Goal: Information Seeking & Learning: Learn about a topic

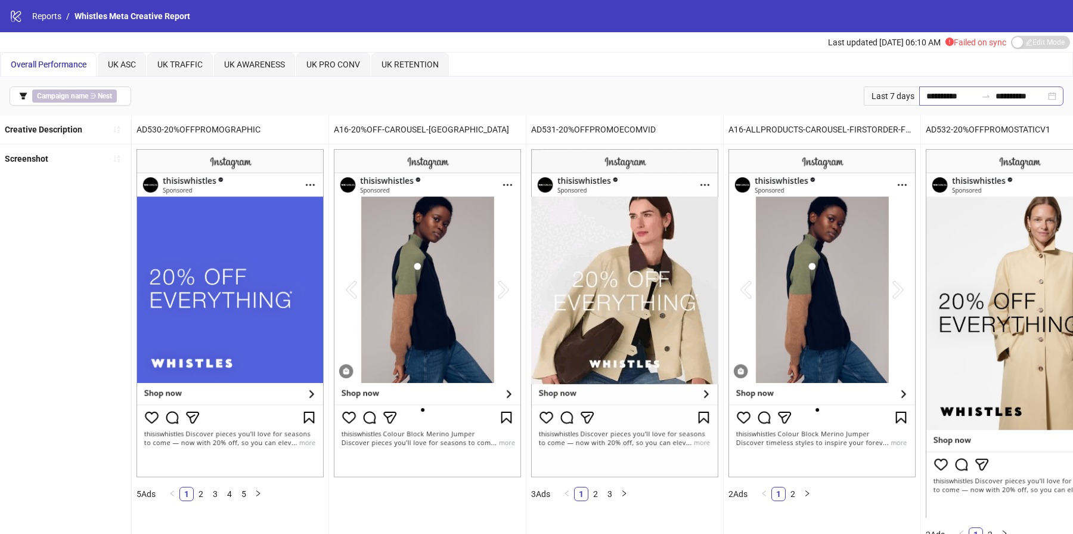
click at [919, 87] on div "**********" at bounding box center [991, 95] width 144 height 19
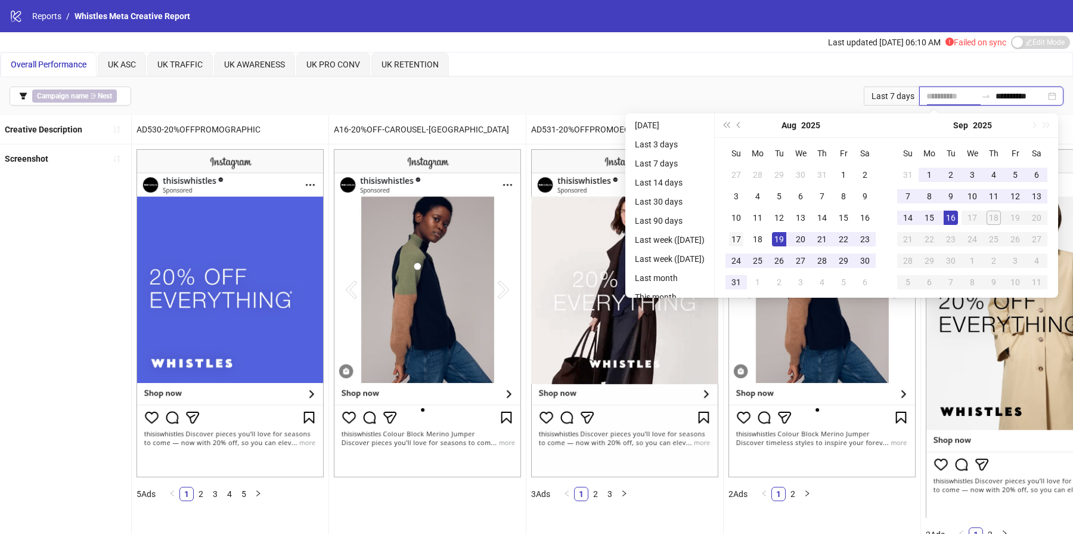
type input "**********"
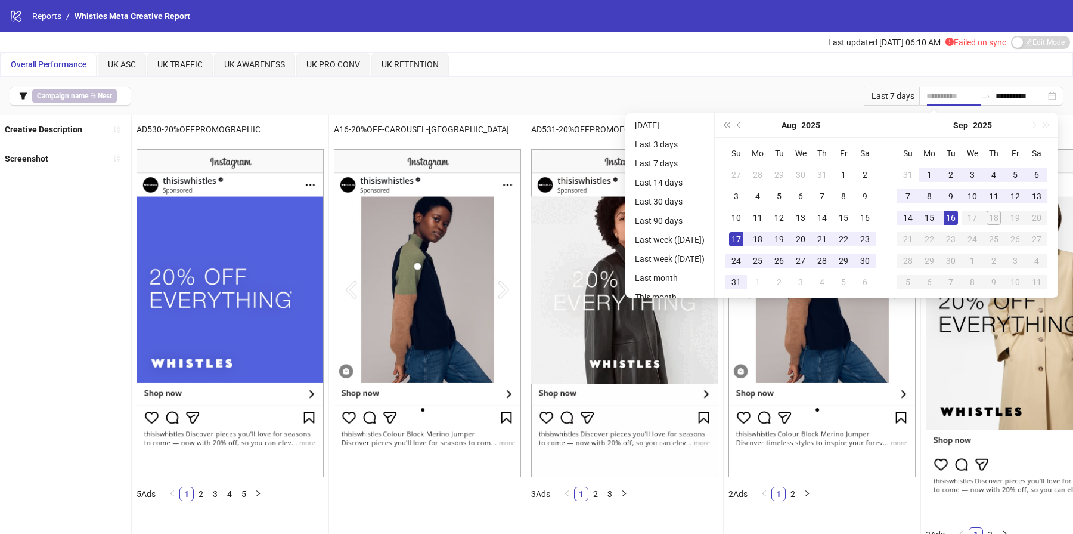
click at [741, 240] on div "17" at bounding box center [736, 239] width 14 height 14
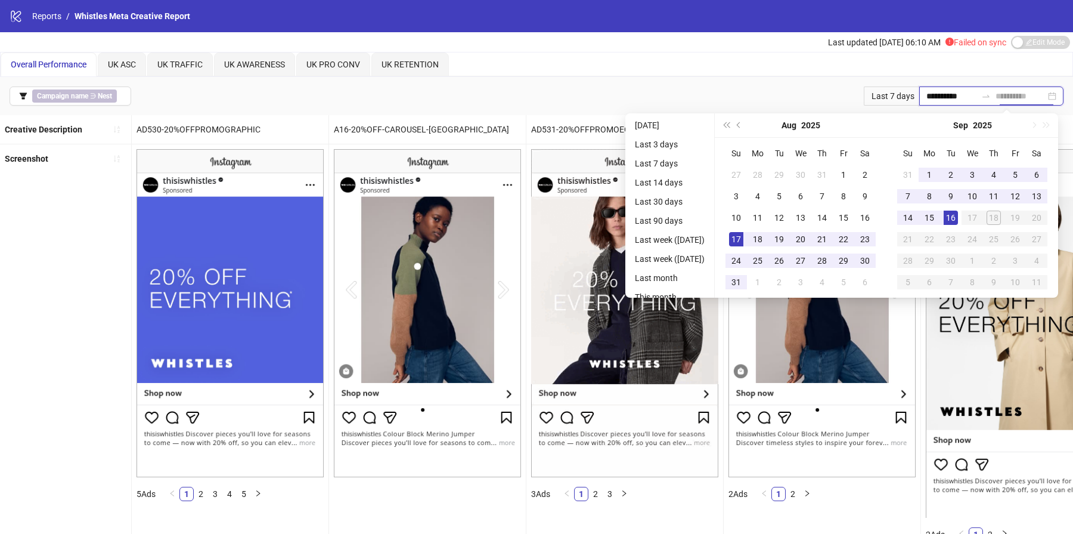
type input "**********"
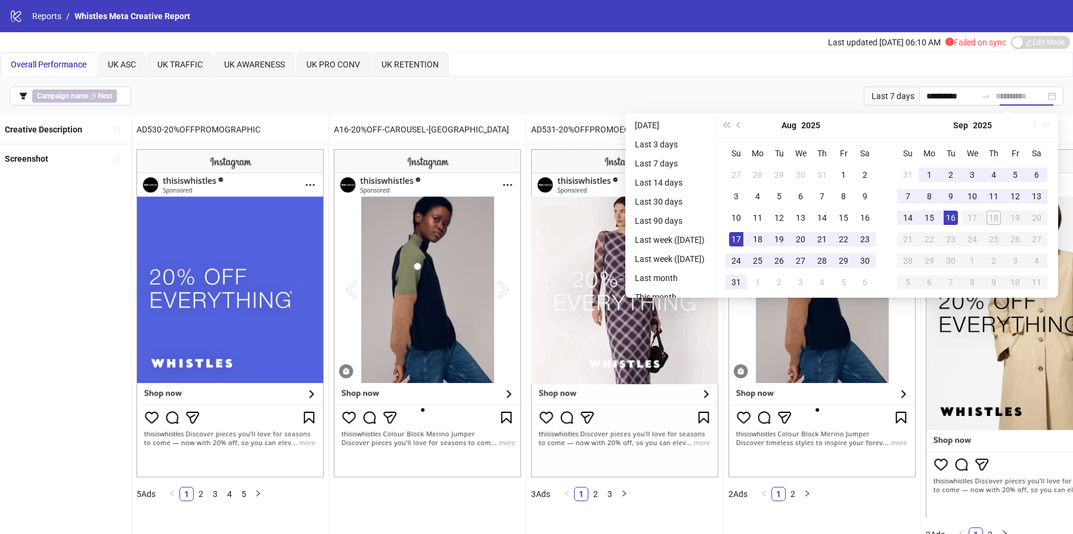
click at [956, 213] on div "16" at bounding box center [951, 217] width 14 height 14
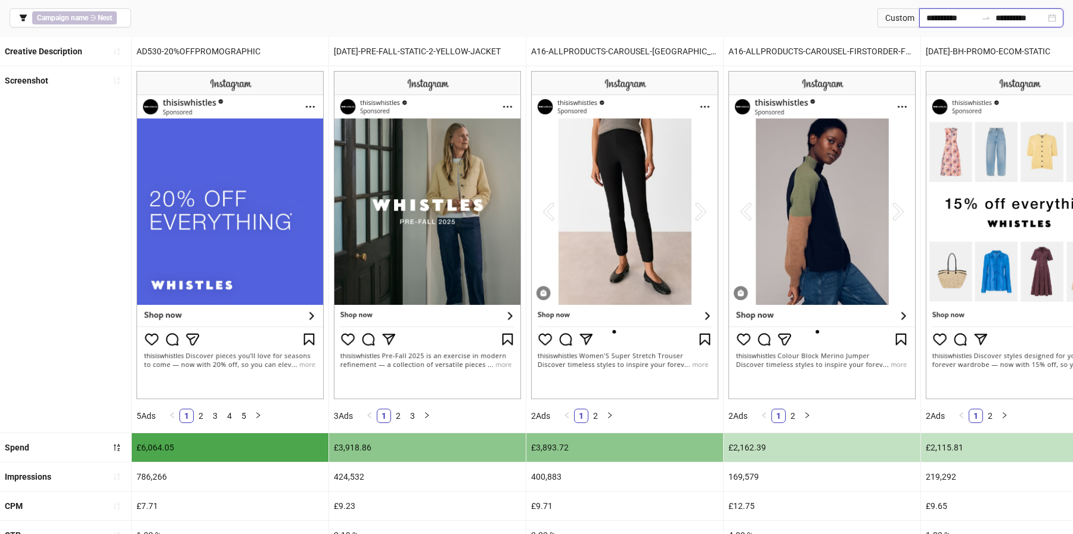
click at [949, 15] on input "**********" at bounding box center [952, 17] width 50 height 13
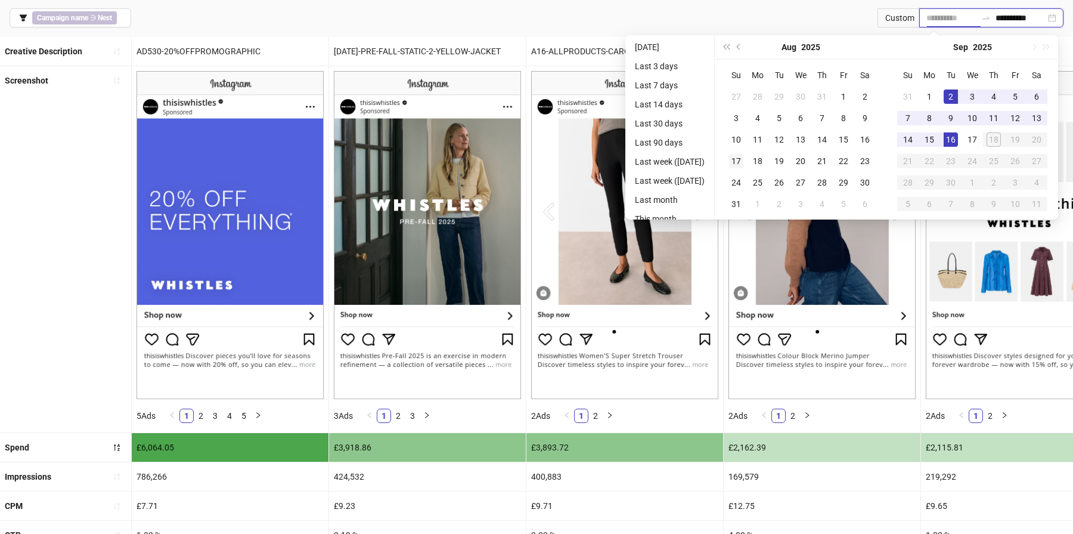
type input "**********"
click at [742, 163] on div "17" at bounding box center [736, 161] width 14 height 14
type input "**********"
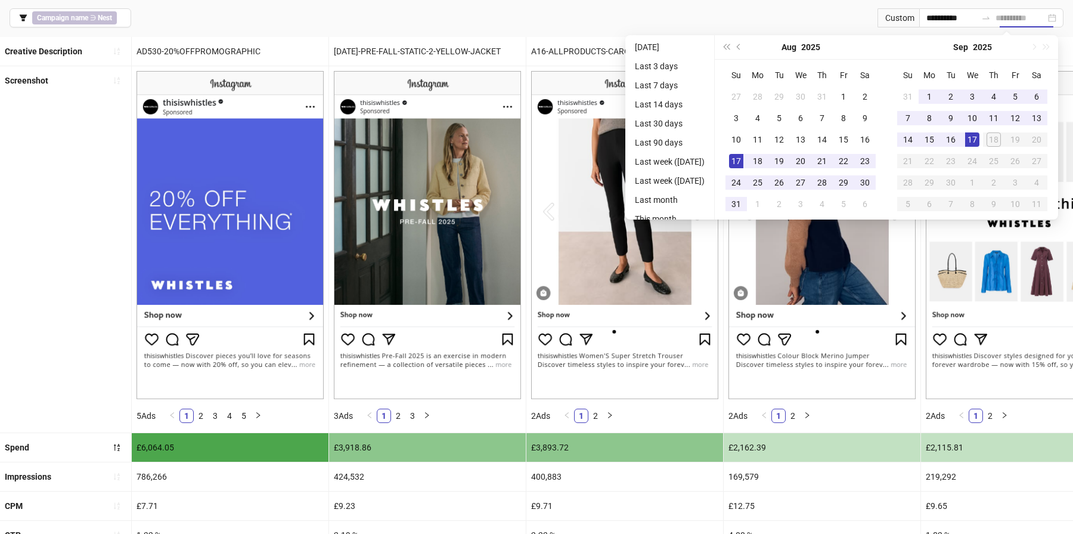
click at [977, 137] on div "17" at bounding box center [972, 139] width 14 height 14
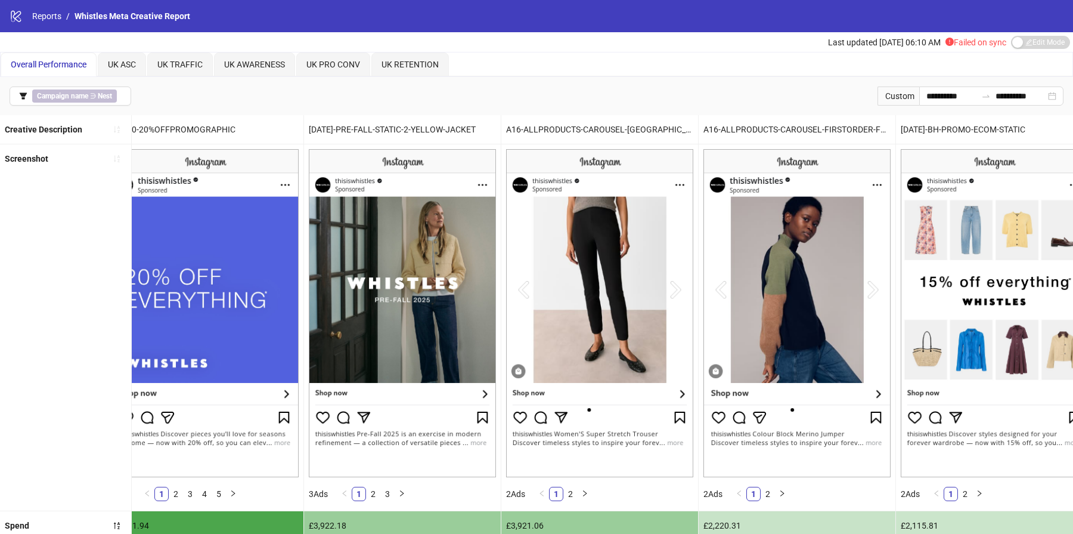
click at [184, 99] on div "**********" at bounding box center [536, 96] width 1073 height 38
click at [94, 100] on span "Campaign name ∋ Nest" at bounding box center [74, 95] width 85 height 13
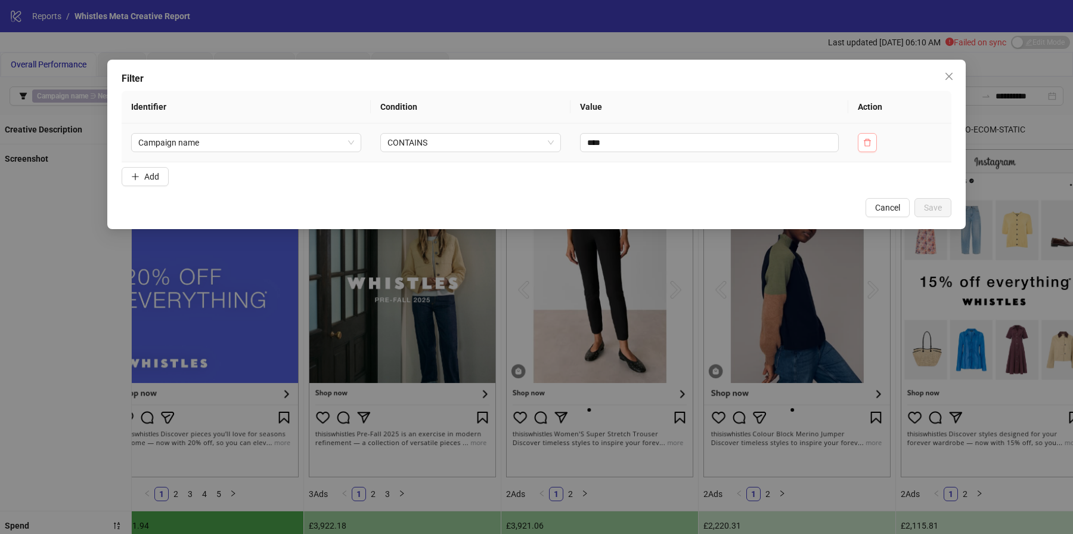
click at [874, 148] on button "button" at bounding box center [867, 142] width 19 height 19
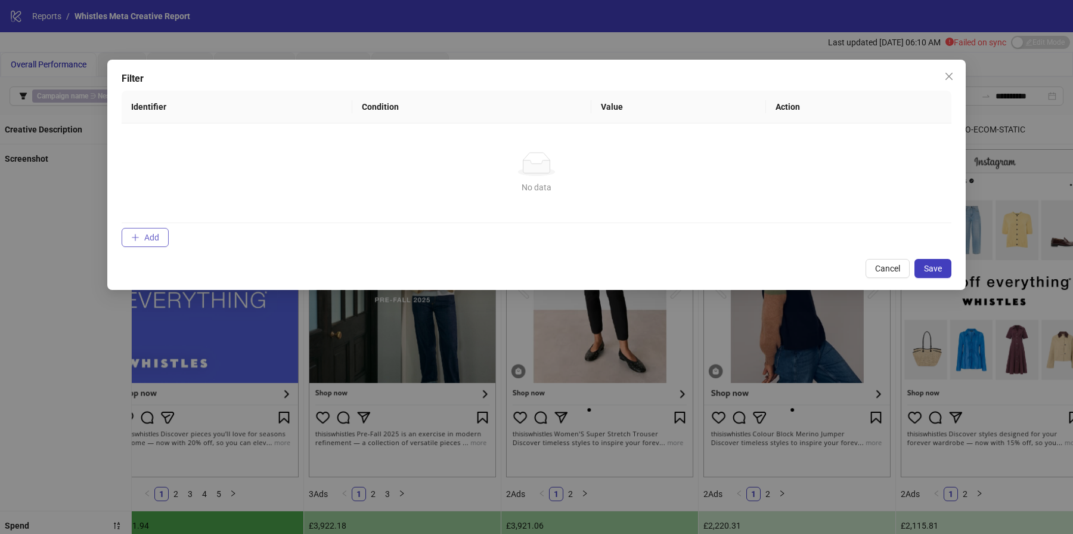
click at [136, 230] on button "Add" at bounding box center [145, 237] width 47 height 19
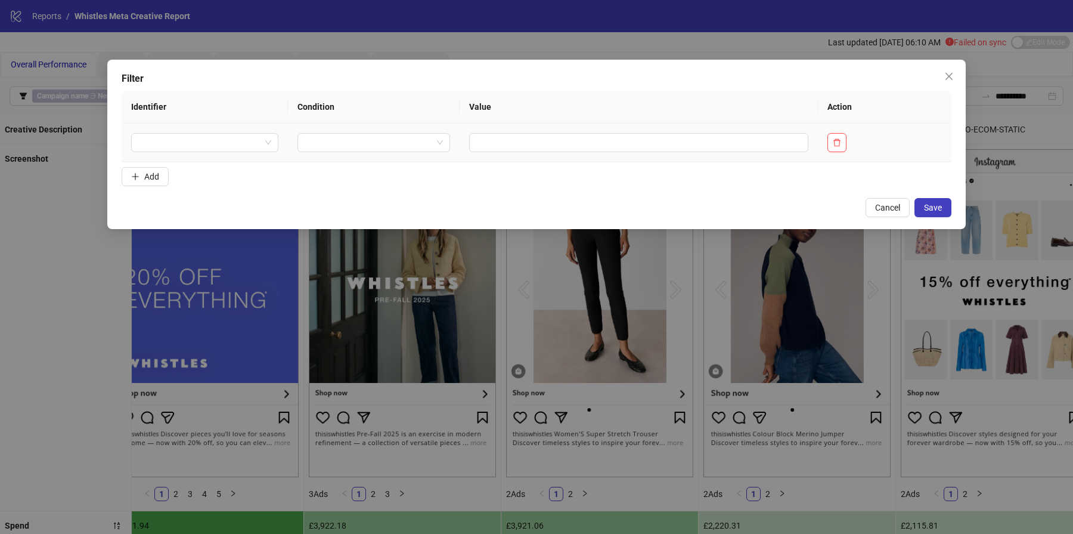
click at [249, 131] on td at bounding box center [205, 142] width 166 height 39
click at [246, 138] on input "search" at bounding box center [199, 143] width 122 height 18
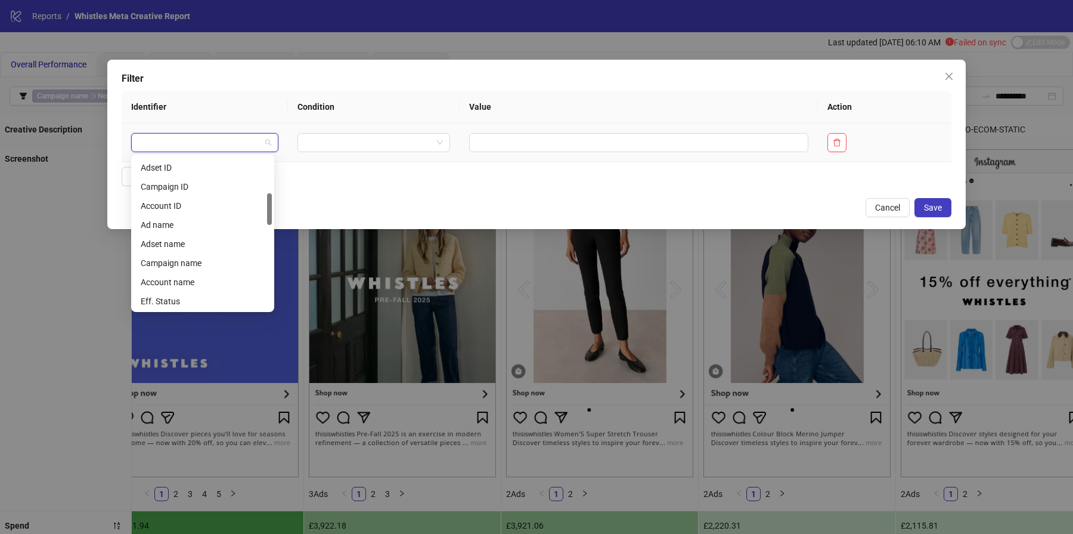
scroll to position [171, 0]
click at [213, 225] on div "Ad name" at bounding box center [203, 224] width 124 height 13
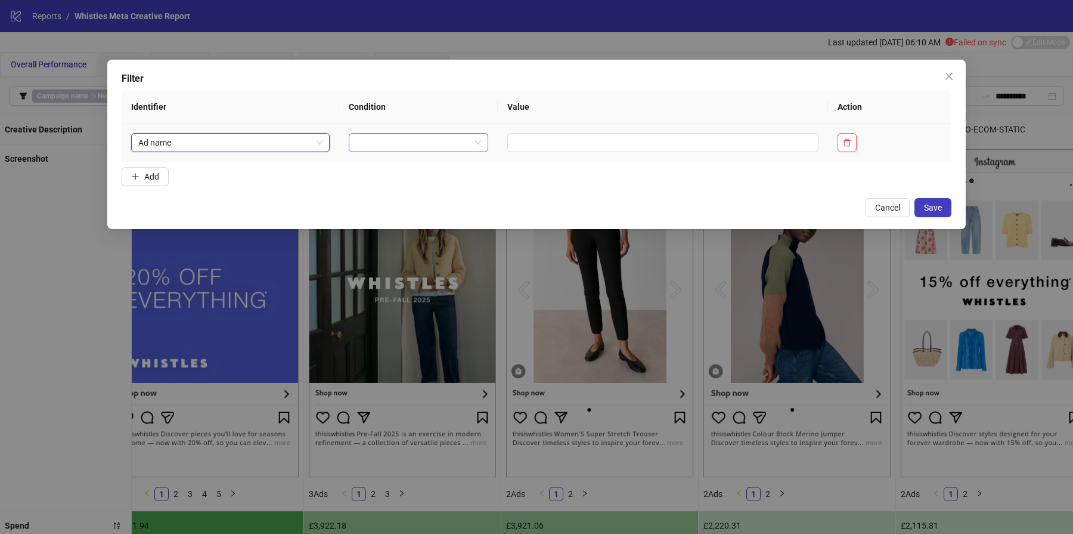
click at [422, 143] on input "search" at bounding box center [413, 143] width 114 height 18
click at [418, 180] on div "CONTAINS" at bounding box center [415, 185] width 117 height 13
click at [558, 137] on input "text" at bounding box center [688, 142] width 283 height 19
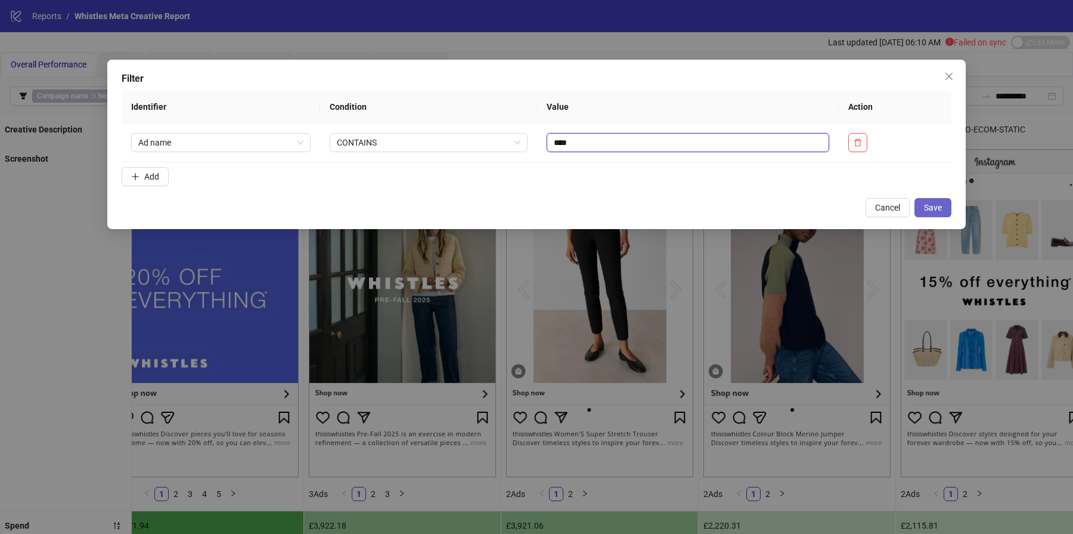
type input "****"
click at [949, 215] on button "Save" at bounding box center [933, 207] width 37 height 19
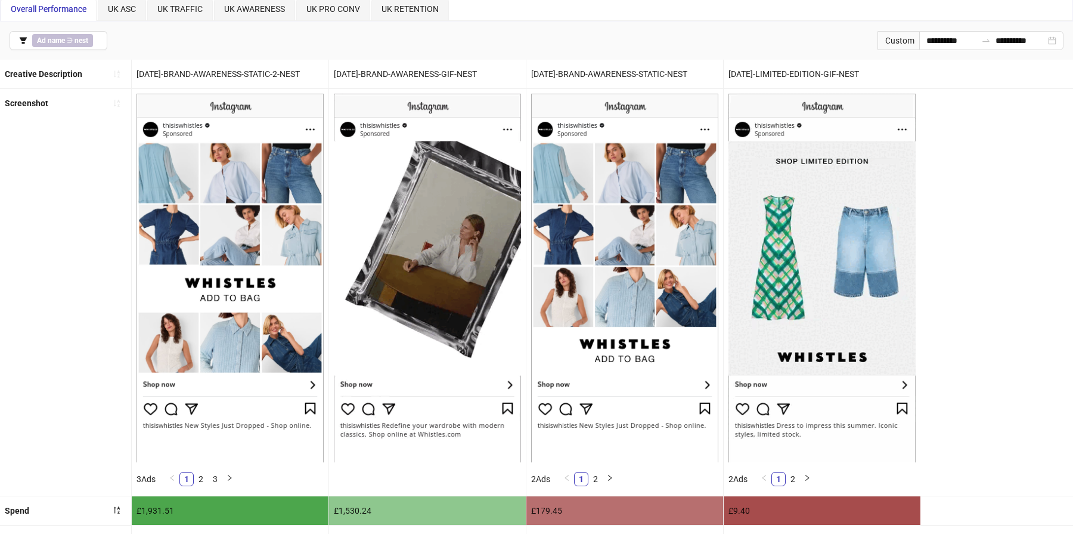
scroll to position [42, 0]
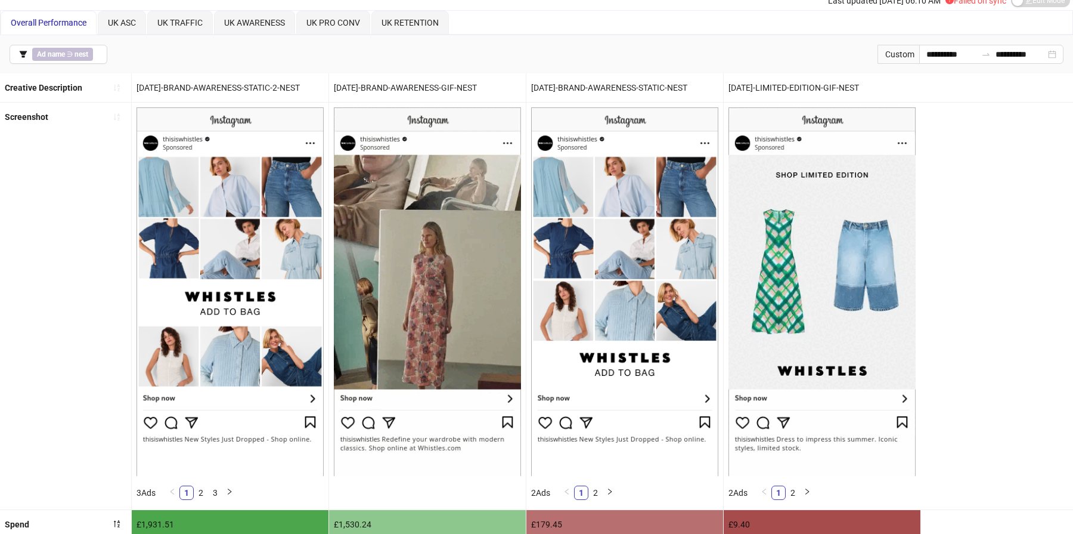
click at [385, 212] on img at bounding box center [427, 291] width 187 height 368
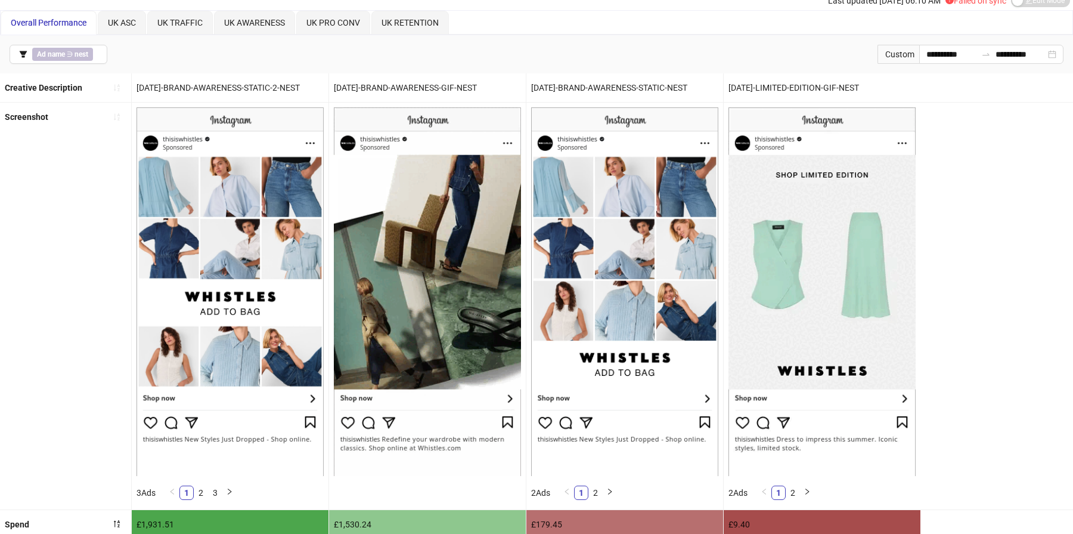
scroll to position [29, 0]
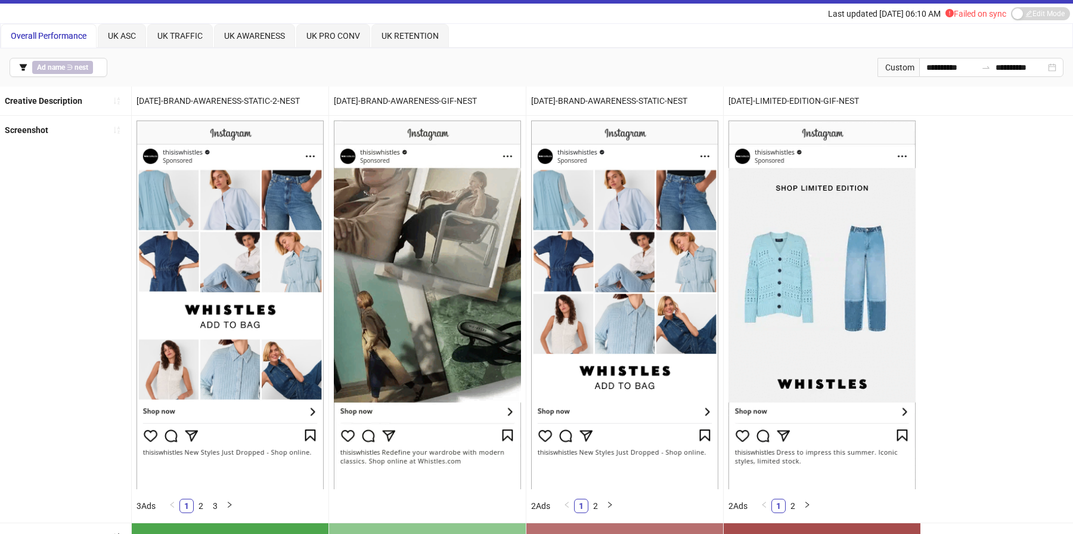
click at [243, 94] on div "[DATE]-BRAND-AWARENESS-STATIC-2-NEST" at bounding box center [230, 100] width 197 height 29
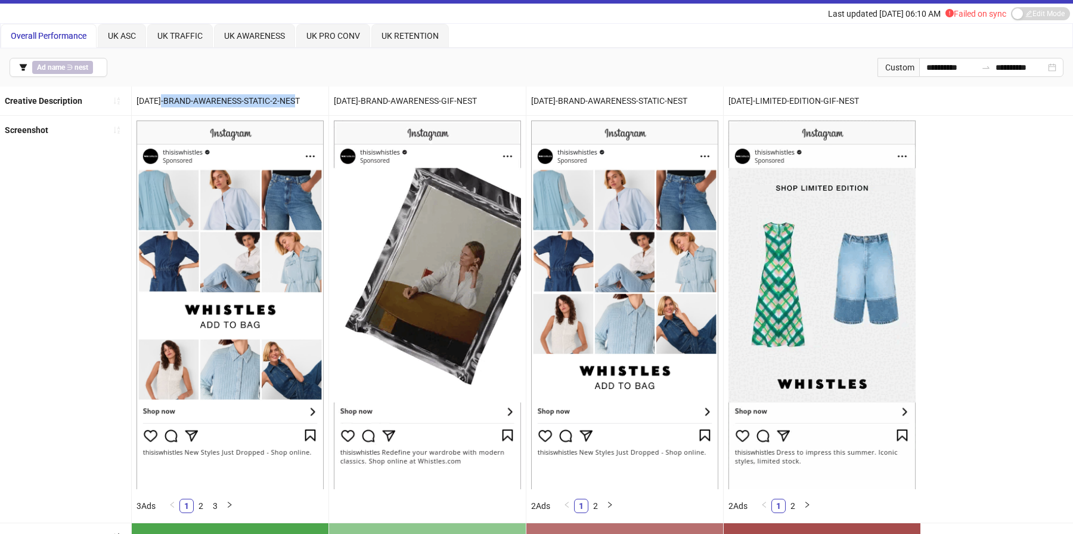
drag, startPoint x: 165, startPoint y: 99, endPoint x: 301, endPoint y: 100, distance: 136.0
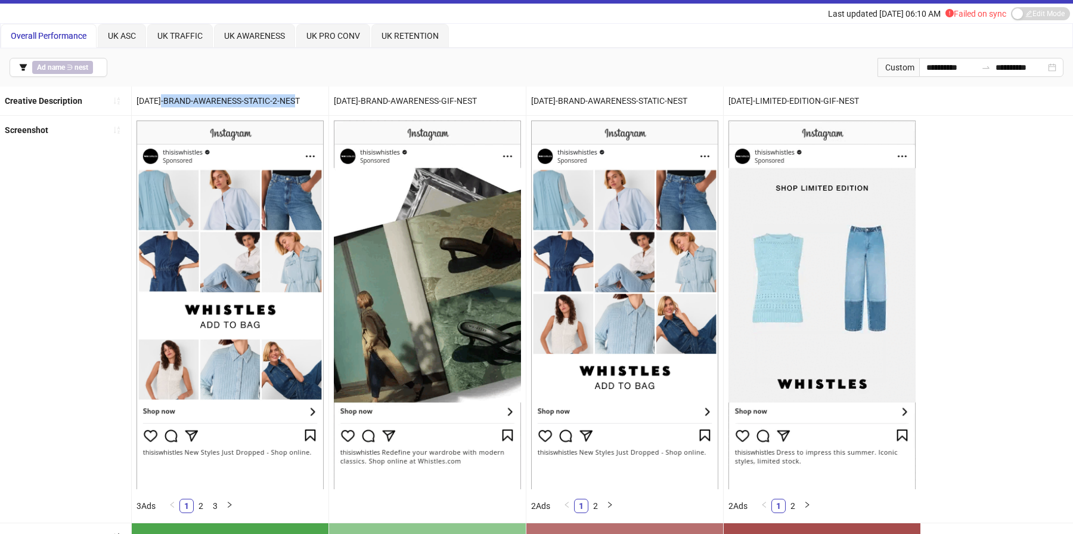
click at [301, 100] on div "[DATE]-BRAND-AWARENESS-STATIC-2-NEST" at bounding box center [230, 100] width 197 height 29
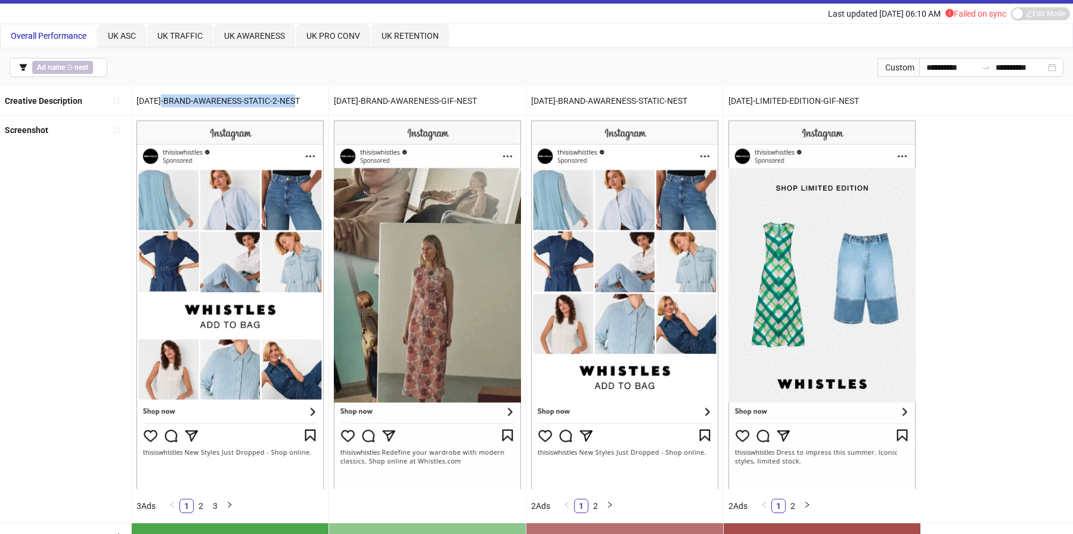
copy div "BRAND-AWARENESS-STATIC-2-NEST"
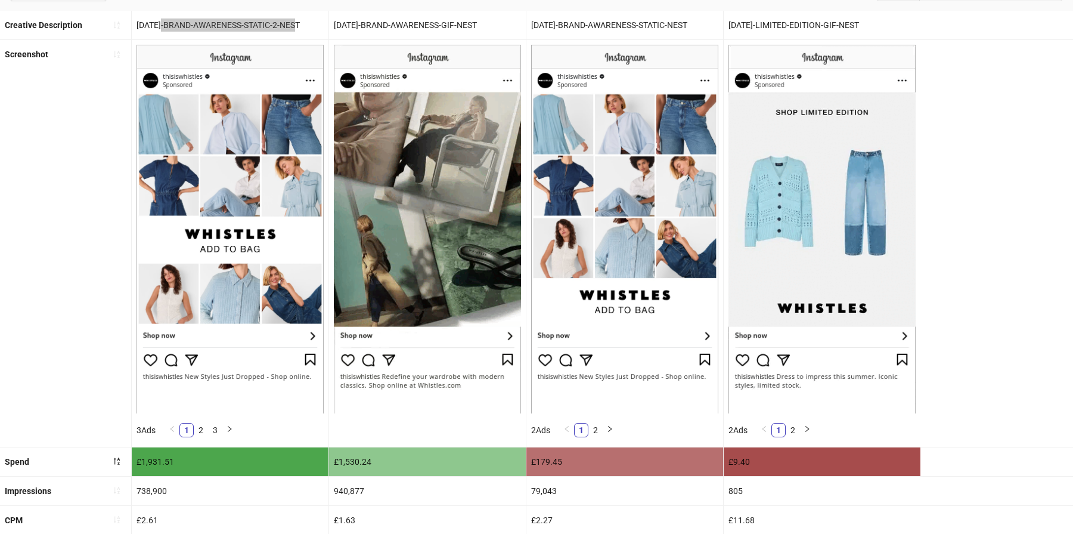
scroll to position [70, 0]
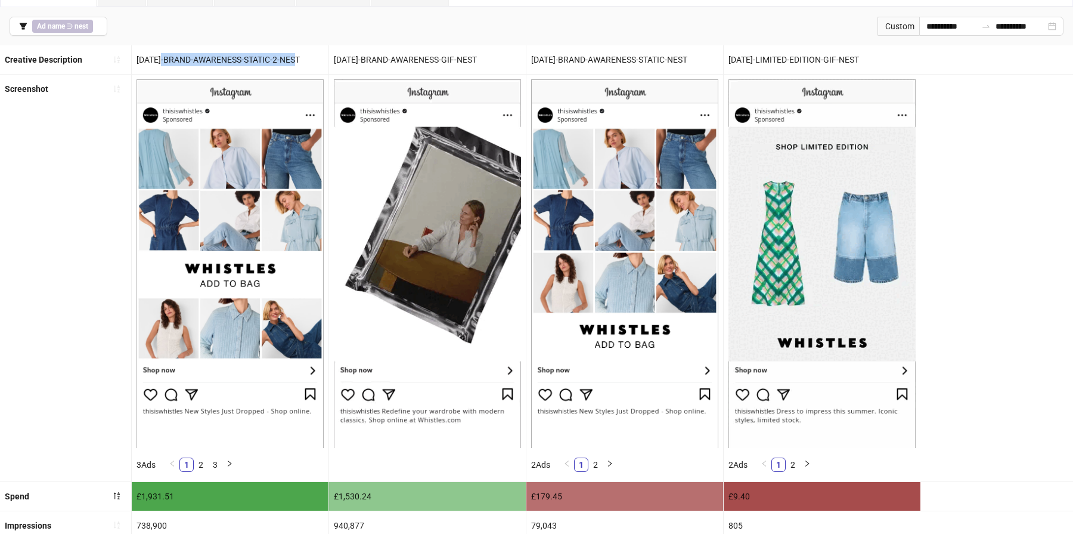
click at [423, 56] on div "[DATE]-BRAND-AWARENESS-GIF-NEST" at bounding box center [427, 59] width 197 height 29
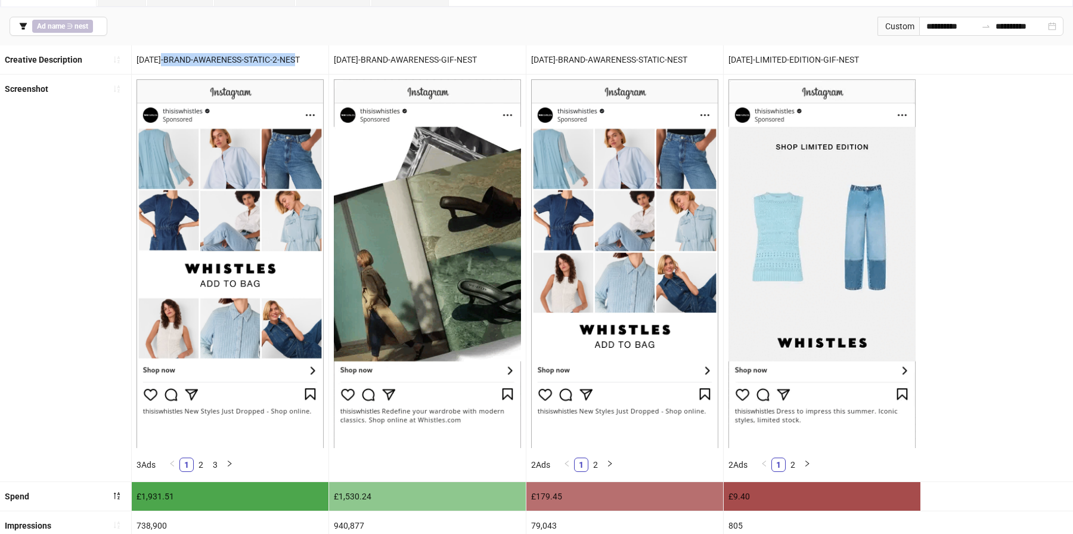
click at [423, 56] on div "[DATE]-BRAND-AWARENESS-GIF-NEST" at bounding box center [427, 59] width 197 height 29
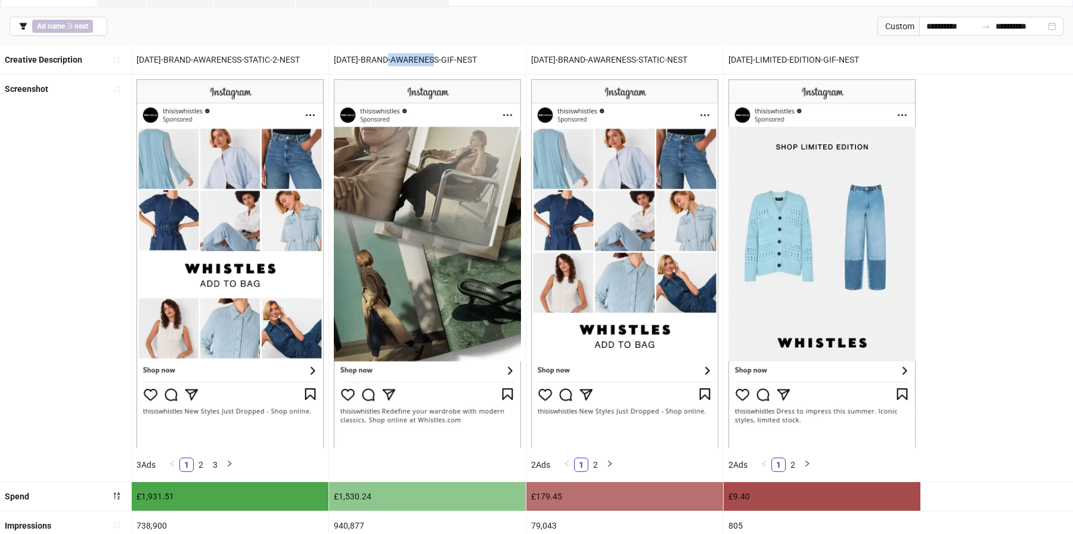
click at [423, 56] on div "[DATE]-BRAND-AWARENESS-GIF-NEST" at bounding box center [427, 59] width 197 height 29
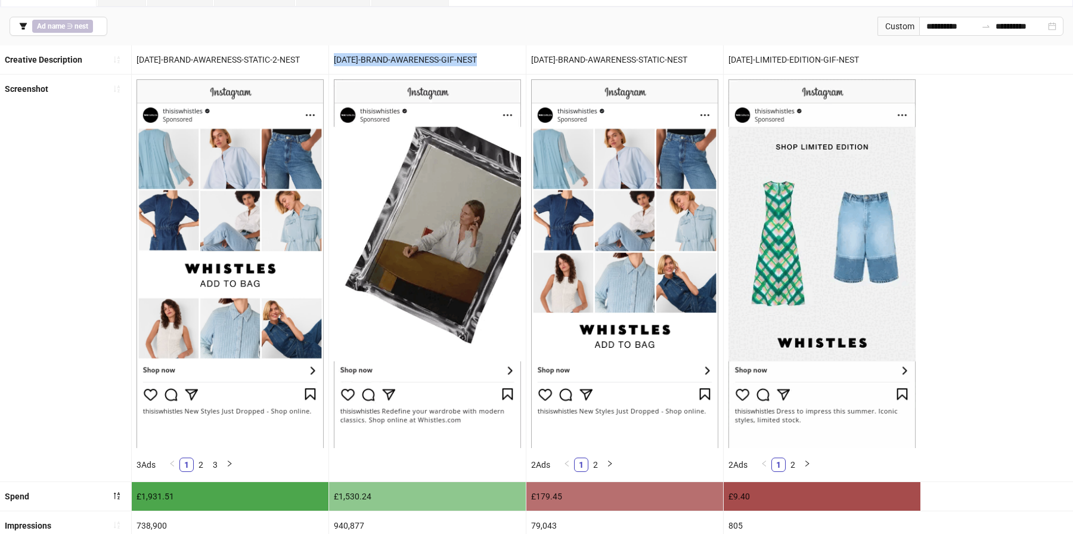
copy div "[DATE]-BRAND-AWARENESS-GIF-NEST"
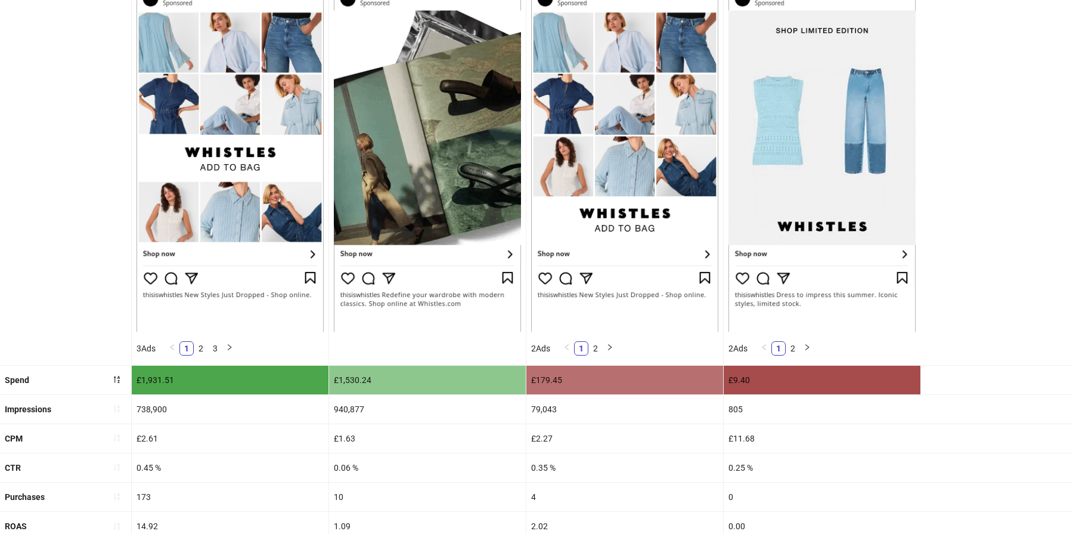
scroll to position [0, 0]
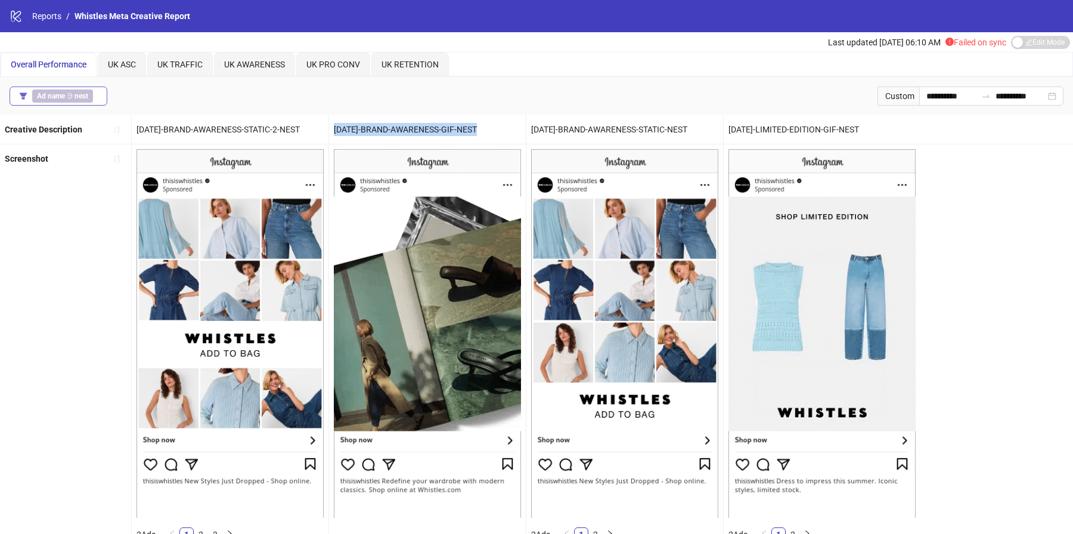
click at [91, 97] on div "Ad name ∋ nest" at bounding box center [65, 95] width 66 height 13
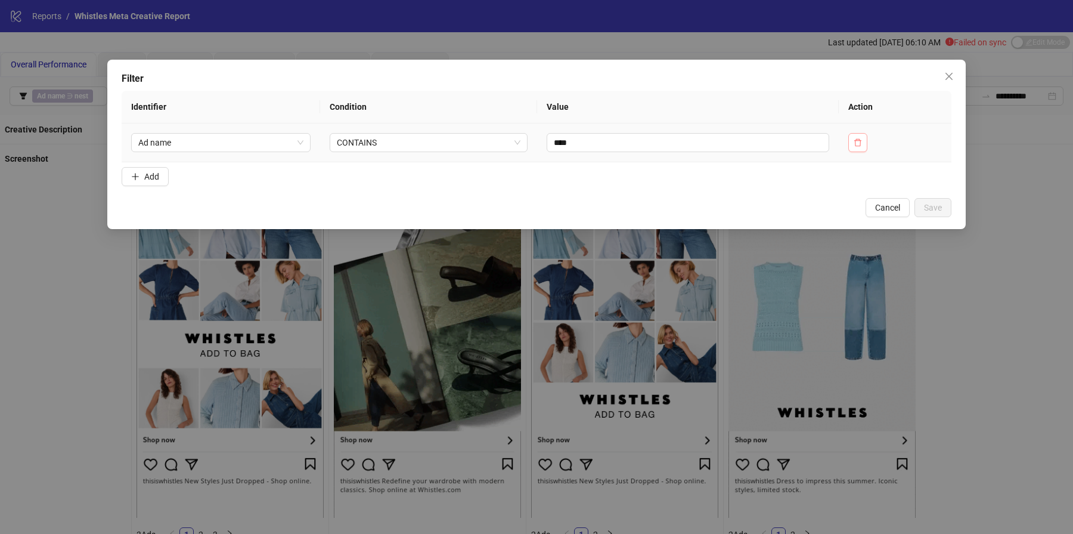
click at [856, 138] on icon "delete" at bounding box center [858, 142] width 8 height 8
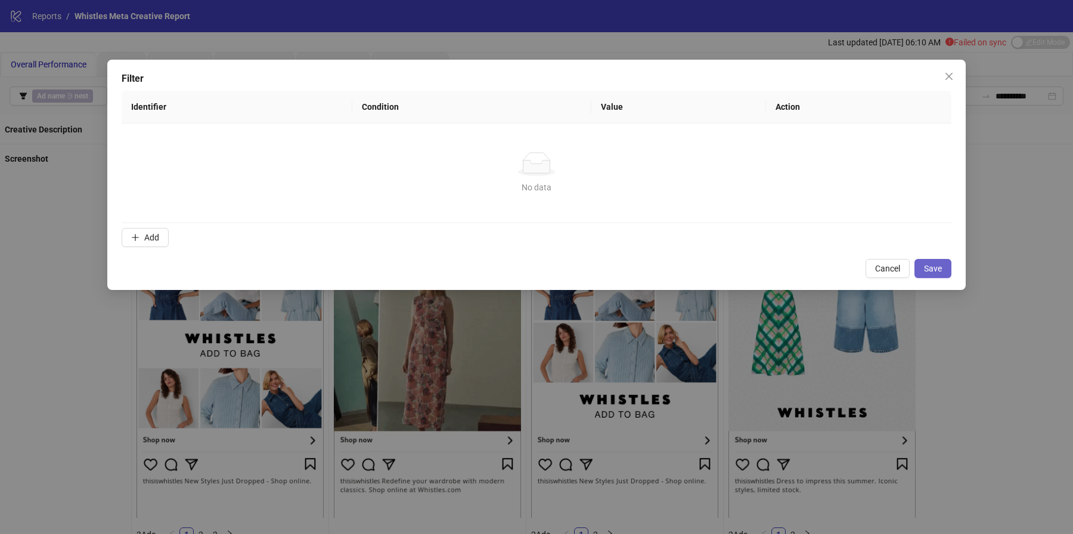
click at [923, 275] on button "Save" at bounding box center [933, 268] width 37 height 19
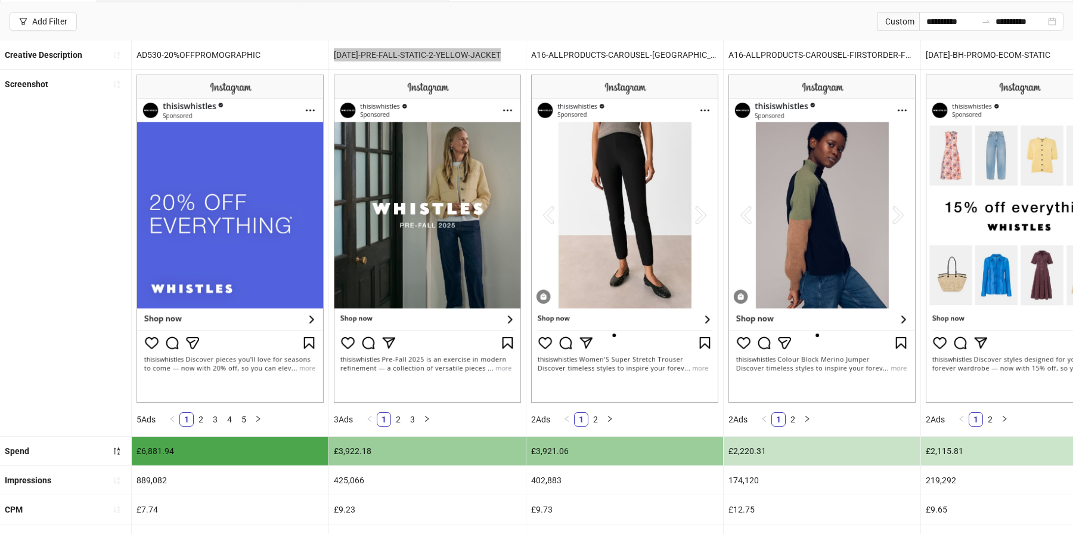
scroll to position [73, 0]
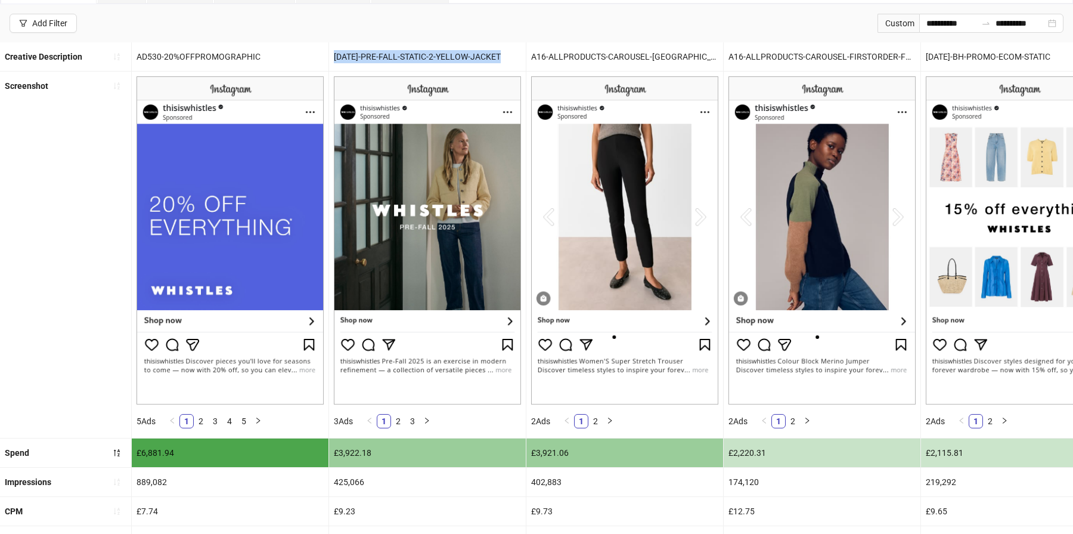
click at [501, 42] on div "[DATE]-PRE-FALL-STATIC-2-YELLOW-JACKET" at bounding box center [427, 56] width 197 height 29
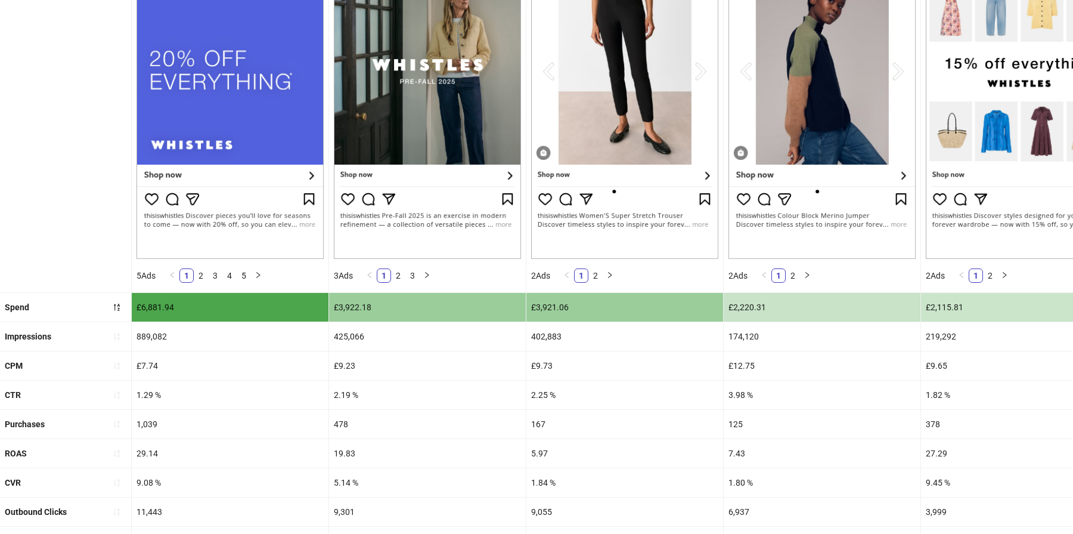
scroll to position [245, 0]
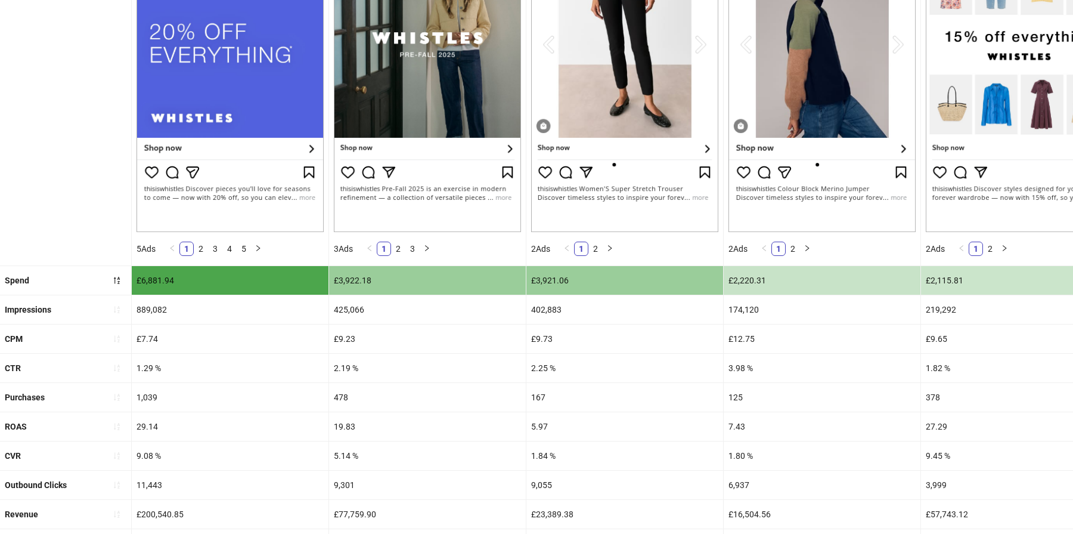
click at [157, 274] on div "£6,881.94" at bounding box center [230, 280] width 197 height 29
copy div "£6,881.94"
click at [142, 423] on div "29.14" at bounding box center [230, 426] width 197 height 29
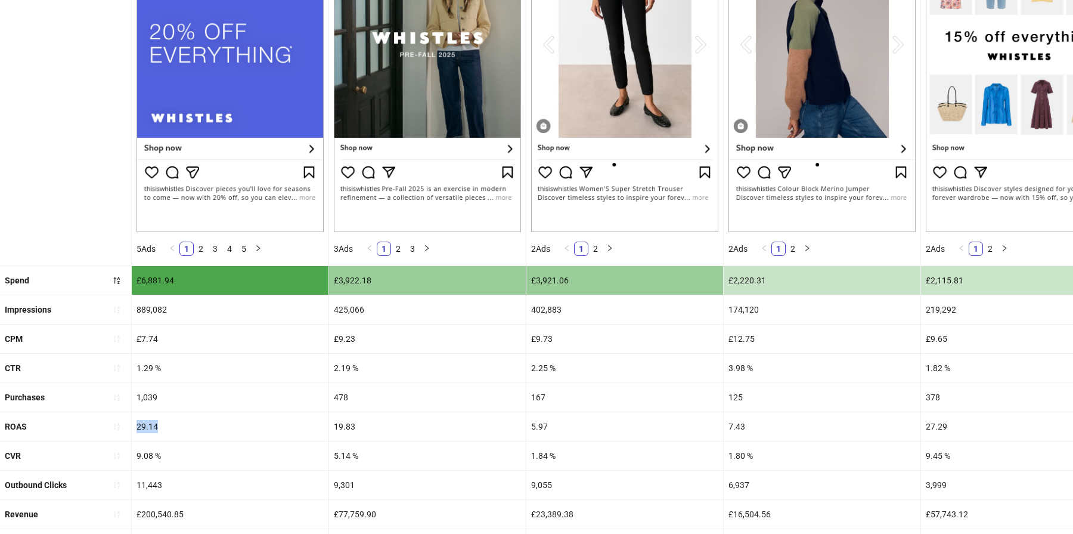
click at [142, 423] on div "29.14" at bounding box center [230, 426] width 197 height 29
copy div "29.14"
click at [148, 361] on div "1.29 %" at bounding box center [230, 368] width 197 height 29
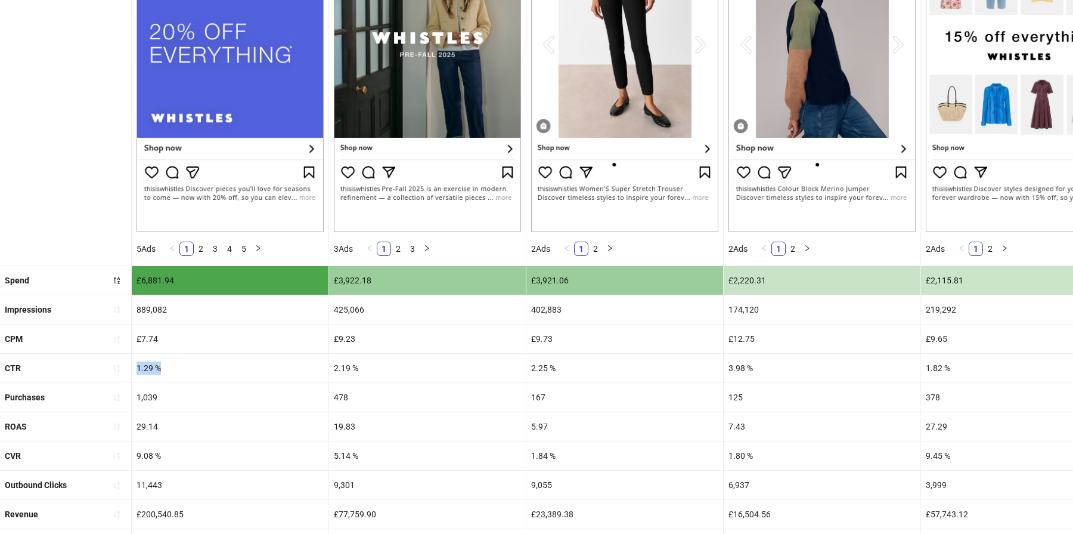
copy div "1.29 %"
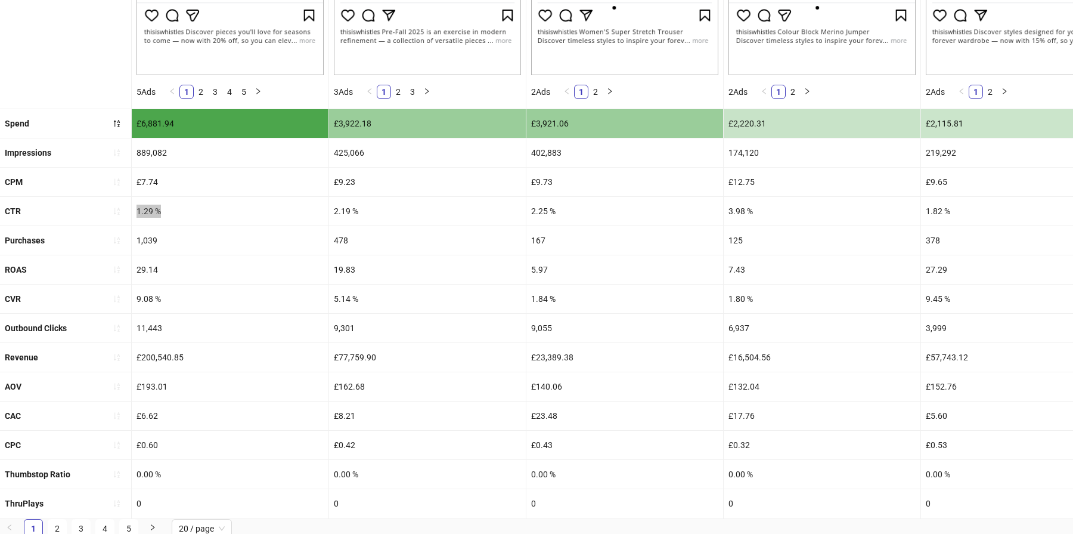
scroll to position [0, 0]
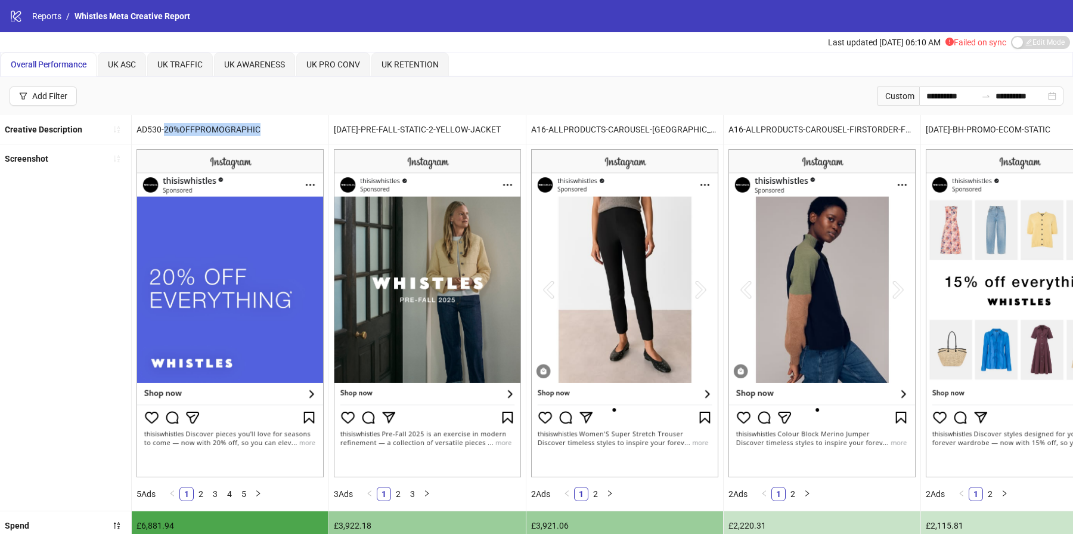
drag, startPoint x: 165, startPoint y: 129, endPoint x: 273, endPoint y: 131, distance: 108.0
click at [273, 131] on div "AD530-20%OFFPROMOGRAPHIC" at bounding box center [230, 129] width 197 height 29
copy div "20%OFFPROMOGRAPHIC"
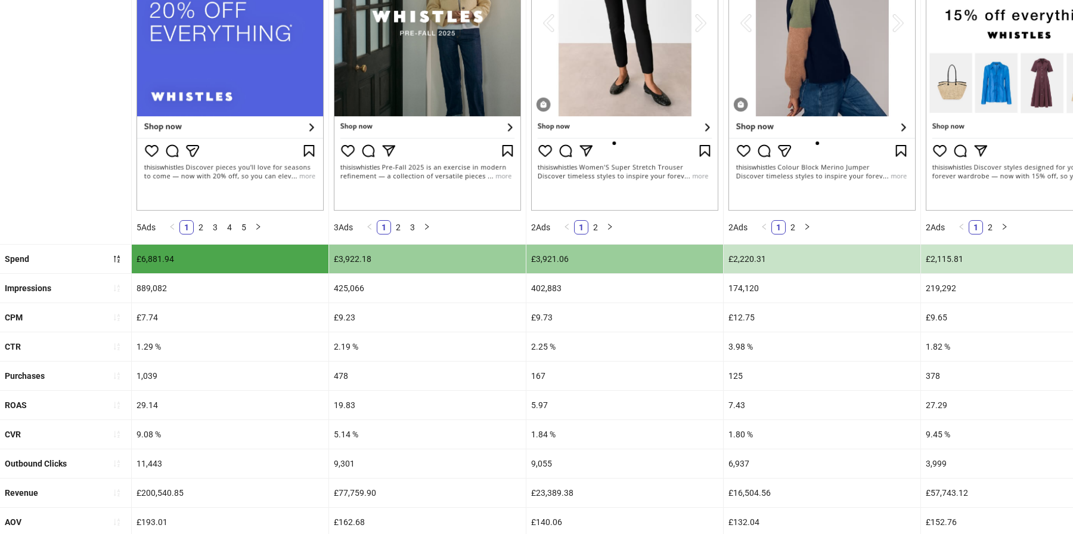
scroll to position [271, 0]
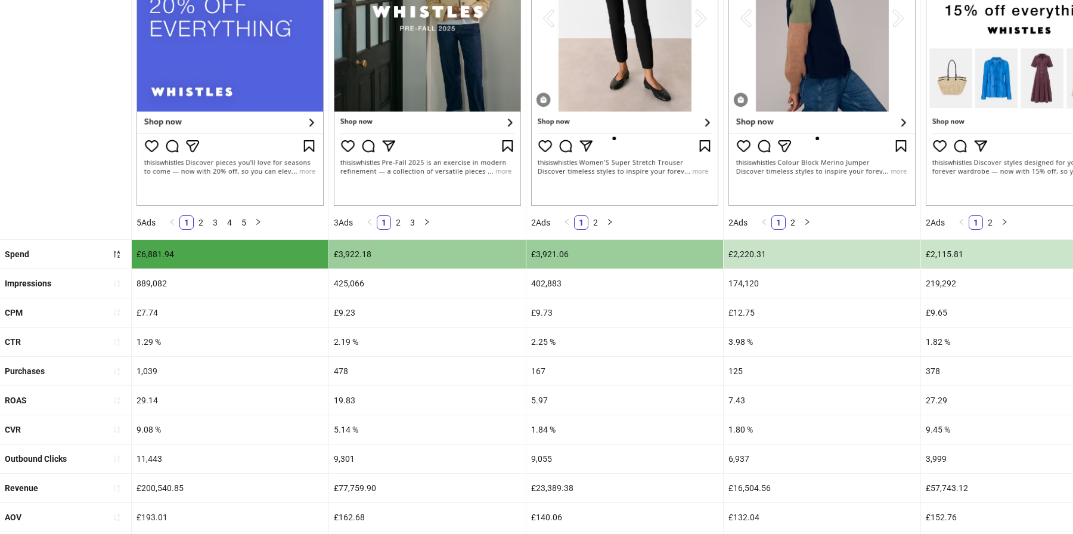
click at [349, 247] on div "£3,922.18" at bounding box center [427, 254] width 197 height 29
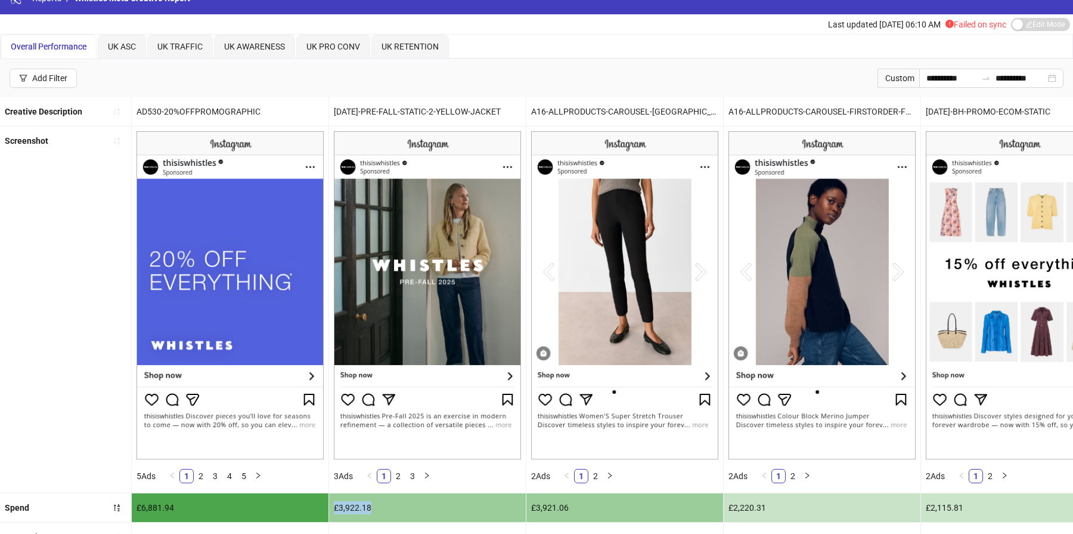
scroll to position [0, 0]
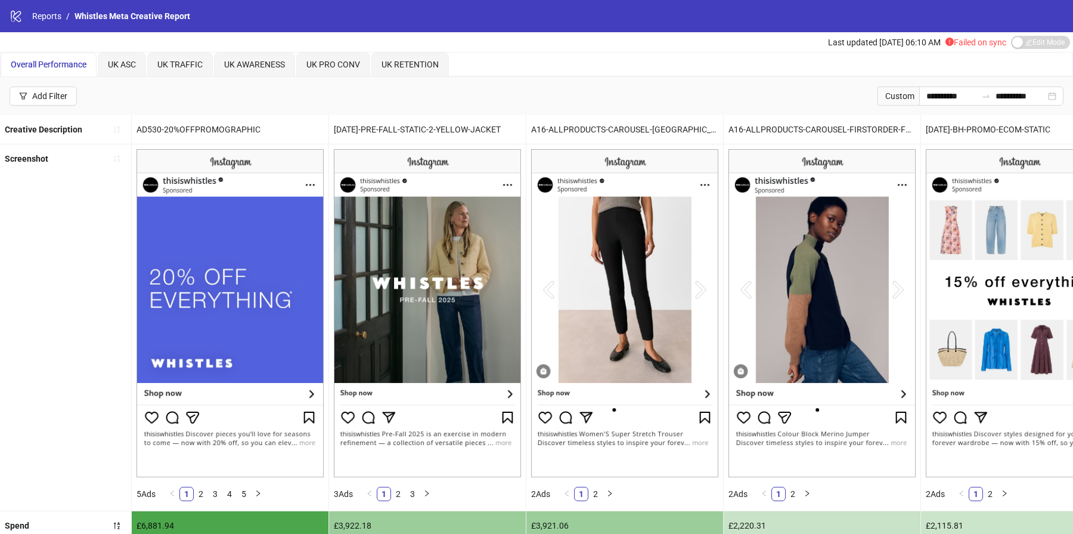
click at [391, 126] on div "[DATE]-PRE-FALL-STATIC-2-YELLOW-JACKET" at bounding box center [427, 129] width 197 height 29
drag, startPoint x: 361, startPoint y: 129, endPoint x: 501, endPoint y: 125, distance: 140.8
click at [501, 125] on div "[DATE]-PRE-FALL-STATIC-2-YELLOW-JACKET" at bounding box center [427, 129] width 197 height 29
copy div "PRE-FALL-STATIC-2-YELLOW-JACKET"
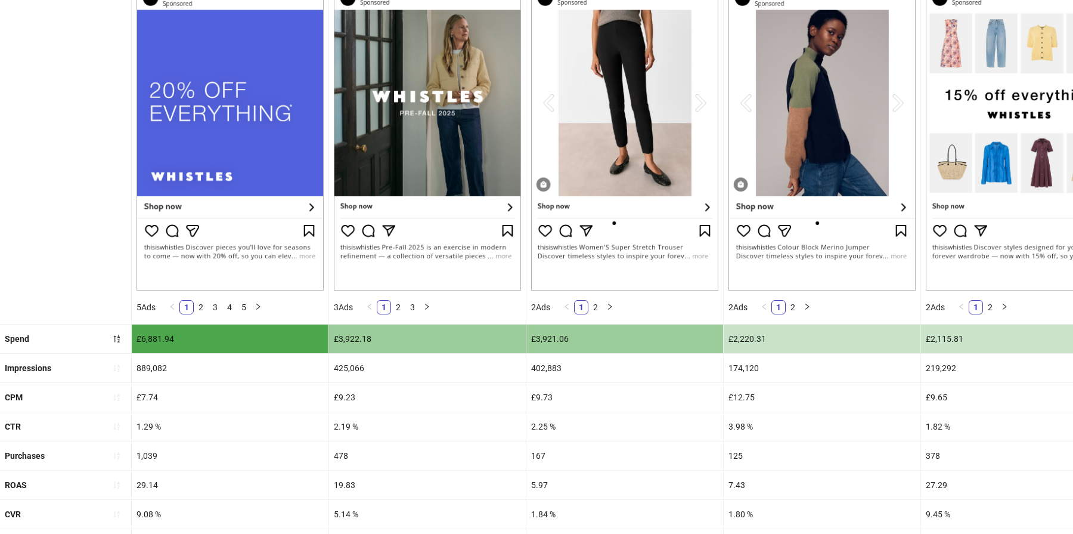
scroll to position [212, 0]
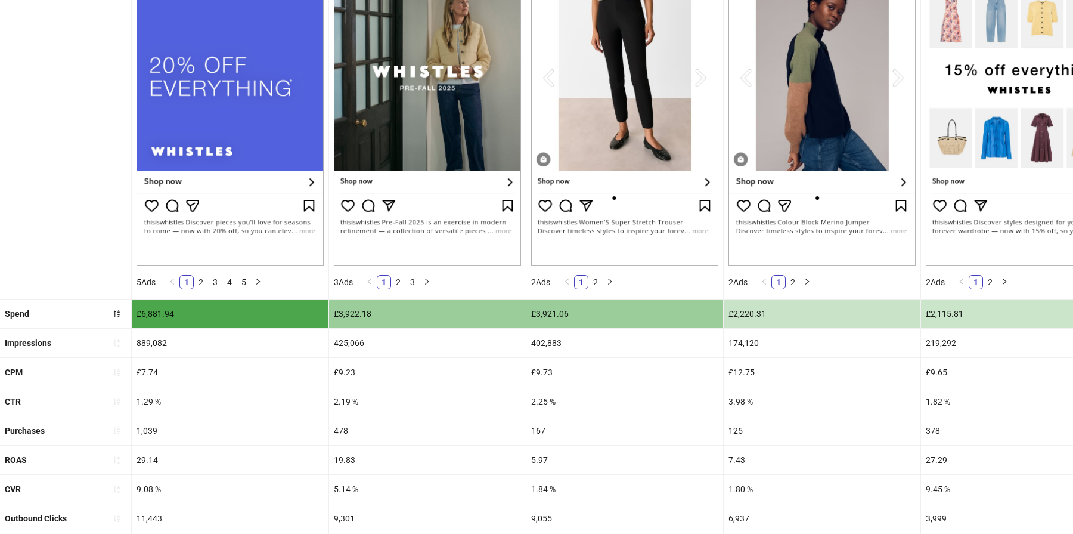
click at [357, 314] on div "£3,922.18" at bounding box center [427, 313] width 197 height 29
copy div "£3,922.18"
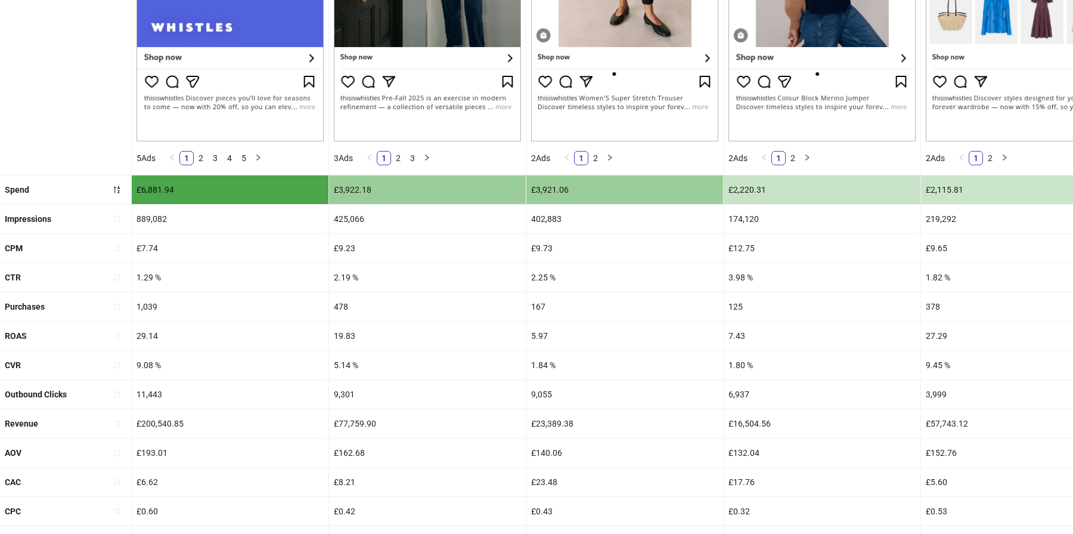
click at [340, 276] on div "2.19 %" at bounding box center [427, 277] width 197 height 29
copy div "2.19 %"
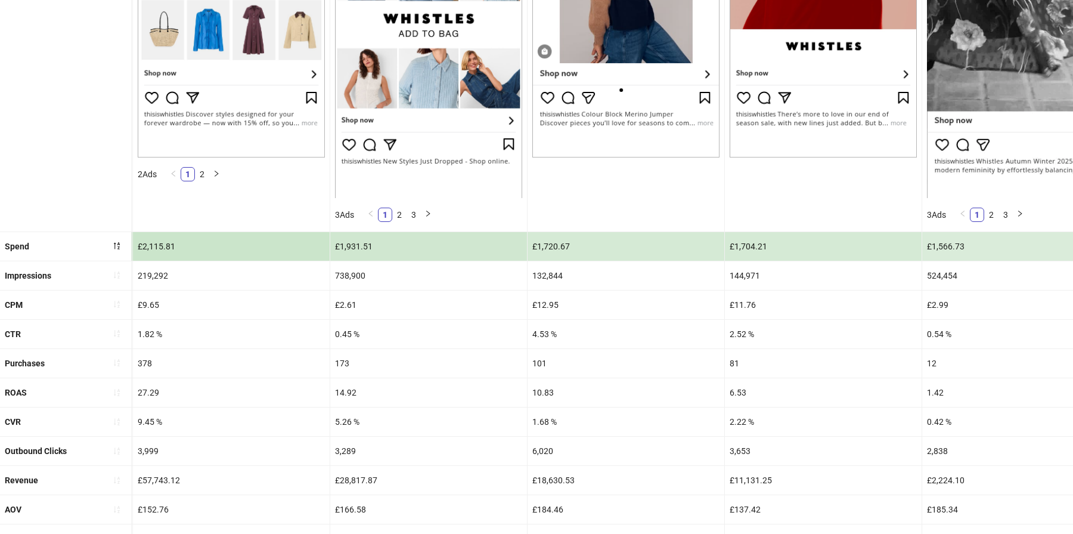
scroll to position [338, 0]
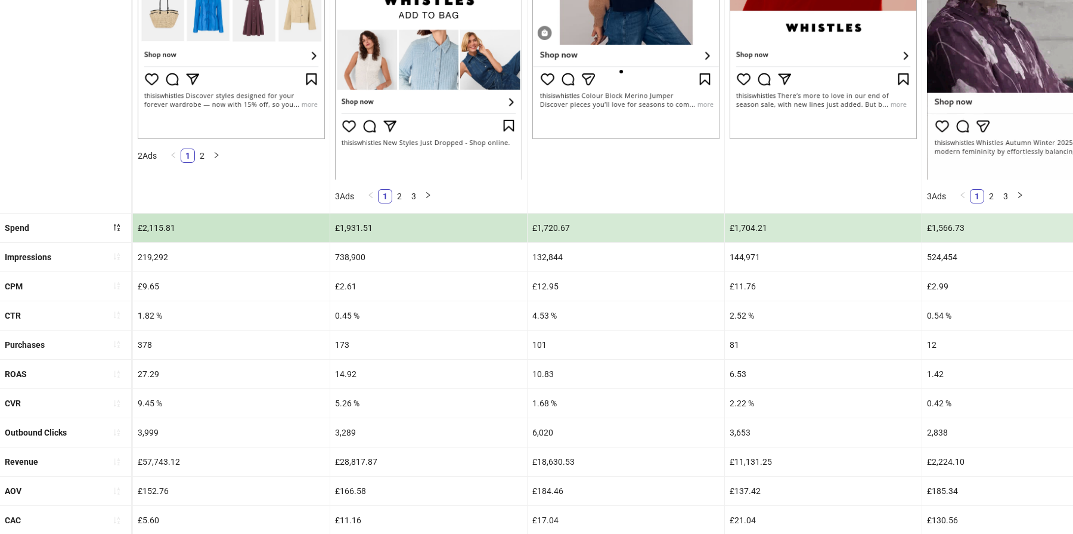
click at [151, 369] on div "27.29" at bounding box center [231, 374] width 197 height 29
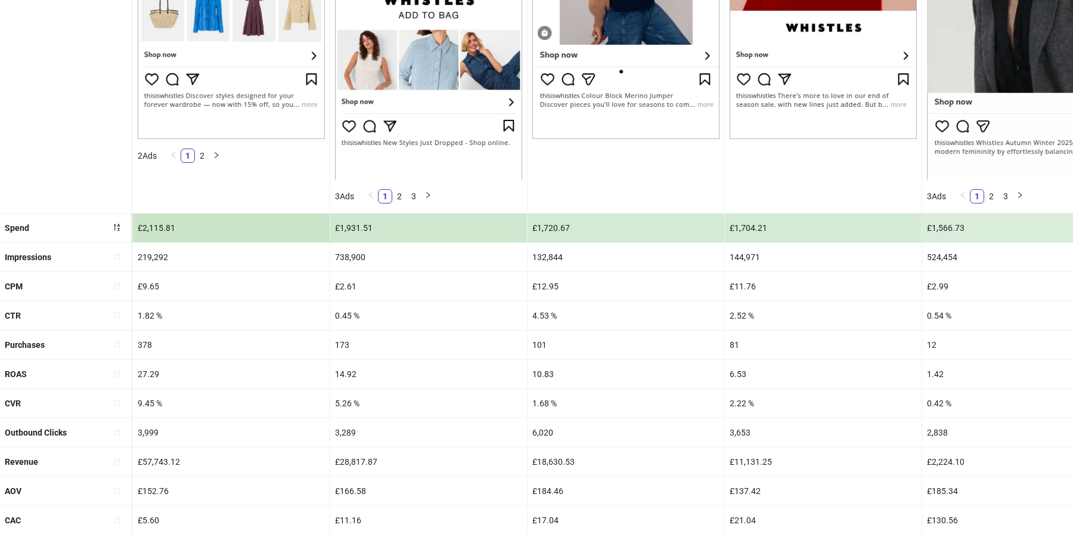
click at [151, 369] on div "27.29" at bounding box center [231, 374] width 197 height 29
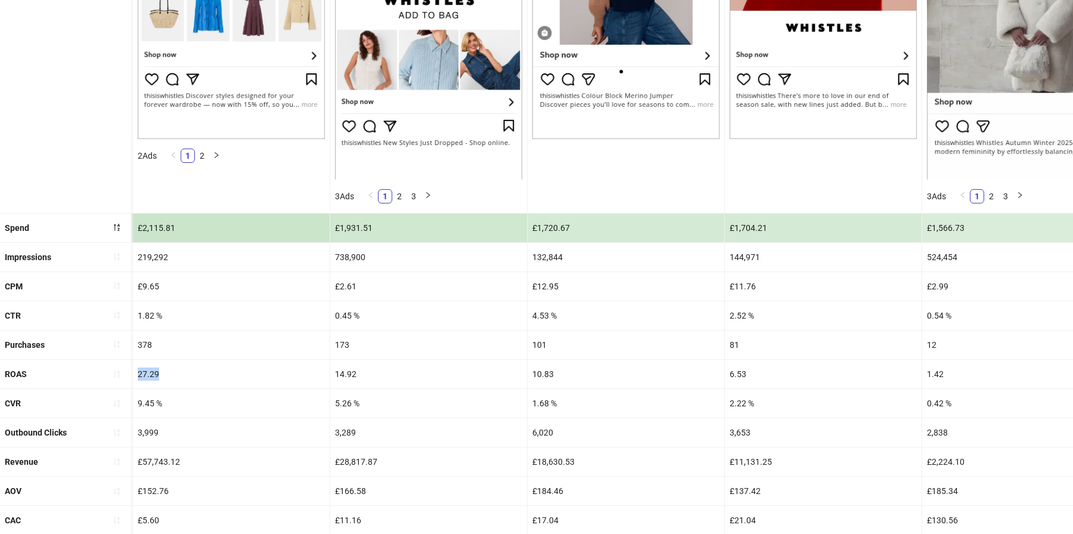
copy div "27.29"
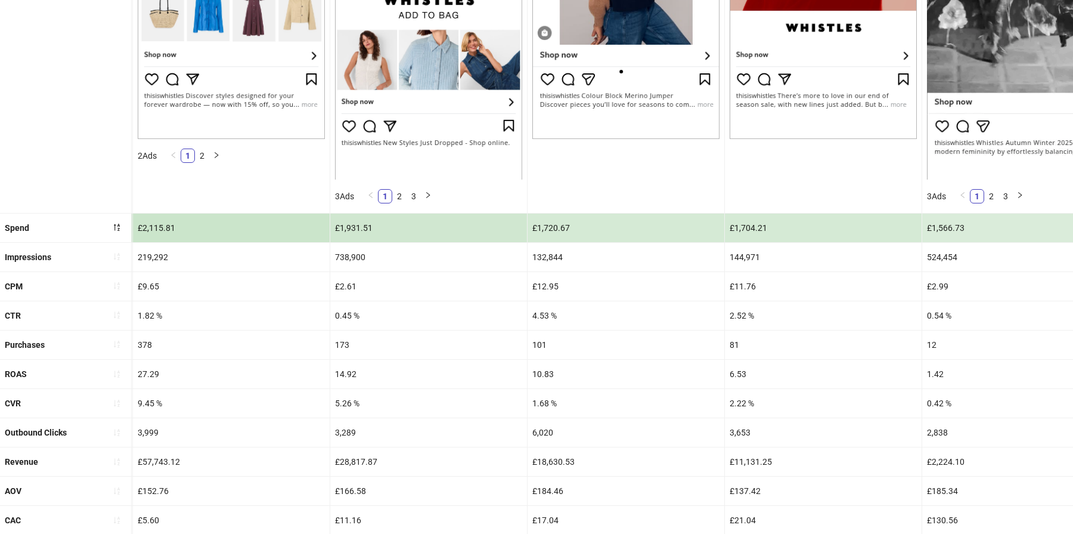
click at [148, 316] on div "1.82 %" at bounding box center [231, 315] width 197 height 29
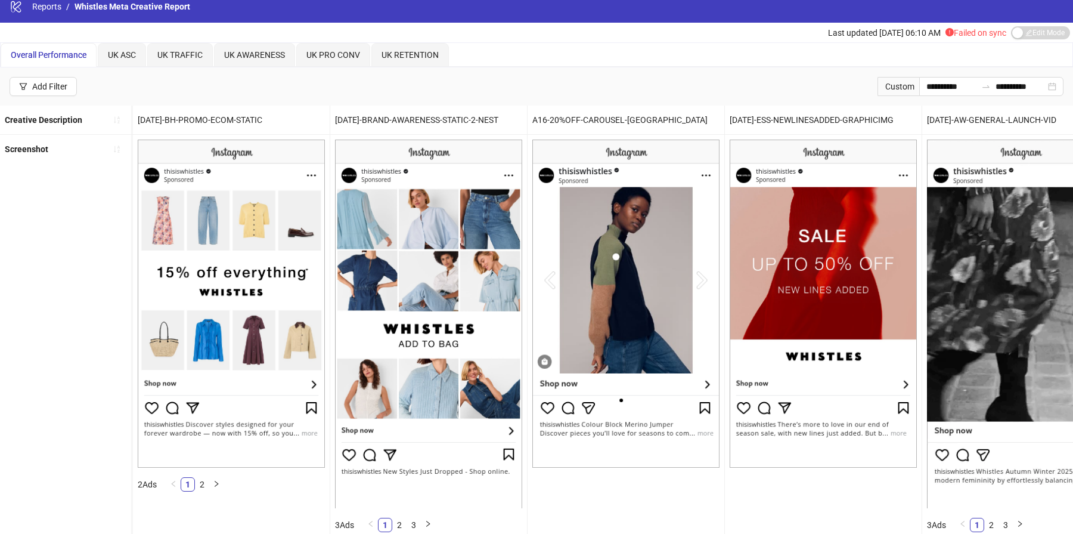
scroll to position [0, 0]
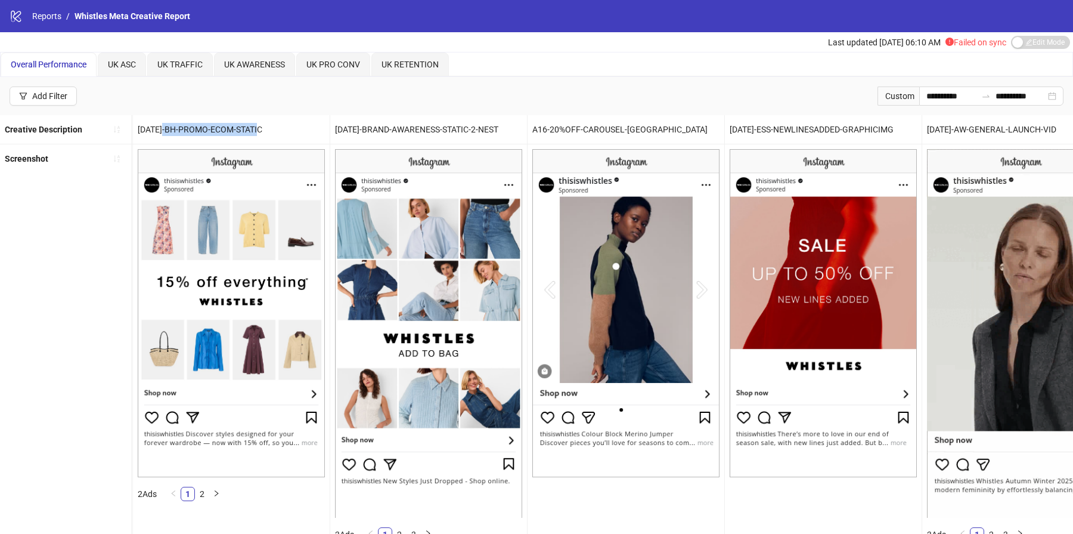
click at [275, 131] on div "[DATE]-BH-PROMO-ECOM-STATIC" at bounding box center [231, 129] width 197 height 29
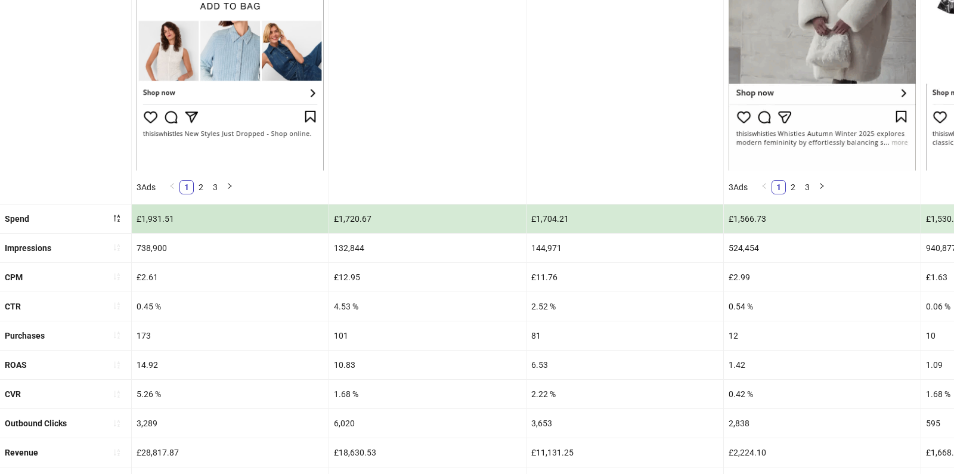
scroll to position [345, 0]
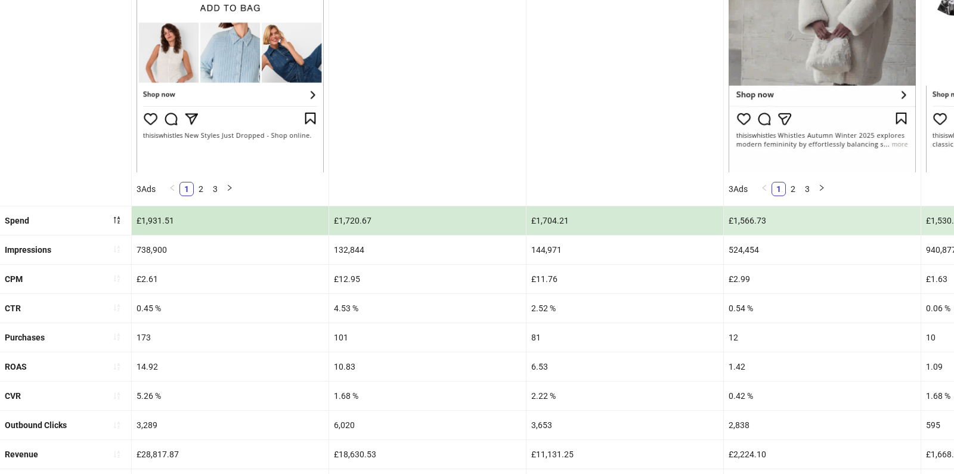
click at [148, 219] on div "£1,931.51" at bounding box center [230, 220] width 197 height 29
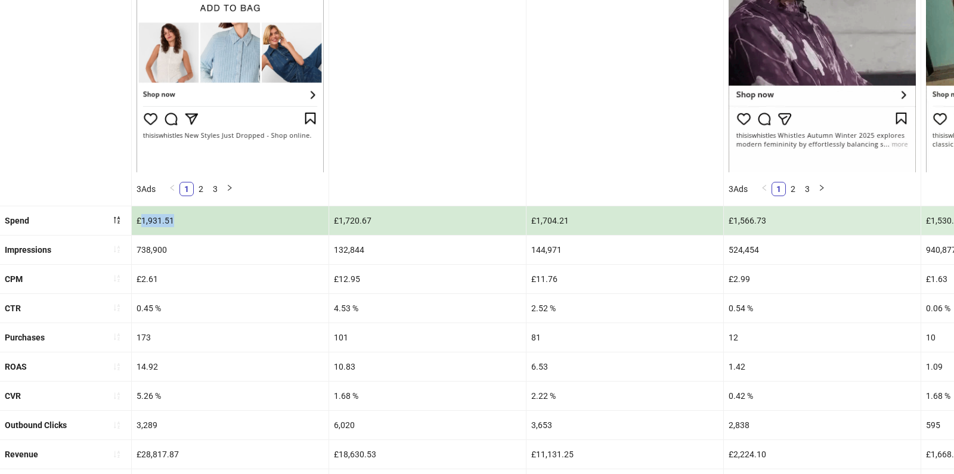
click at [148, 219] on div "£1,931.51" at bounding box center [230, 220] width 197 height 29
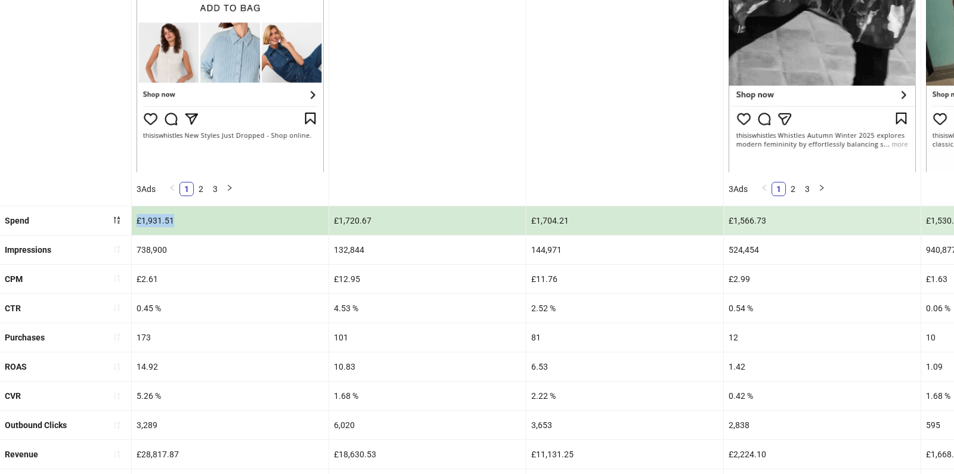
click at [148, 219] on div "£1,931.51" at bounding box center [230, 220] width 197 height 29
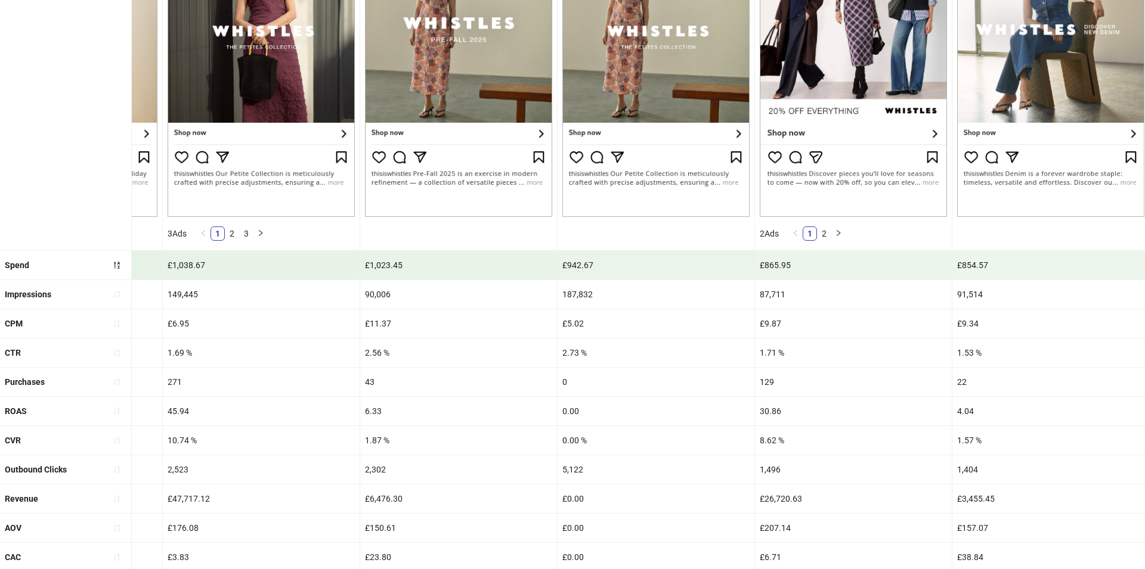
scroll to position [366, 0]
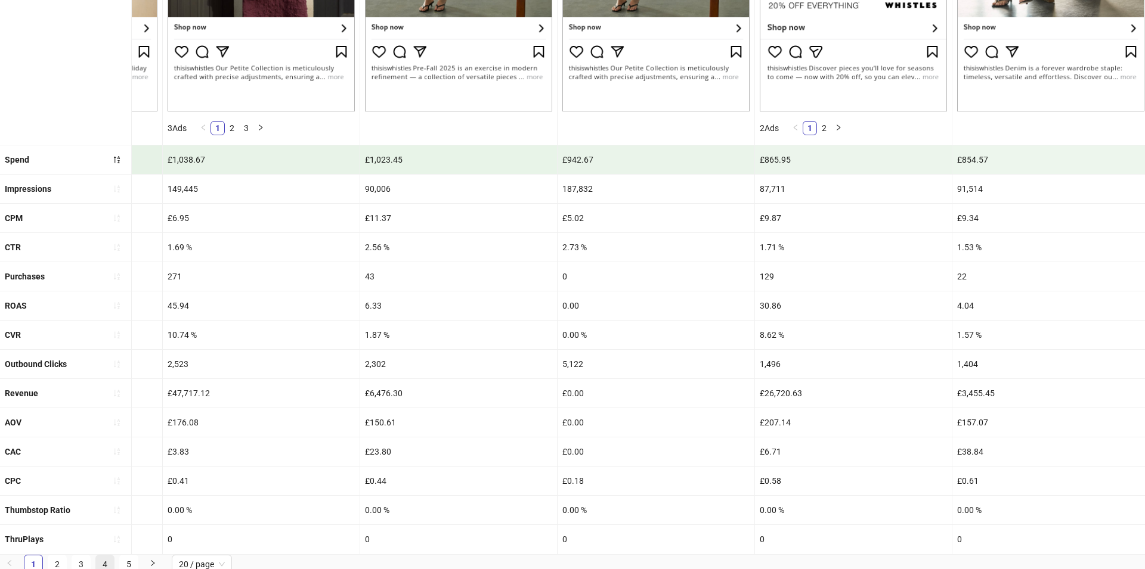
click at [102, 533] on link "4" at bounding box center [105, 565] width 18 height 18
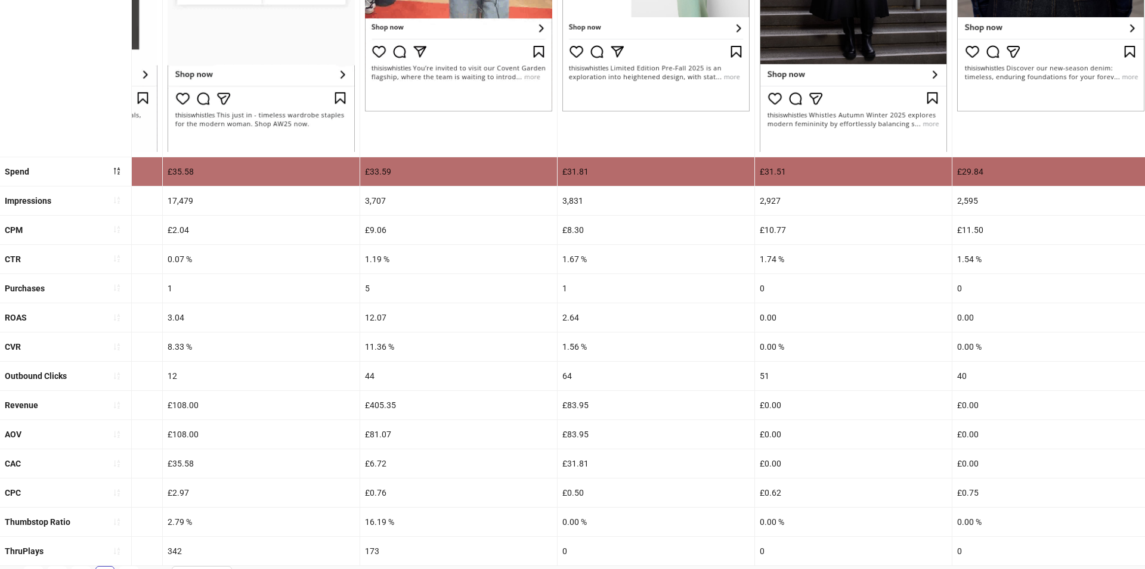
scroll to position [377, 0]
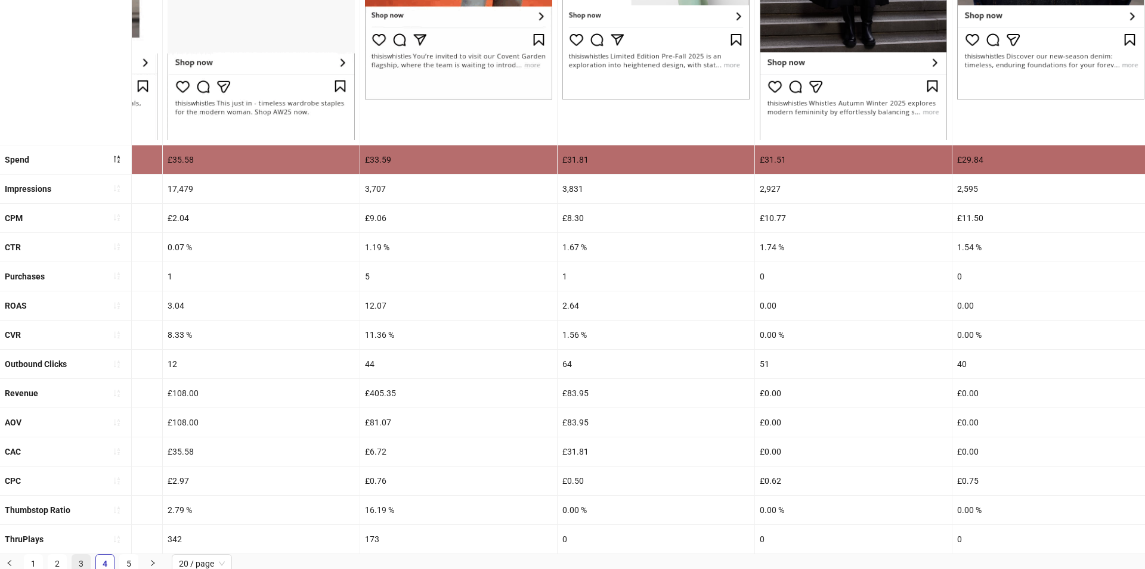
click at [78, 533] on link "3" at bounding box center [81, 564] width 18 height 18
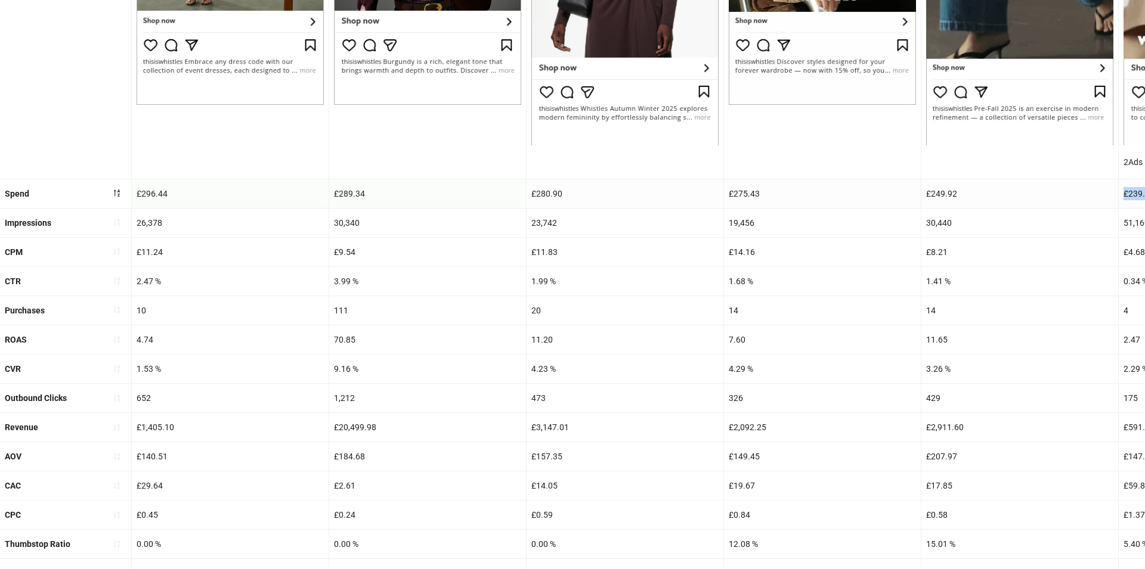
scroll to position [406, 0]
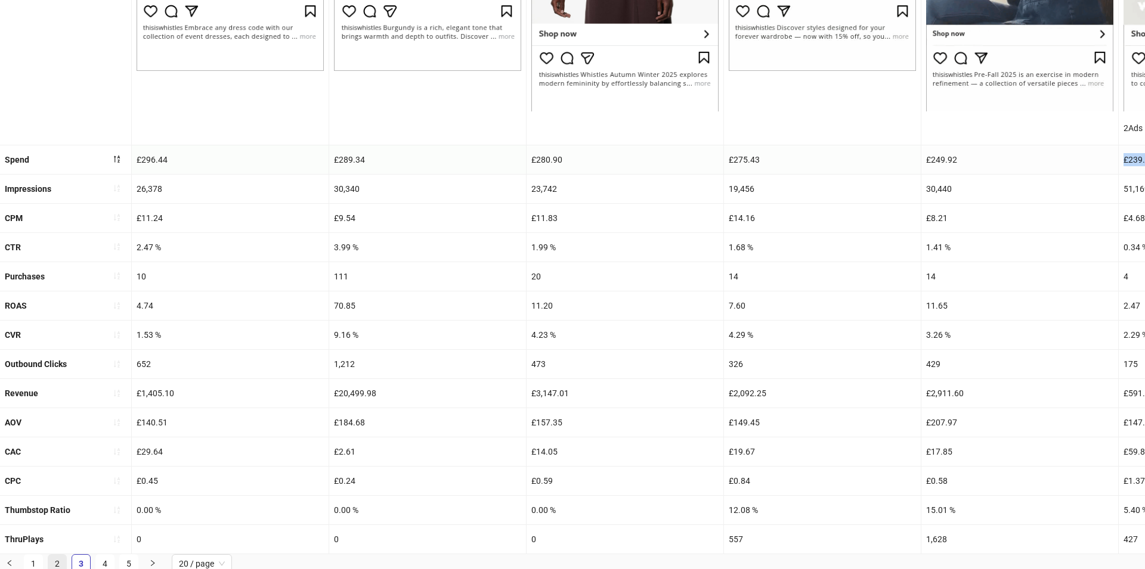
click at [58, 533] on link "2" at bounding box center [57, 564] width 18 height 18
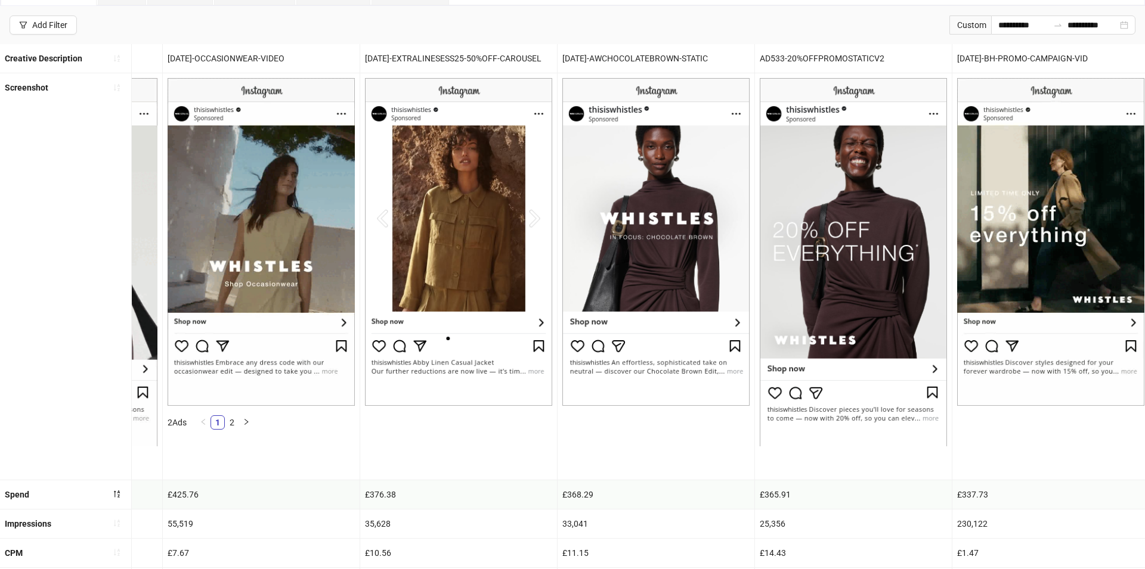
scroll to position [72, 0]
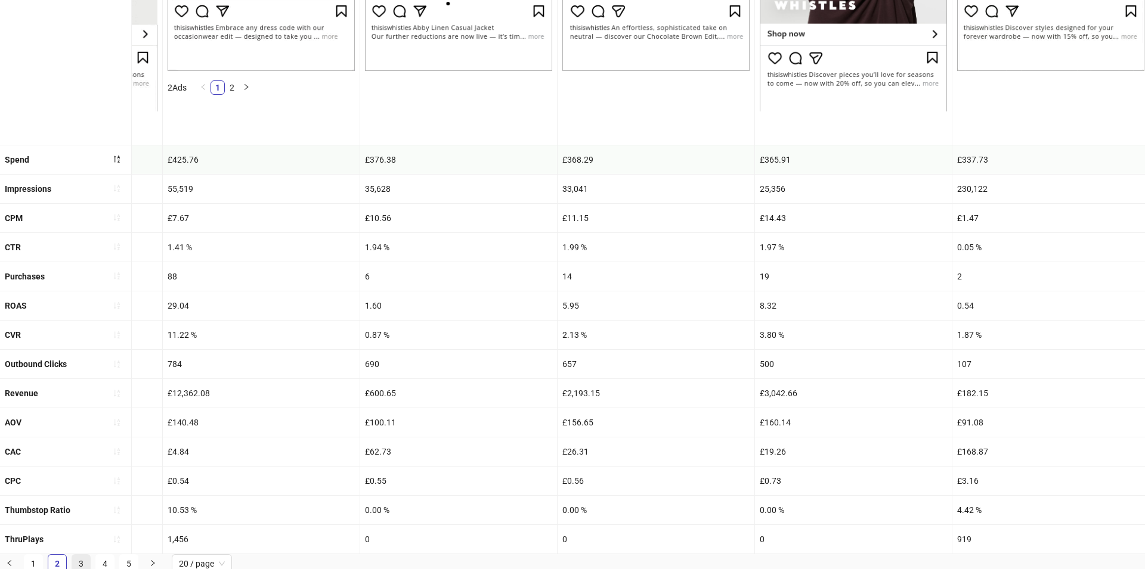
click at [81, 533] on link "3" at bounding box center [81, 564] width 18 height 18
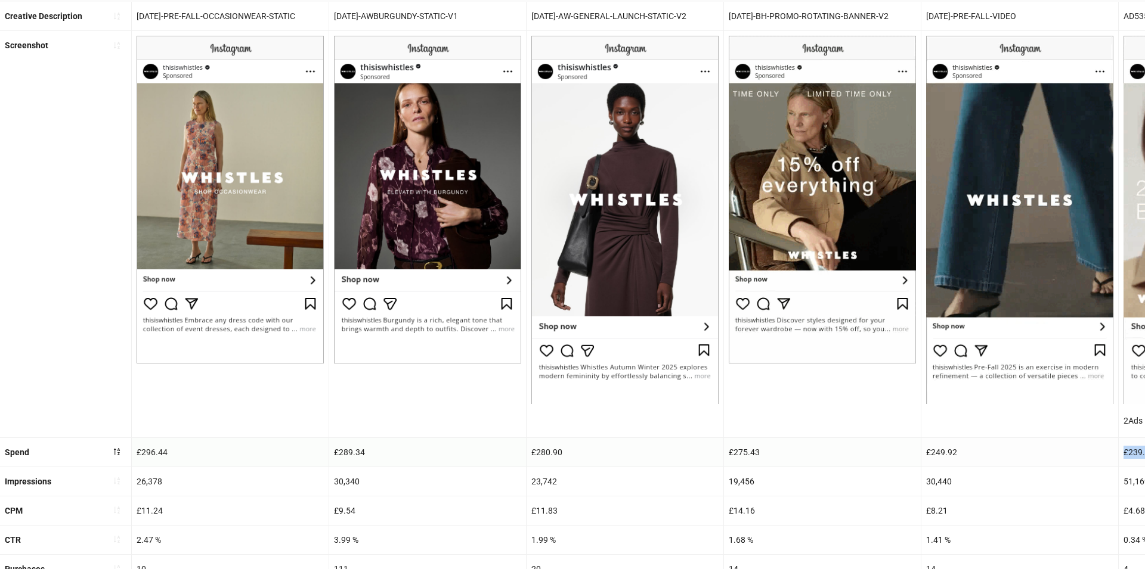
scroll to position [203, 0]
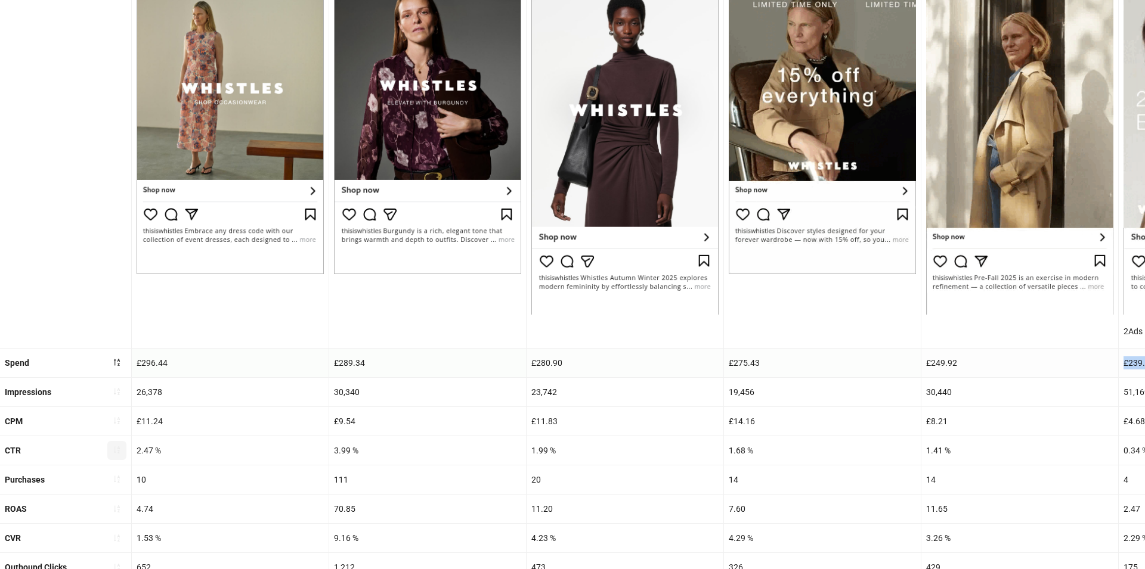
click at [116, 450] on icon "sort-ascending" at bounding box center [117, 450] width 8 height 8
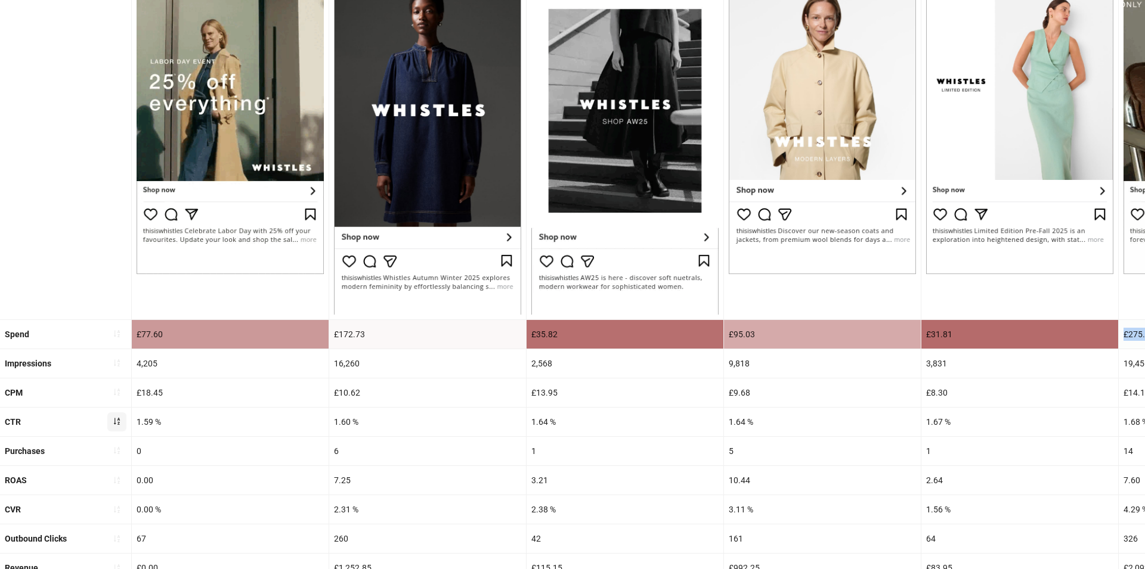
click at [117, 419] on icon "sort-ascending" at bounding box center [117, 421] width 8 height 8
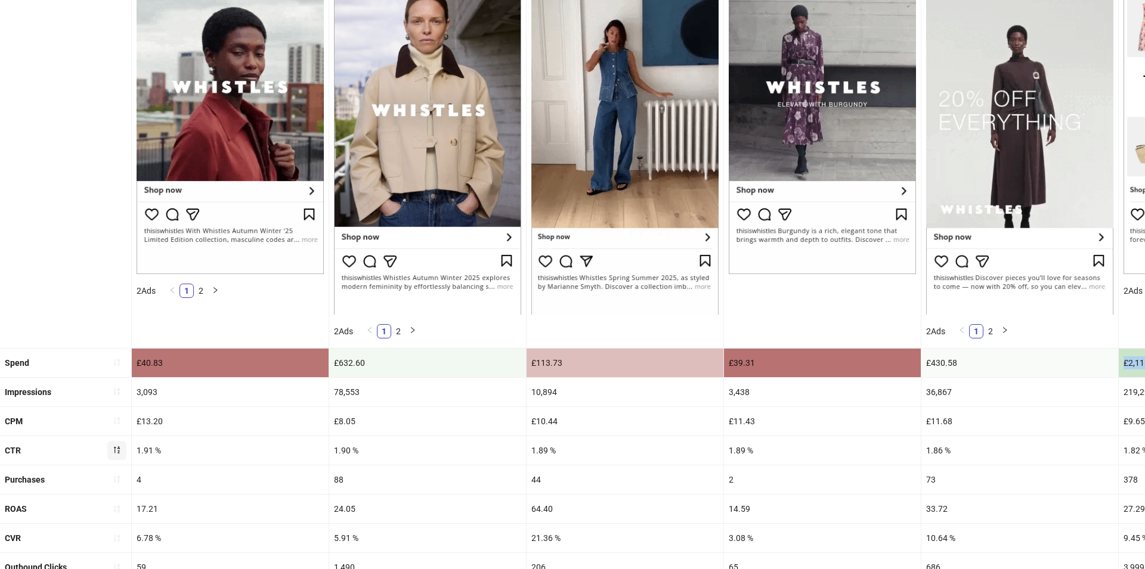
scroll to position [406, 0]
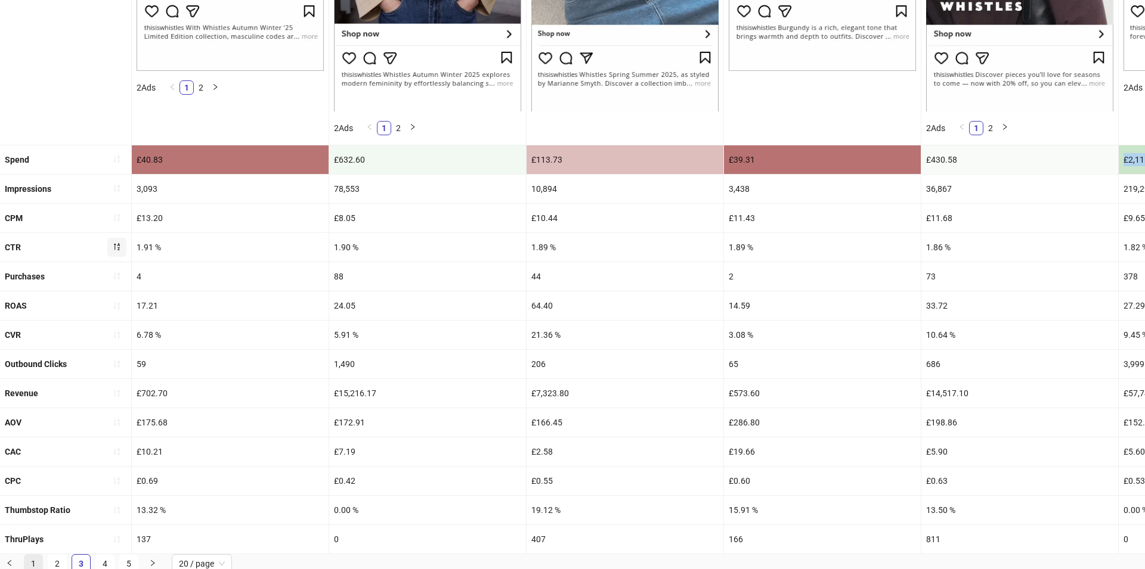
click at [30, 533] on link "1" at bounding box center [33, 564] width 18 height 18
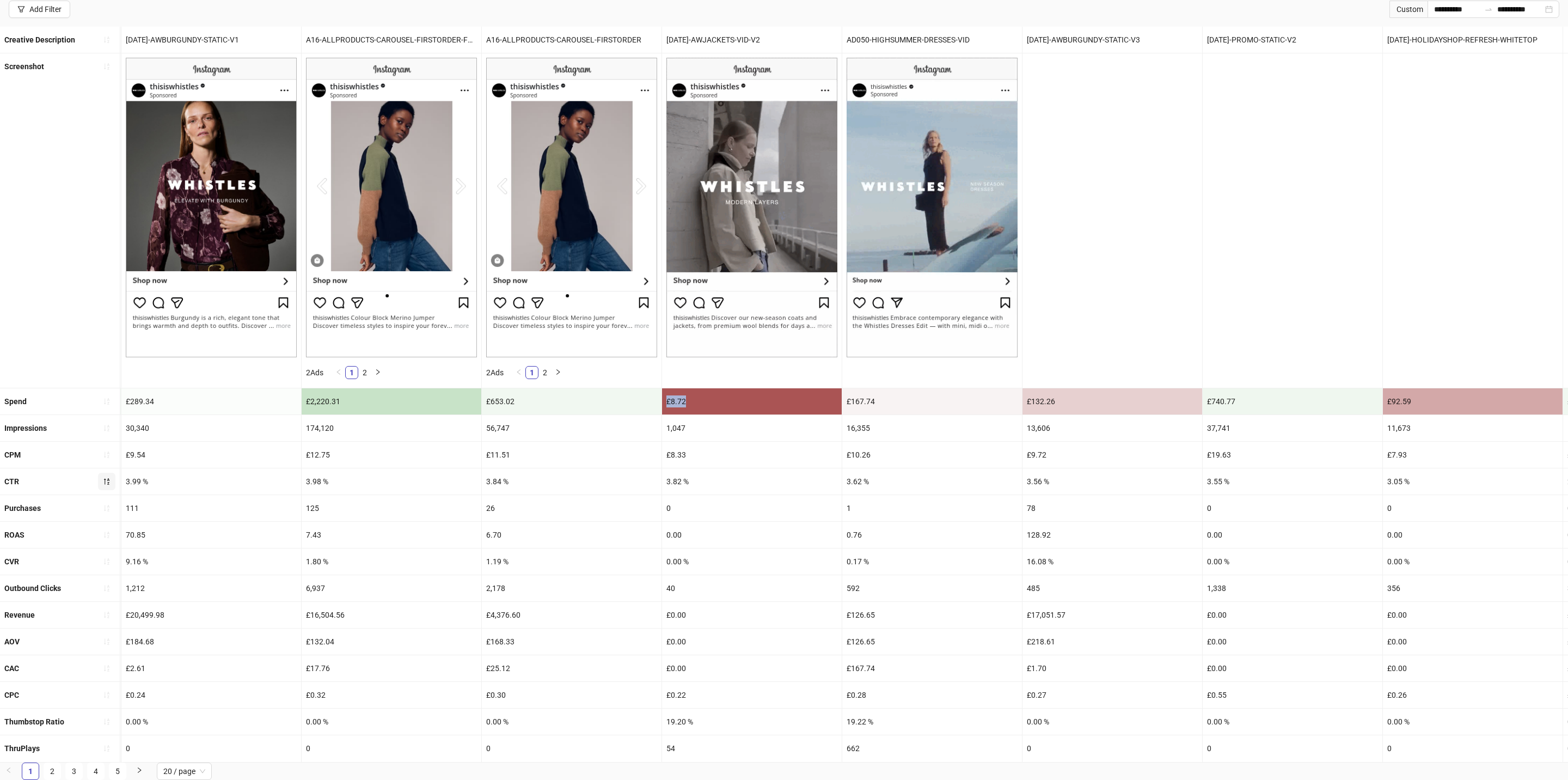
scroll to position [0, 0]
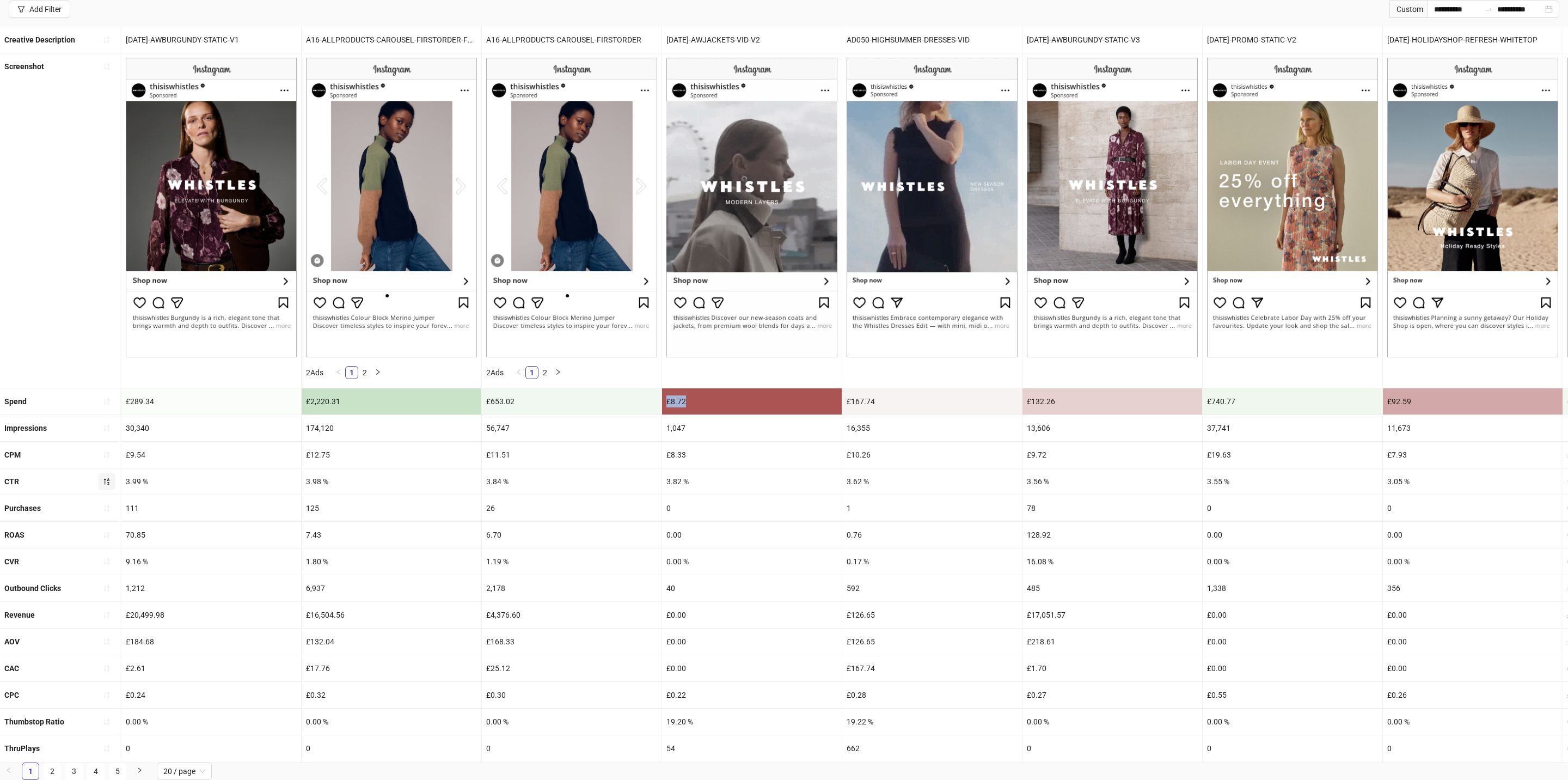
click at [139, 432] on div "30,340" at bounding box center [211, 427] width 180 height 26
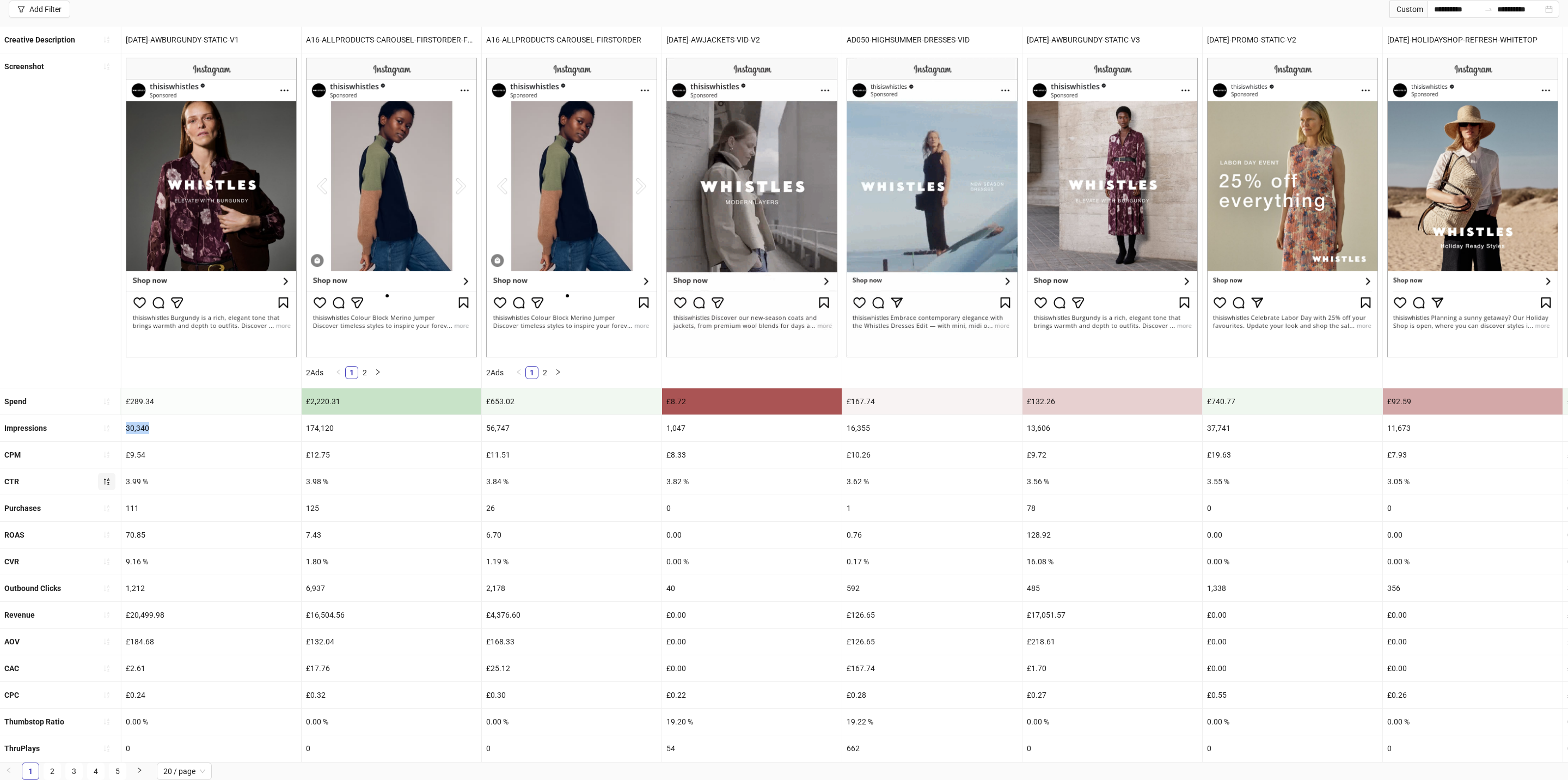
click at [139, 432] on div "30,340" at bounding box center [211, 427] width 180 height 26
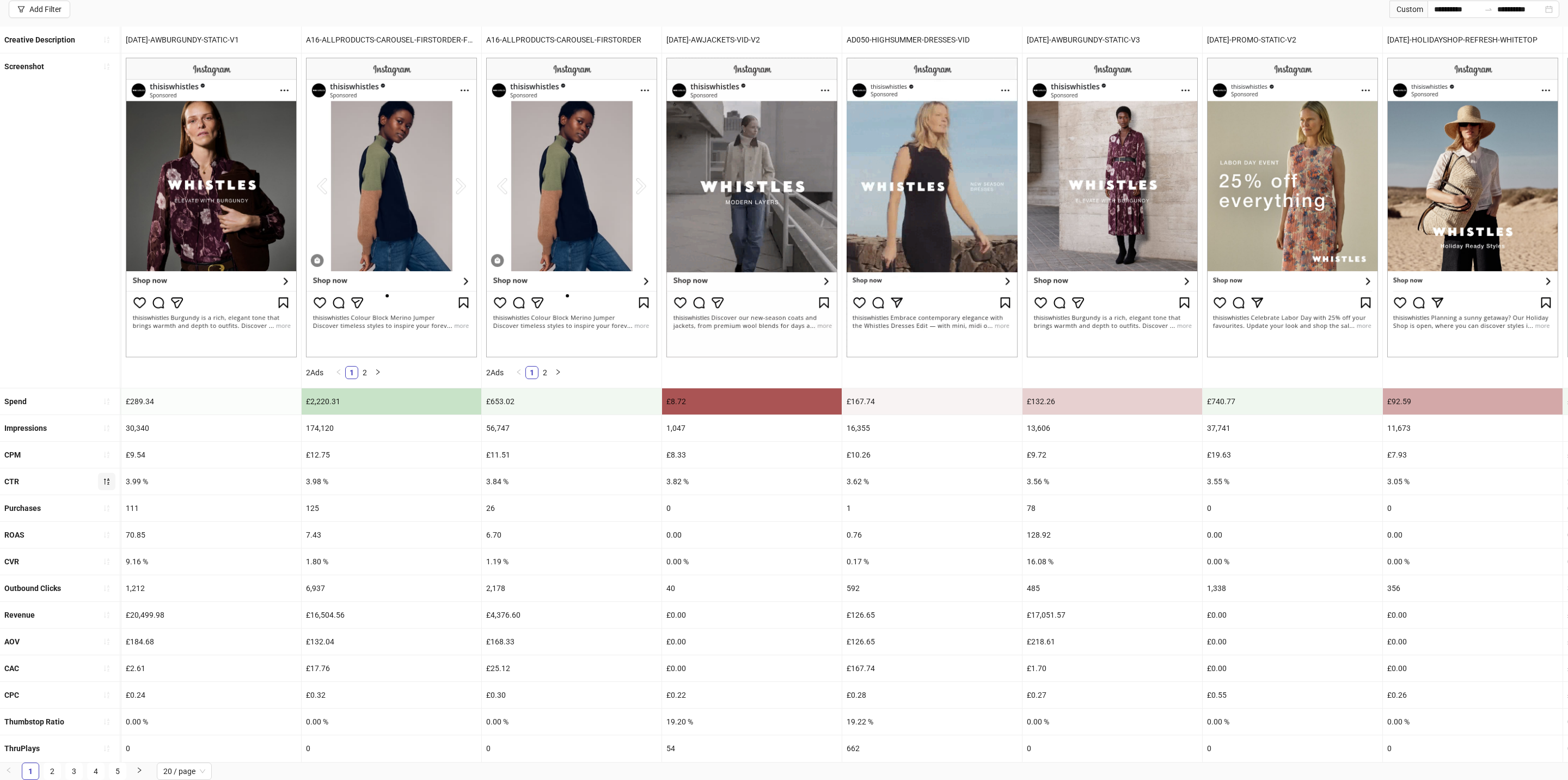
click at [139, 401] on div "£289.34" at bounding box center [211, 401] width 180 height 26
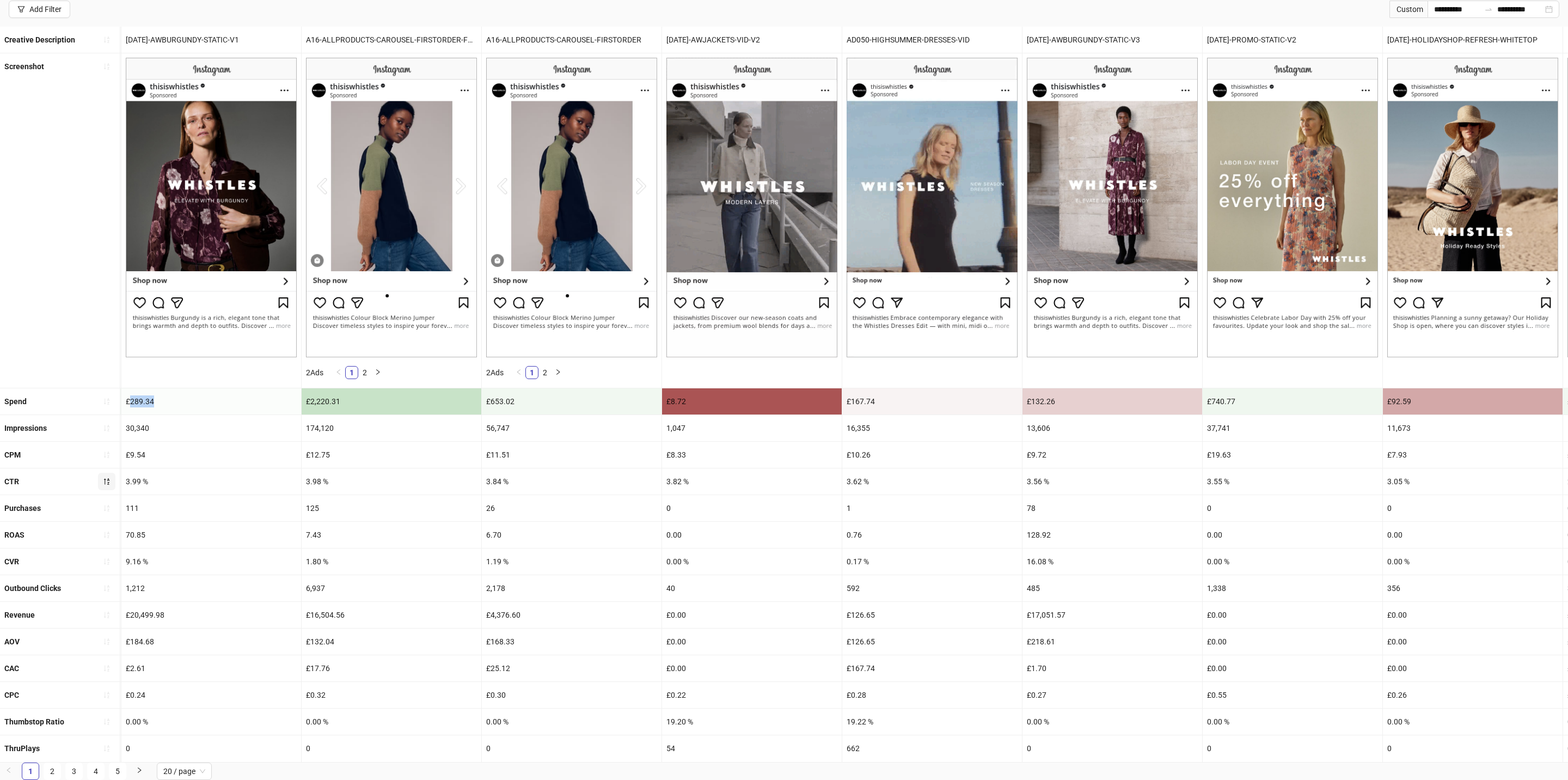
click at [139, 401] on div "£289.34" at bounding box center [211, 401] width 180 height 26
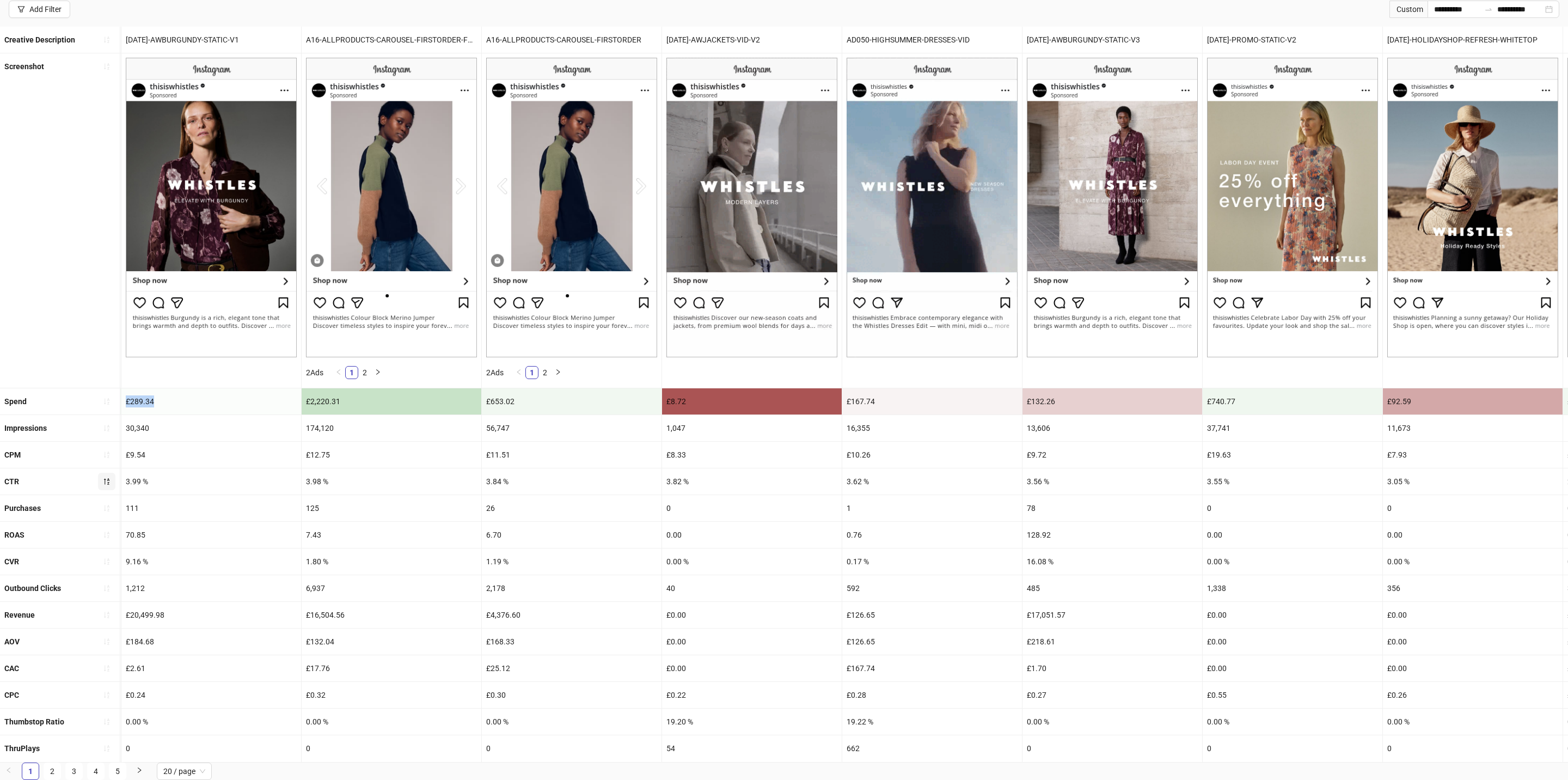
click at [139, 401] on div "£289.34" at bounding box center [211, 401] width 180 height 26
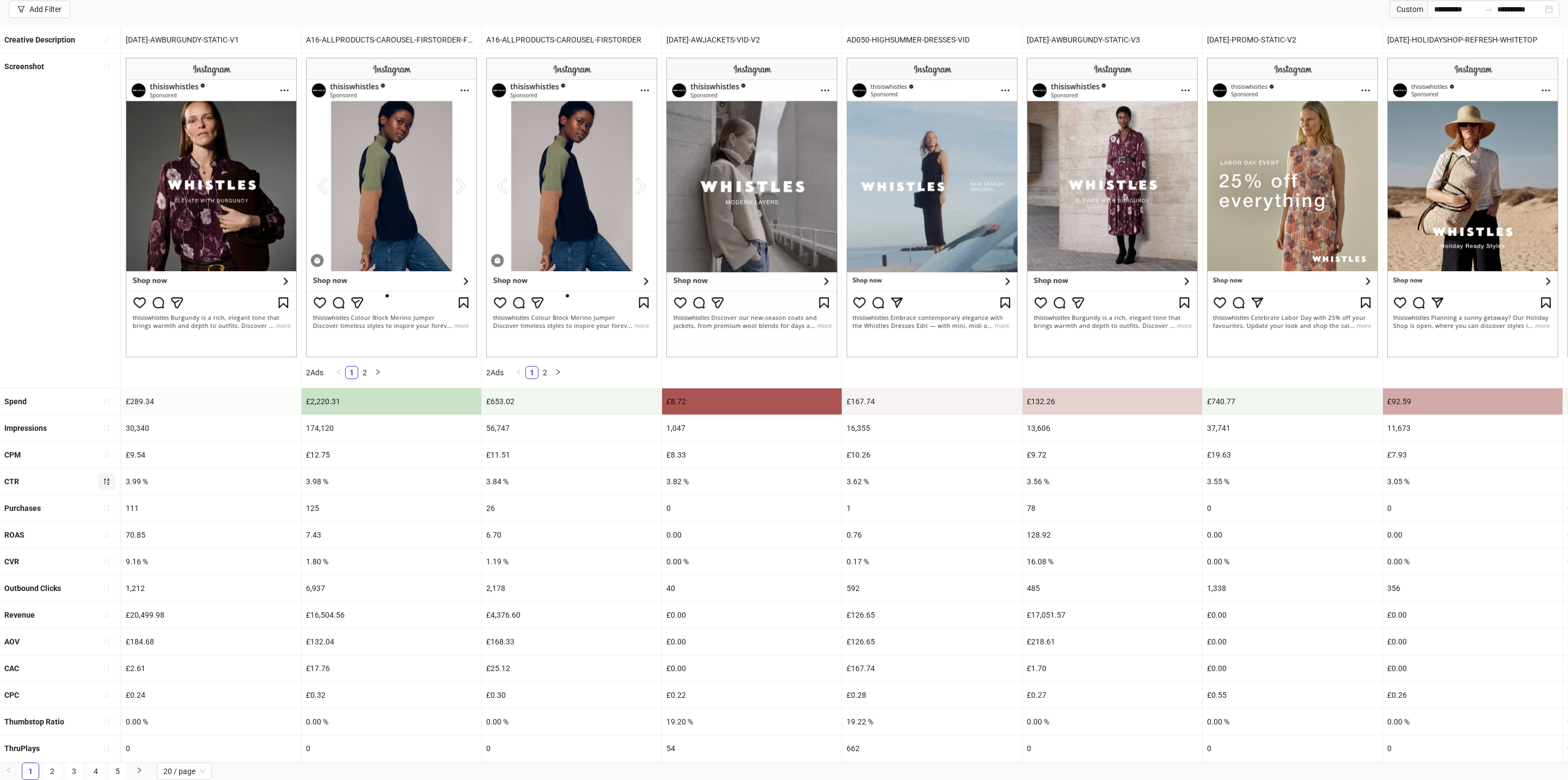
click at [216, 38] on div "[DATE]-AWBURGUNDY-STATIC-V1" at bounding box center [211, 39] width 180 height 26
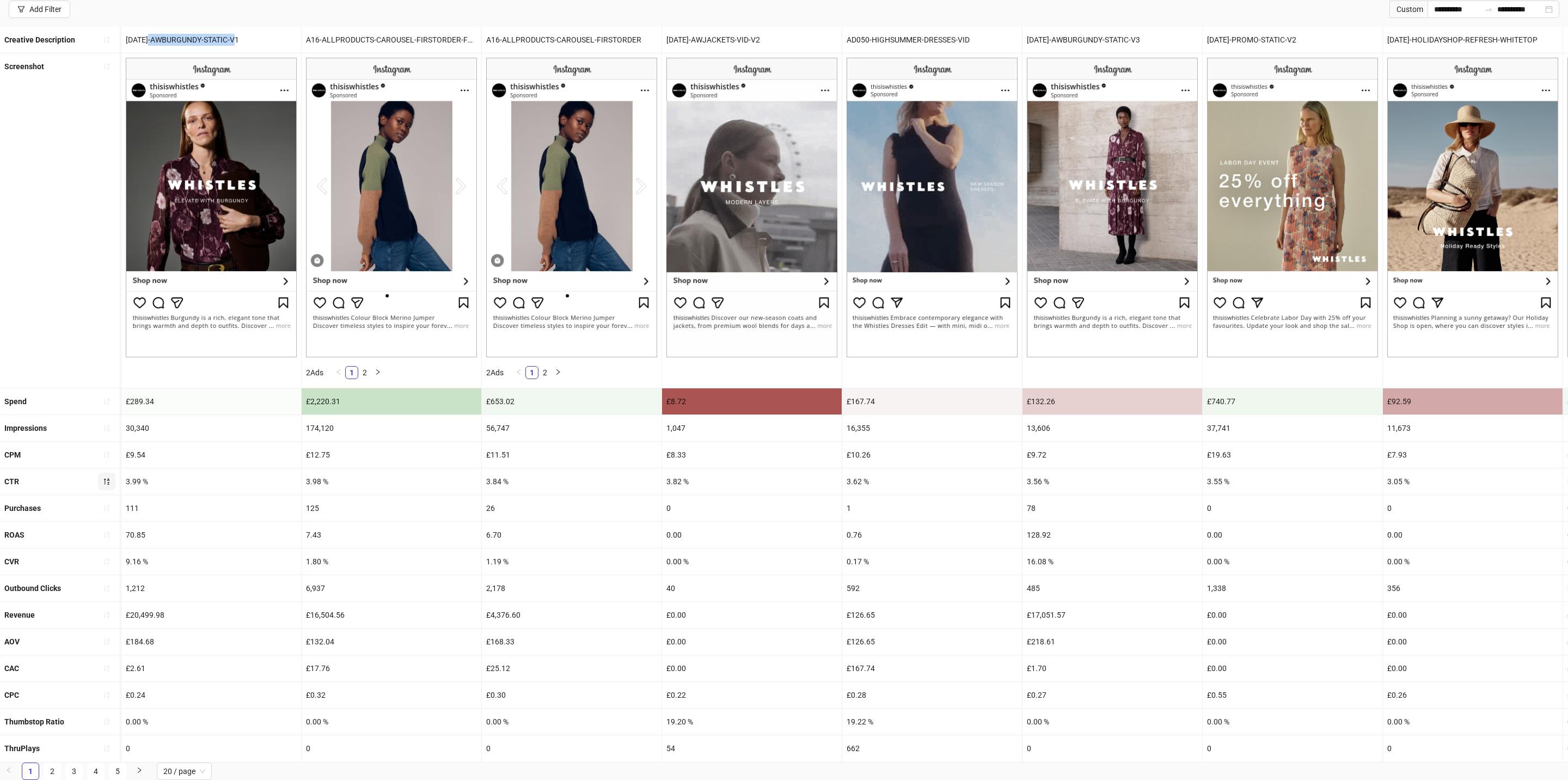
drag, startPoint x: 152, startPoint y: 41, endPoint x: 269, endPoint y: 41, distance: 117.0
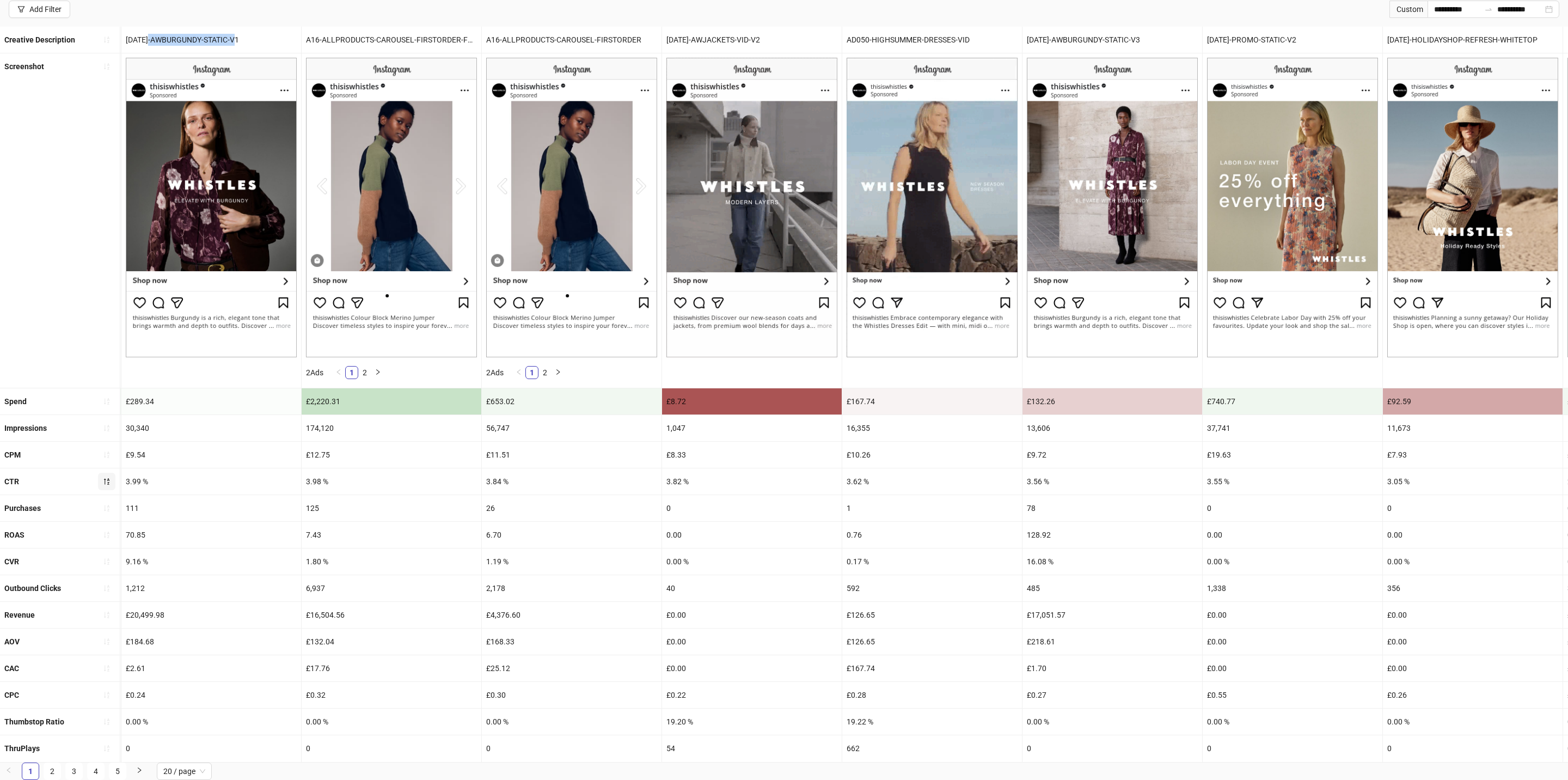
click at [269, 41] on div "[DATE]-AWBURGUNDY-STATIC-V1" at bounding box center [211, 39] width 180 height 26
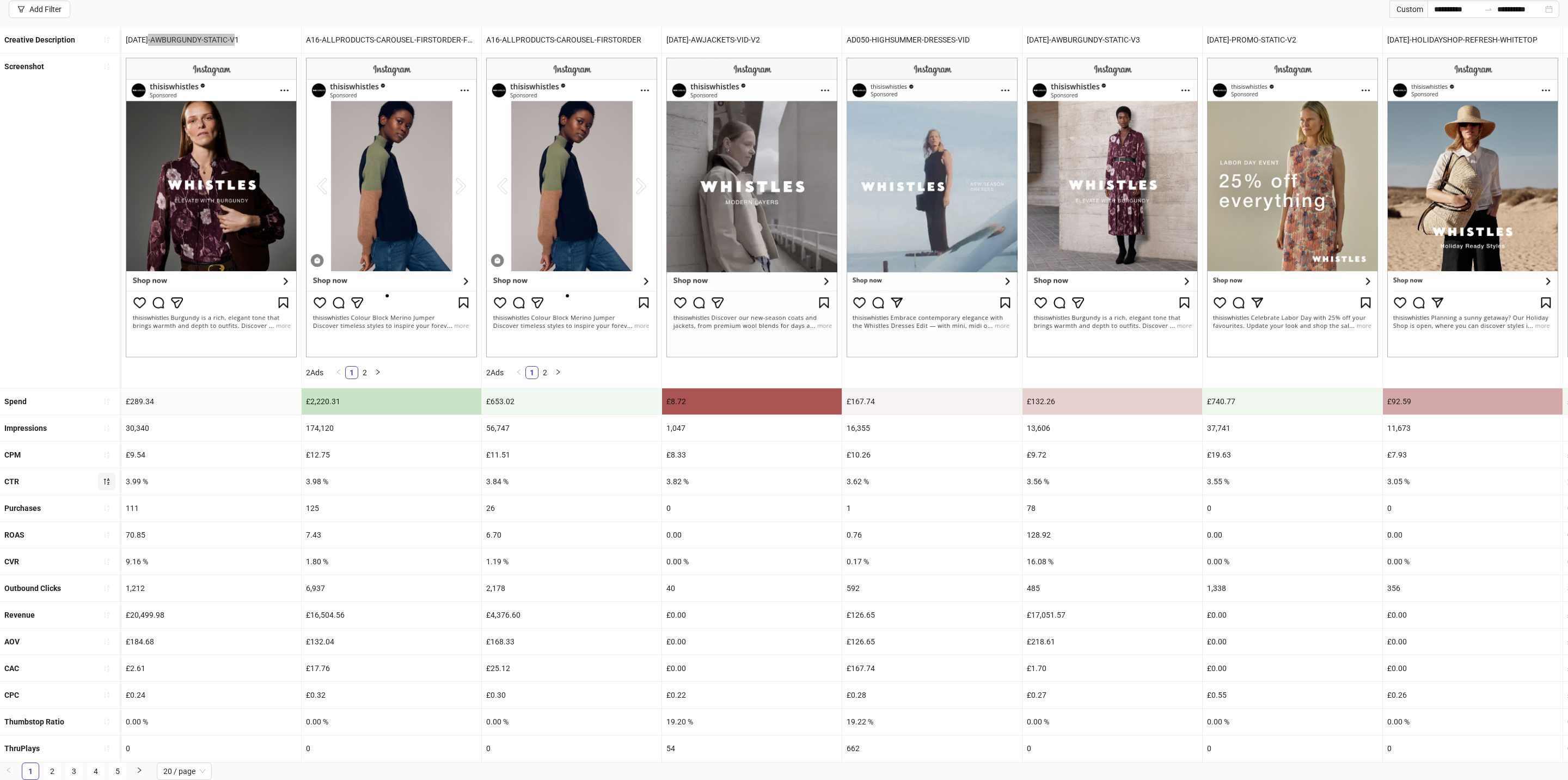
scroll to position [79, 0]
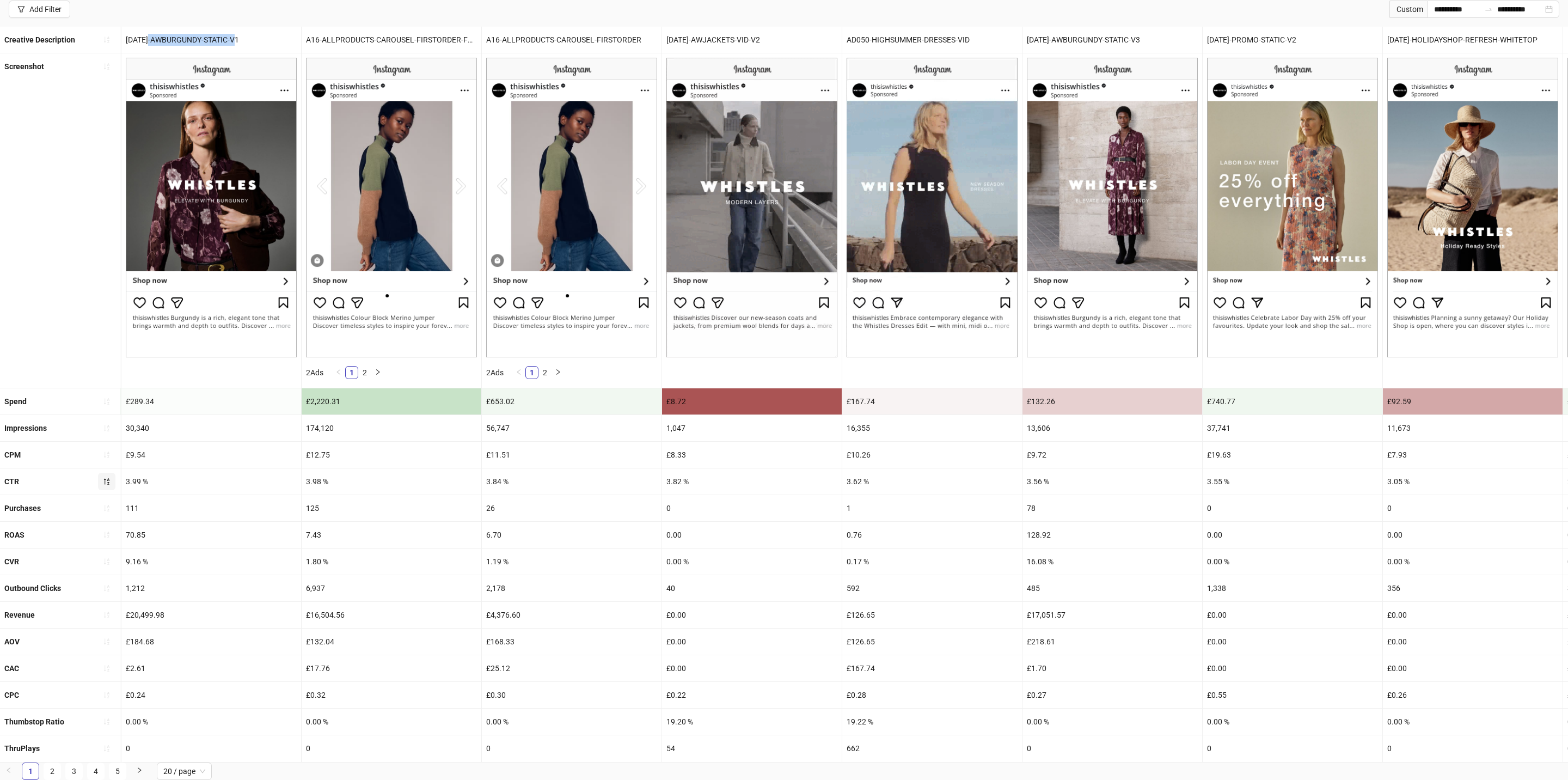
click at [150, 406] on div "£289.34" at bounding box center [211, 401] width 180 height 26
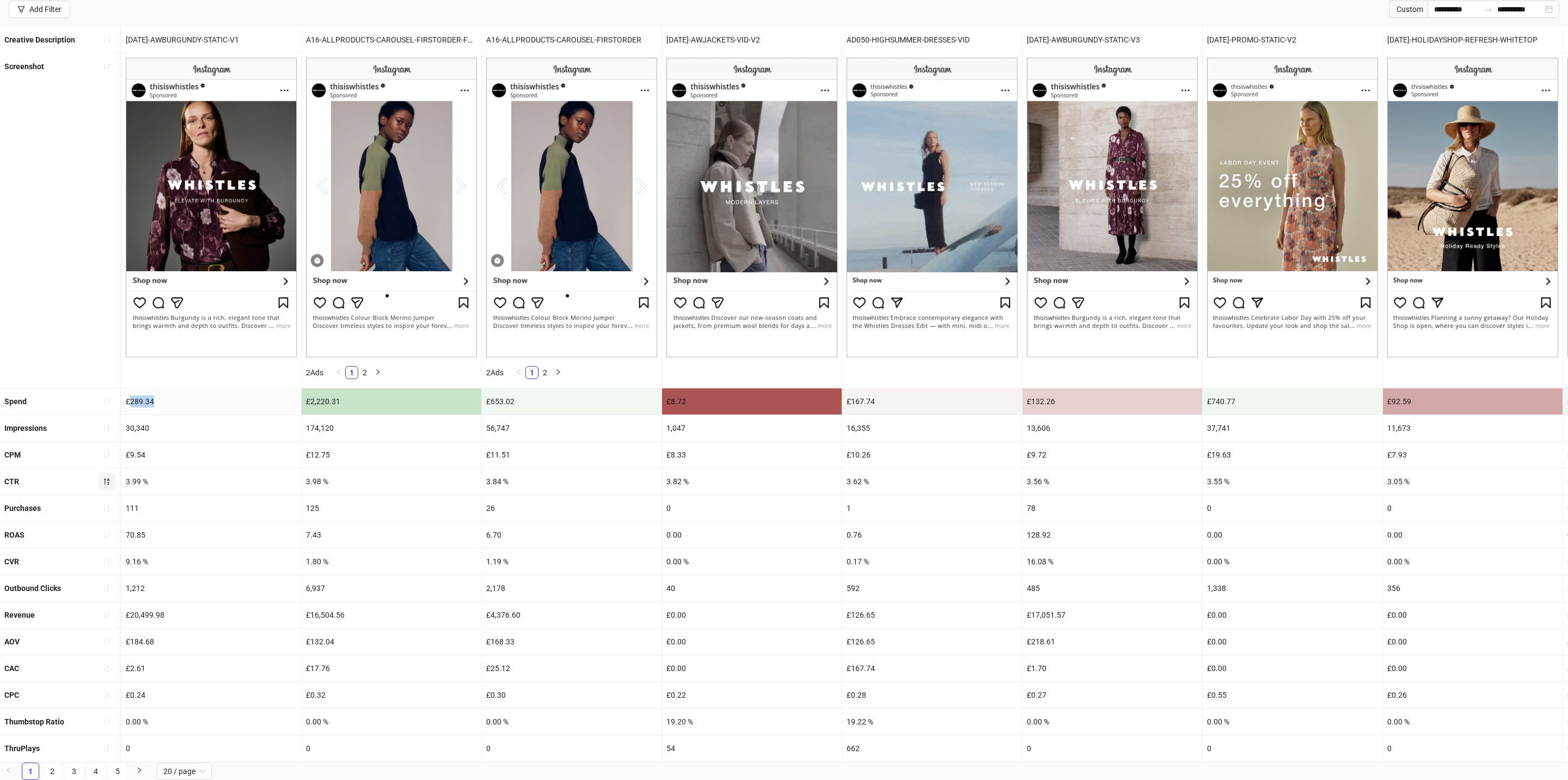
click at [150, 406] on div "£289.34" at bounding box center [211, 401] width 180 height 26
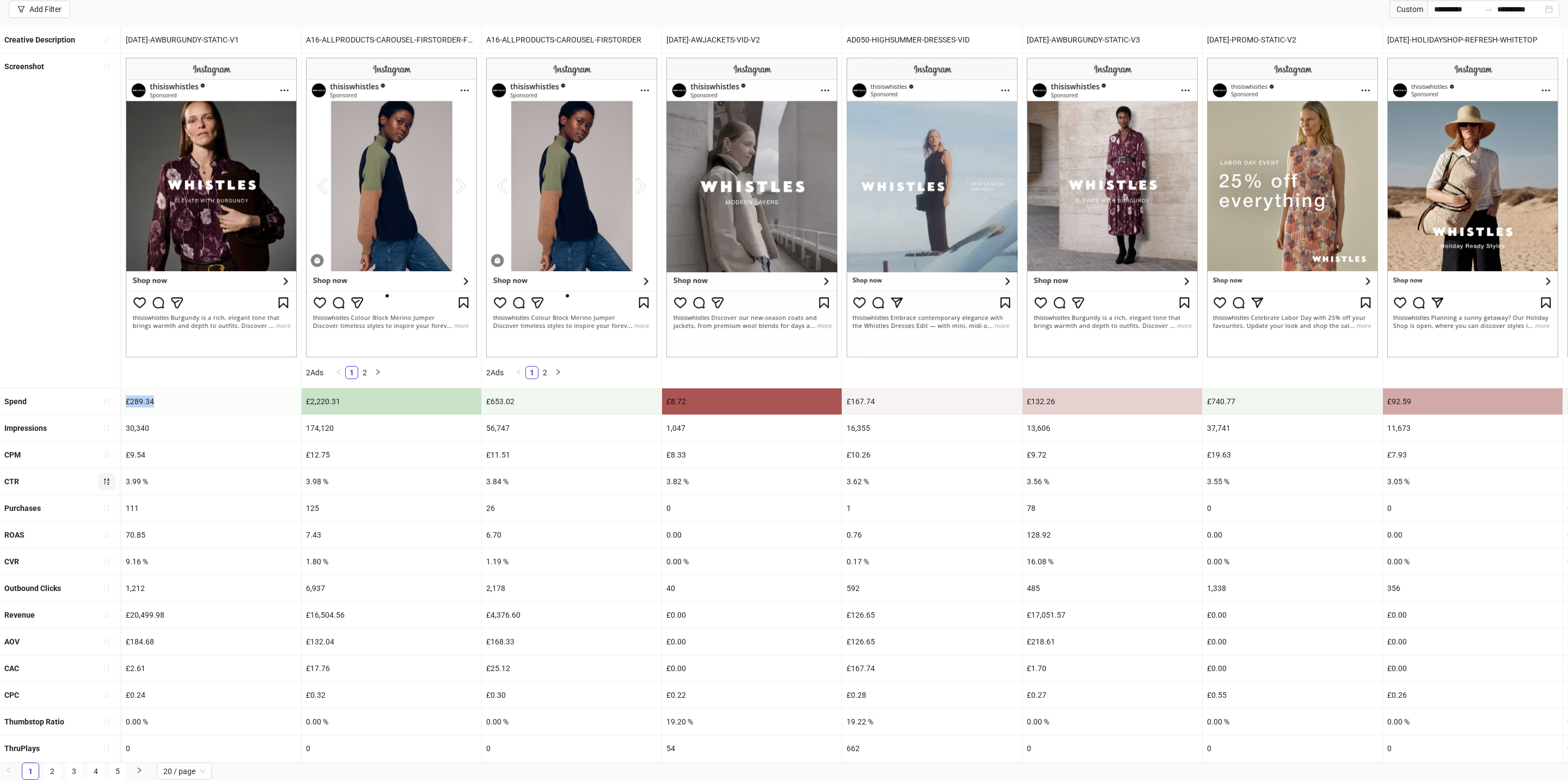
click at [150, 406] on div "£289.34" at bounding box center [211, 401] width 180 height 26
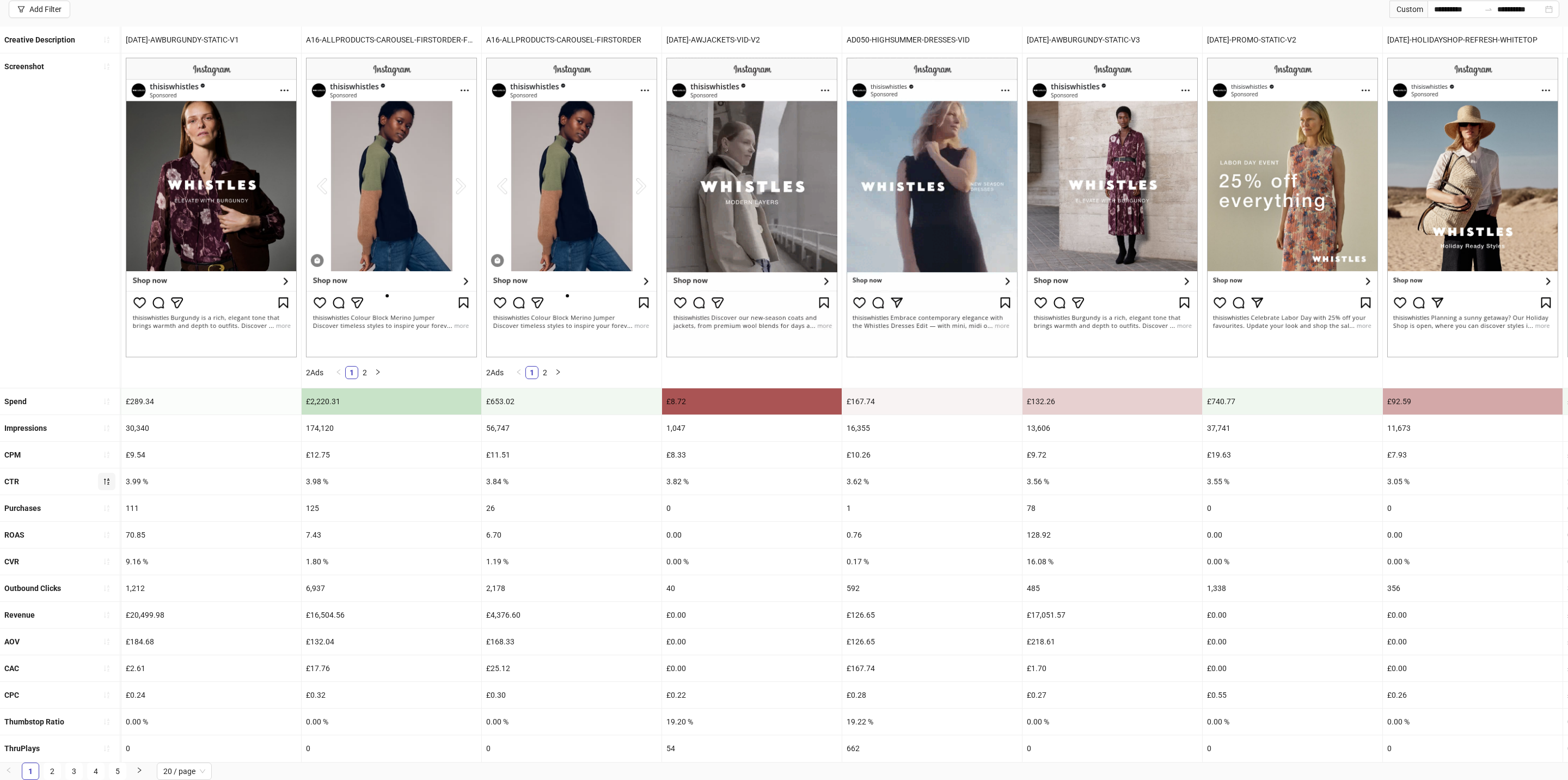
click at [141, 487] on div "70.85" at bounding box center [211, 534] width 180 height 26
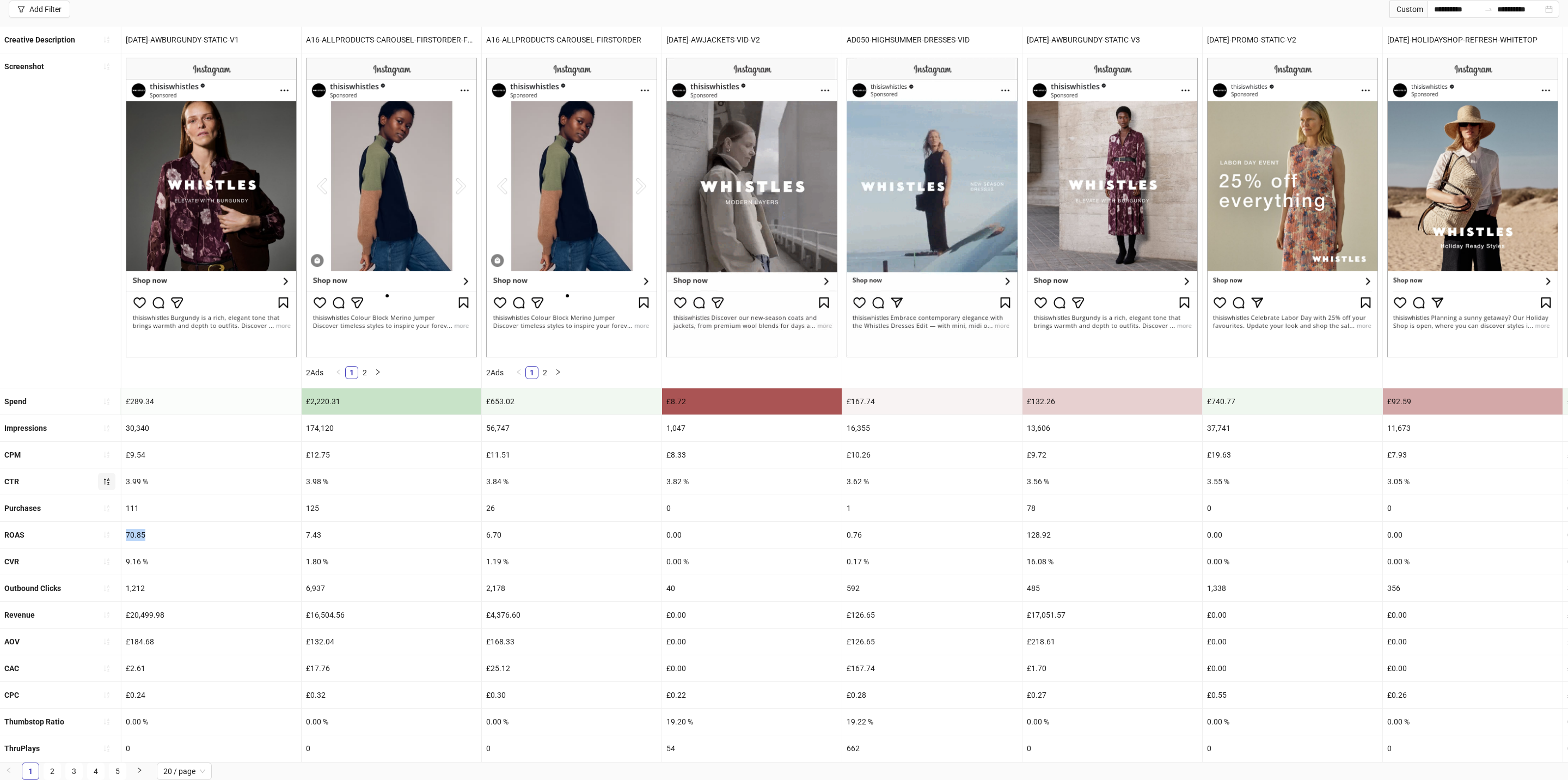
click at [141, 487] on div "70.85" at bounding box center [211, 534] width 180 height 26
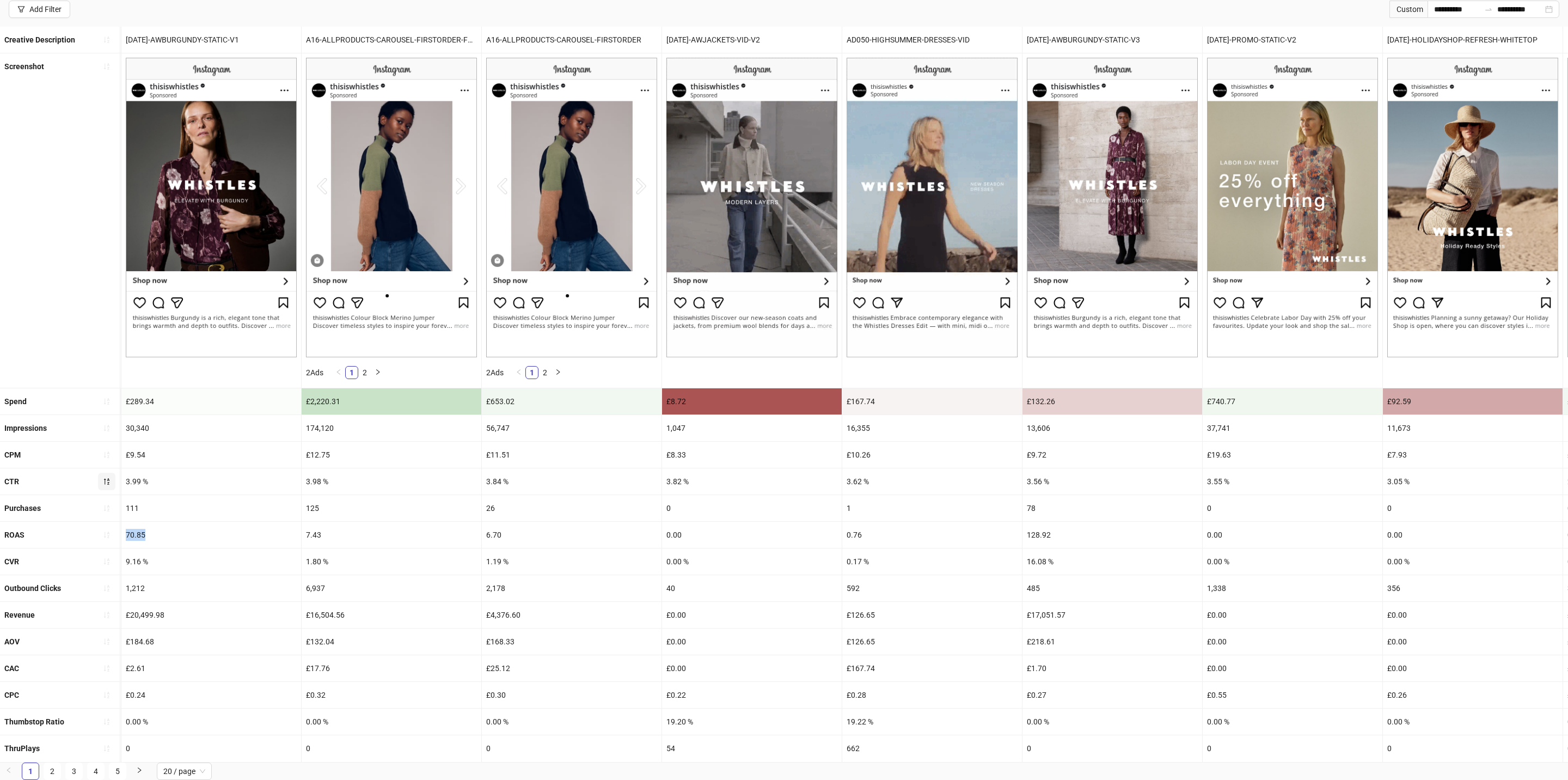
click at [141, 487] on div "70.85" at bounding box center [211, 534] width 180 height 26
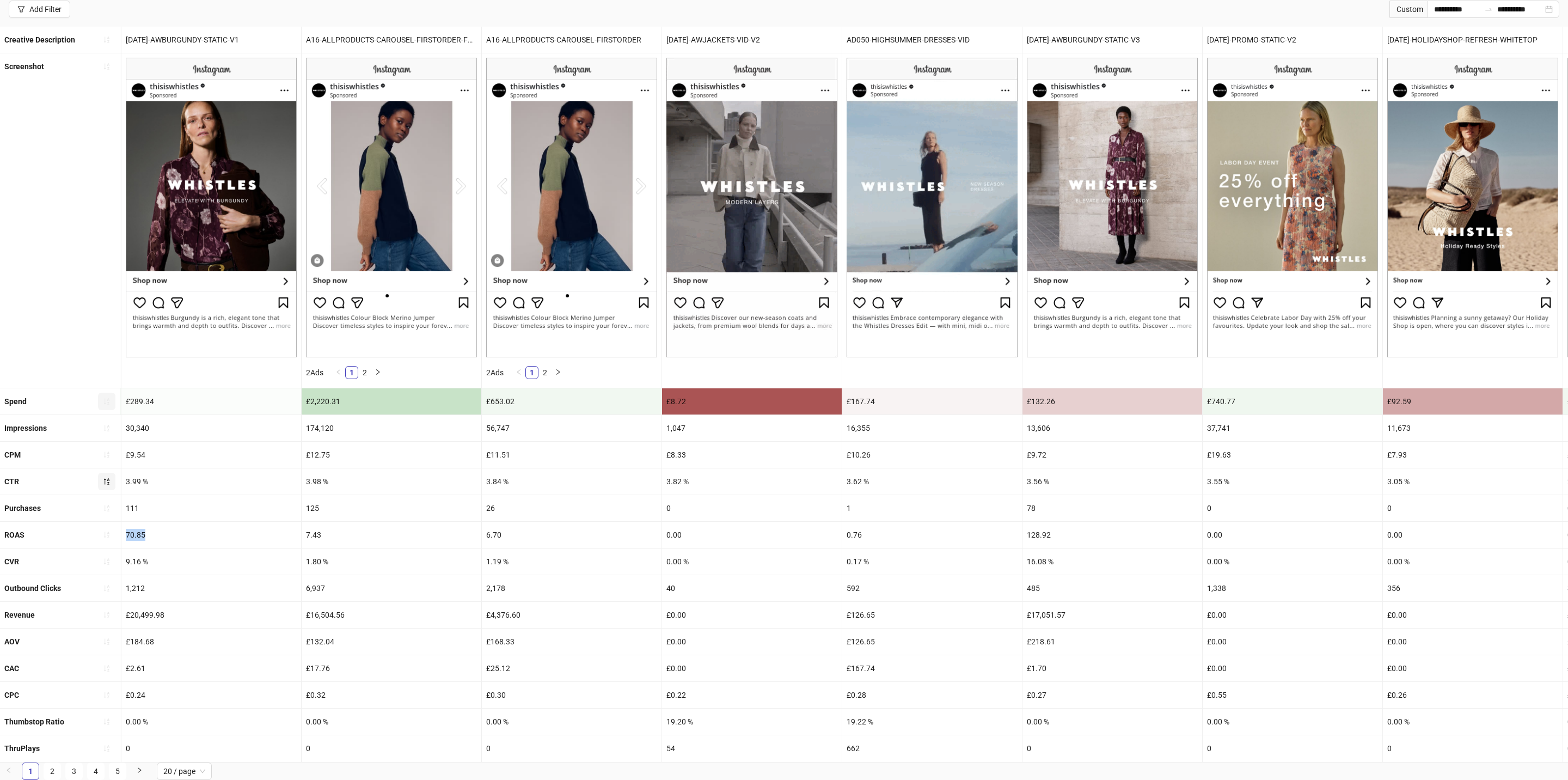
click at [109, 406] on button "button" at bounding box center [106, 401] width 17 height 17
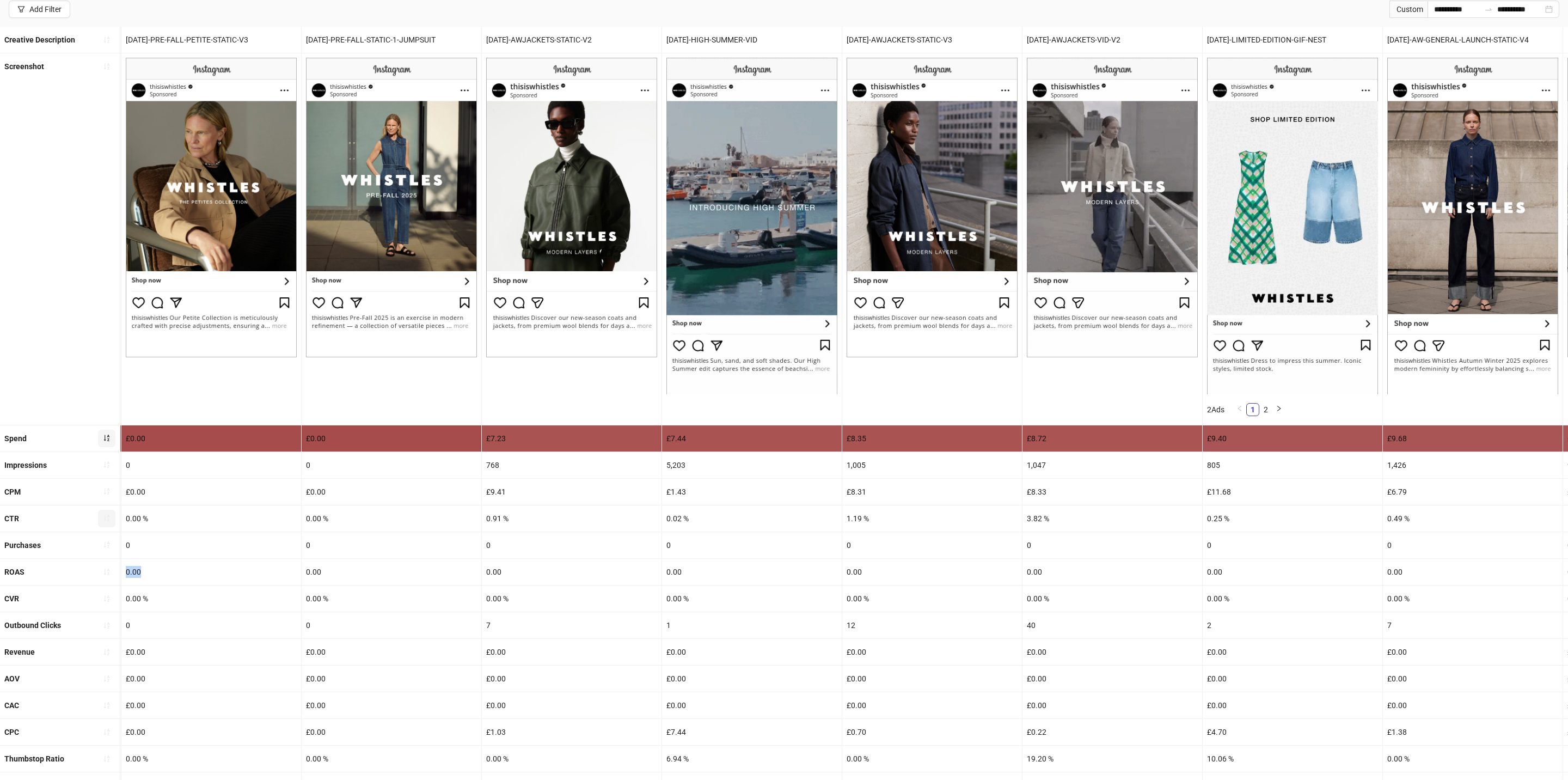
click at [107, 434] on icon "sort-ascending" at bounding box center [107, 437] width 7 height 7
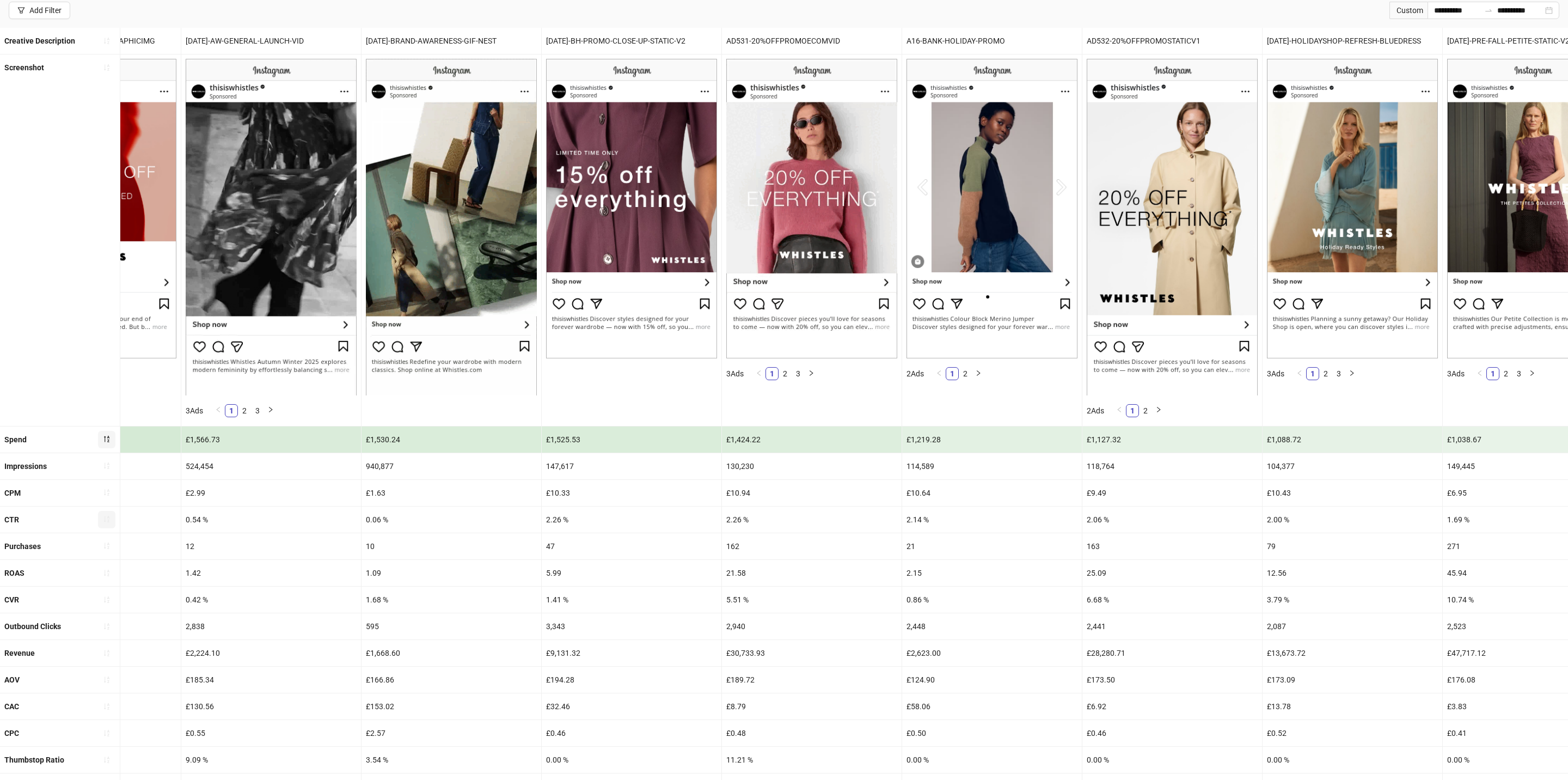
scroll to position [115, 0]
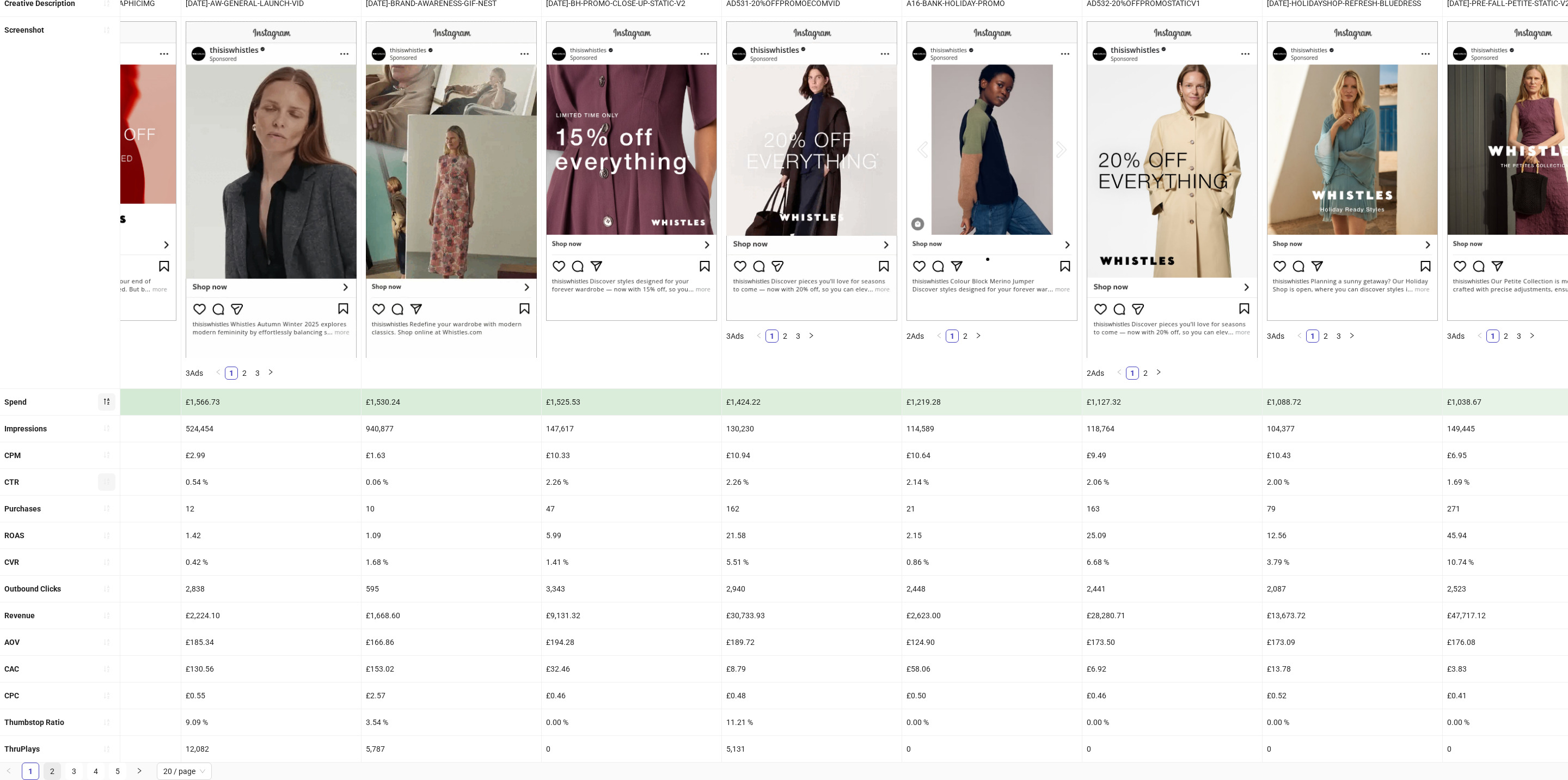
click at [55, 487] on link "2" at bounding box center [52, 771] width 16 height 16
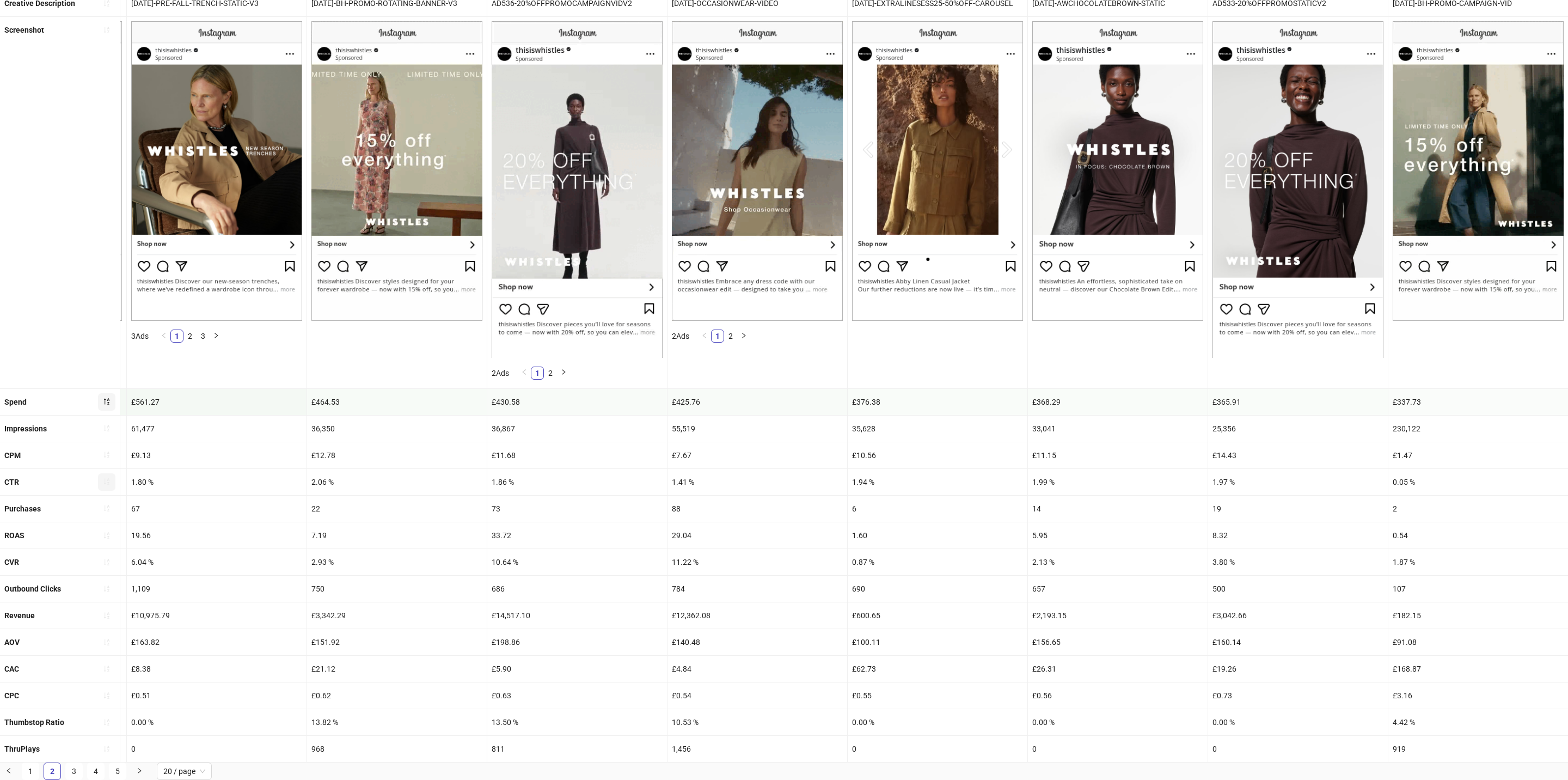
scroll to position [0, 1378]
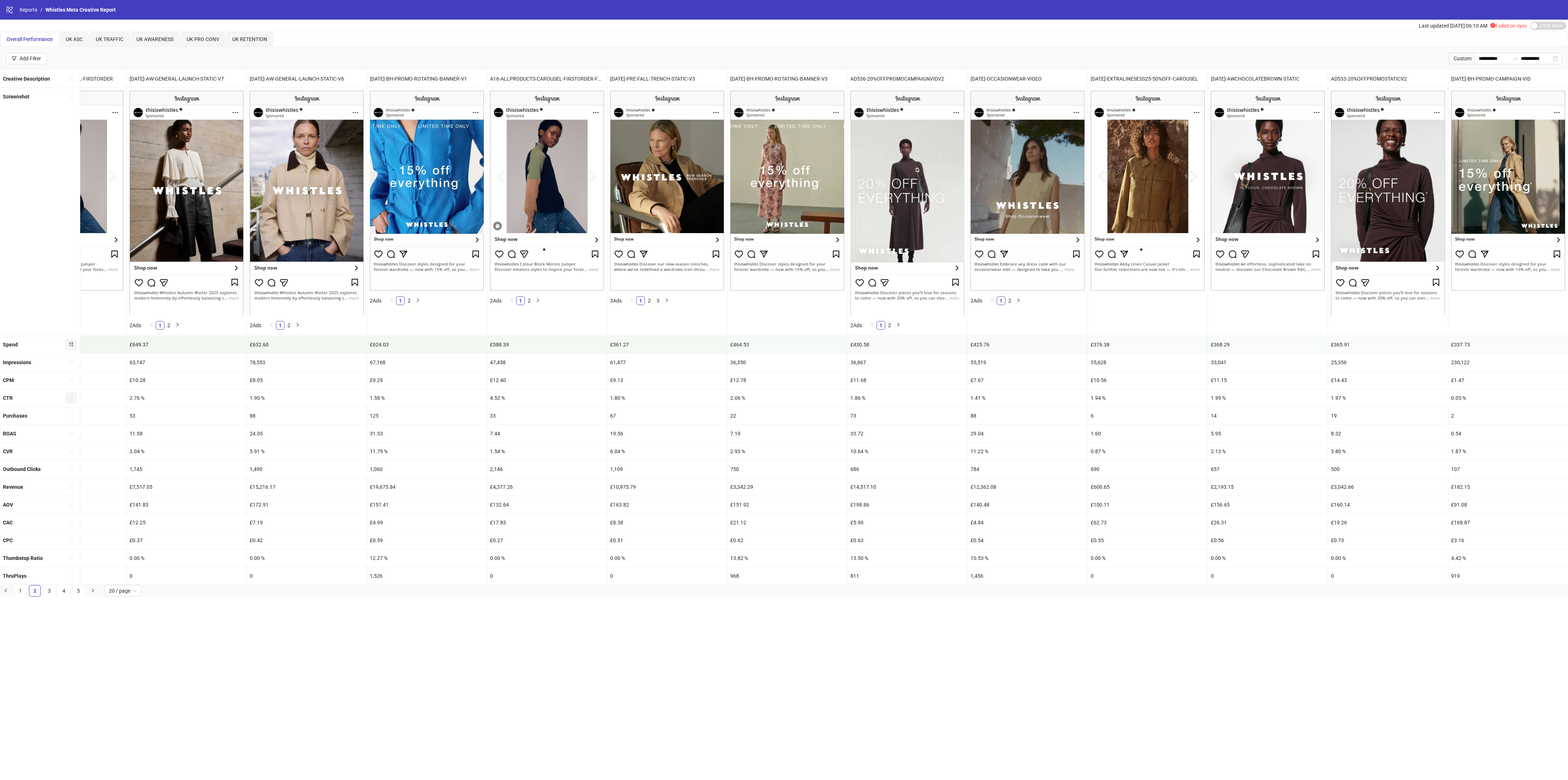
click at [653, 325] on div "**********" at bounding box center [784, 390] width 1568 height 780
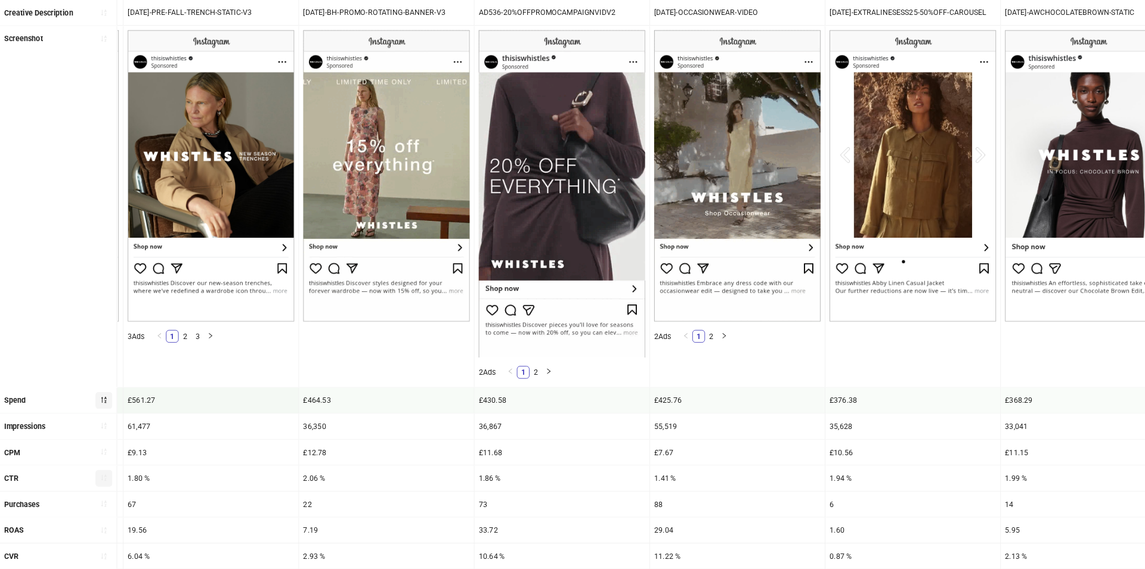
scroll to position [0, 2361]
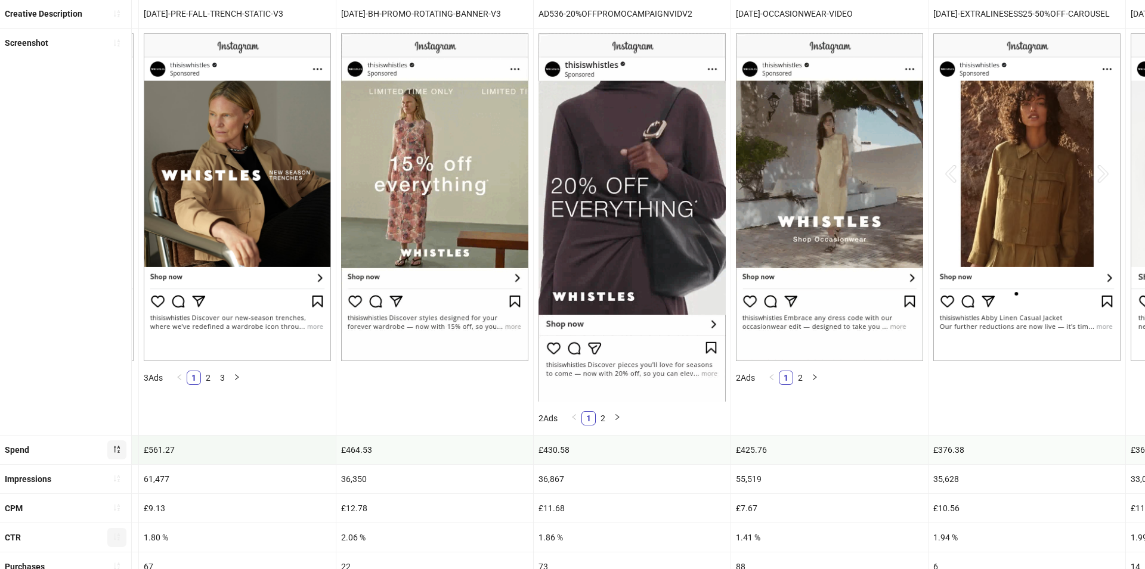
click at [354, 10] on div "[DATE]-BH-PROMO-ROTATING-BANNER-V3" at bounding box center [434, 13] width 197 height 29
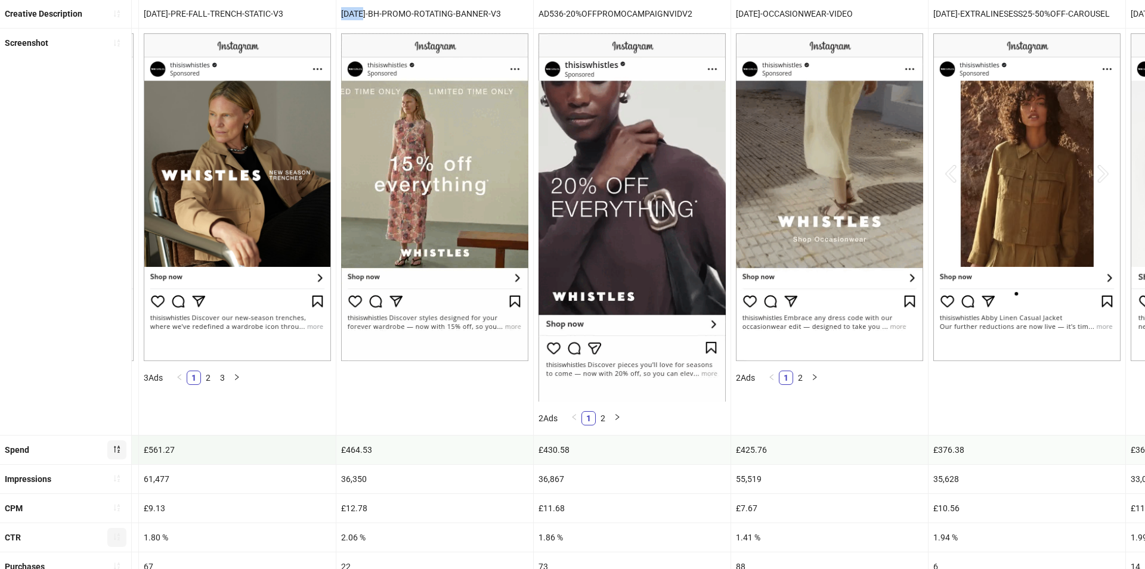
click at [354, 10] on div "[DATE]-BH-PROMO-ROTATING-BANNER-V3" at bounding box center [434, 13] width 197 height 29
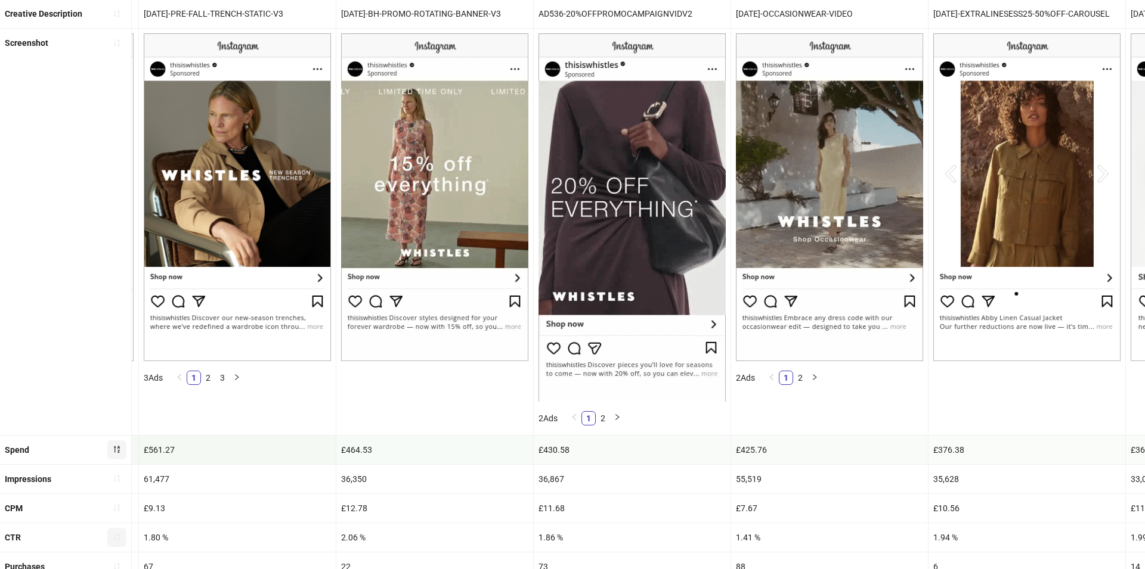
click at [357, 449] on div "£464.53" at bounding box center [434, 450] width 197 height 29
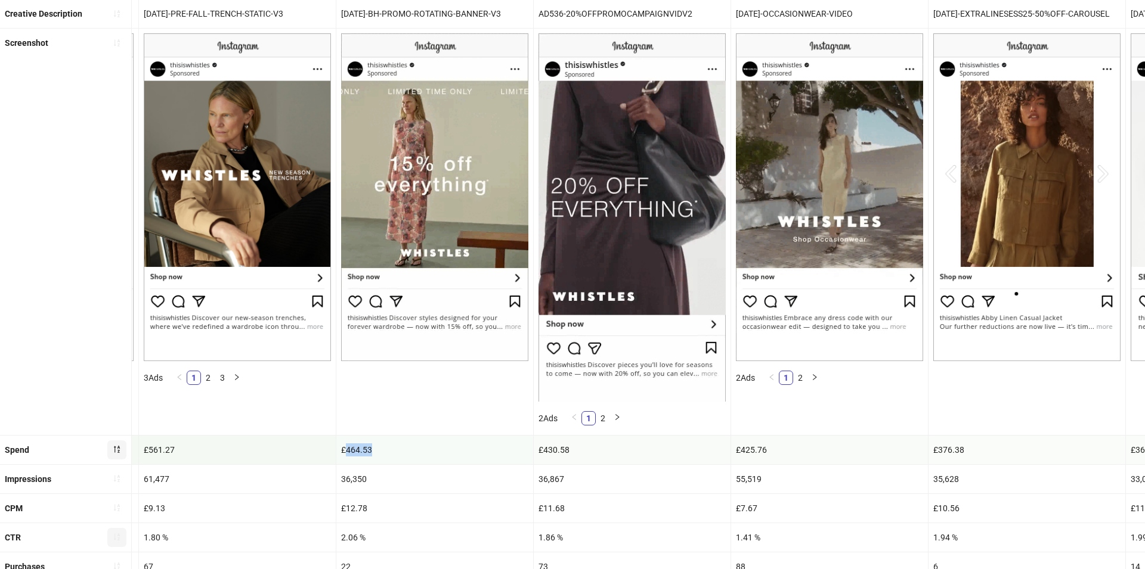
click at [357, 449] on div "£464.53" at bounding box center [434, 450] width 197 height 29
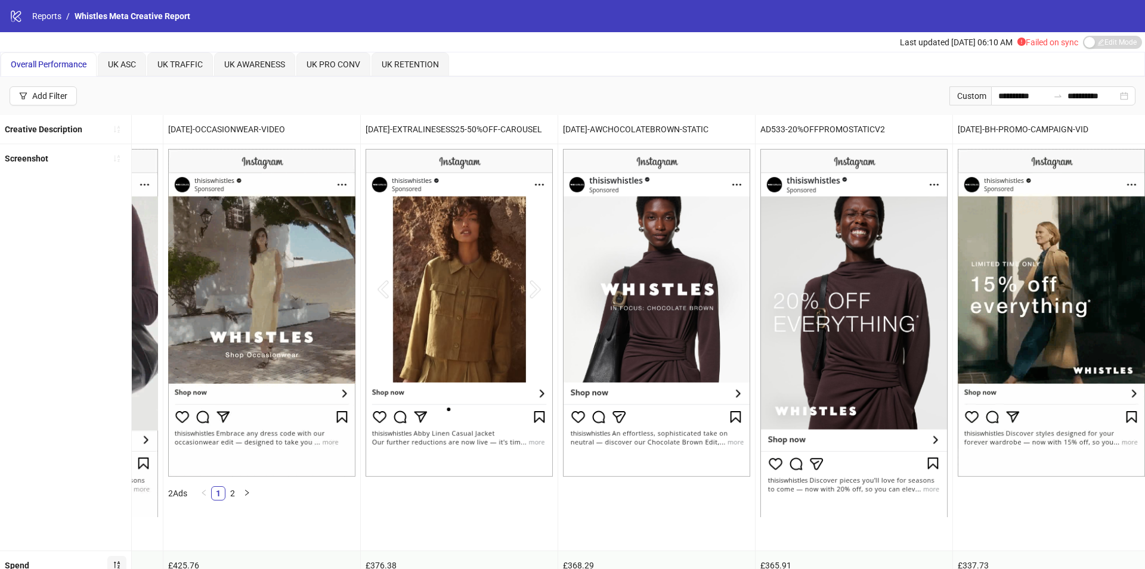
scroll to position [0, 2930]
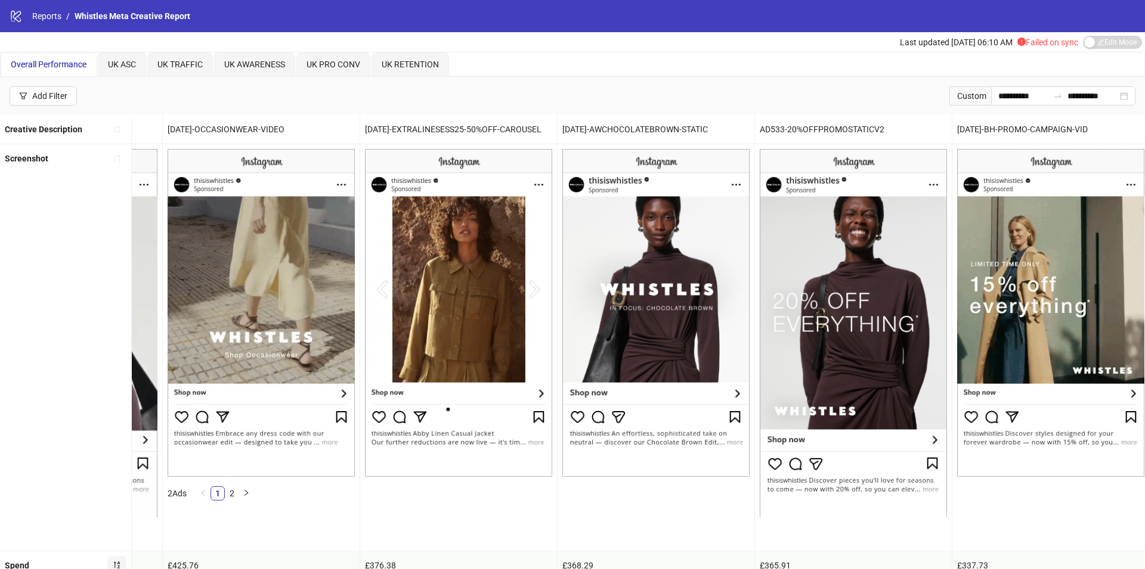
click at [997, 123] on div "[DATE]-BH-PROMO-CAMPAIGN-VID" at bounding box center [1050, 129] width 197 height 29
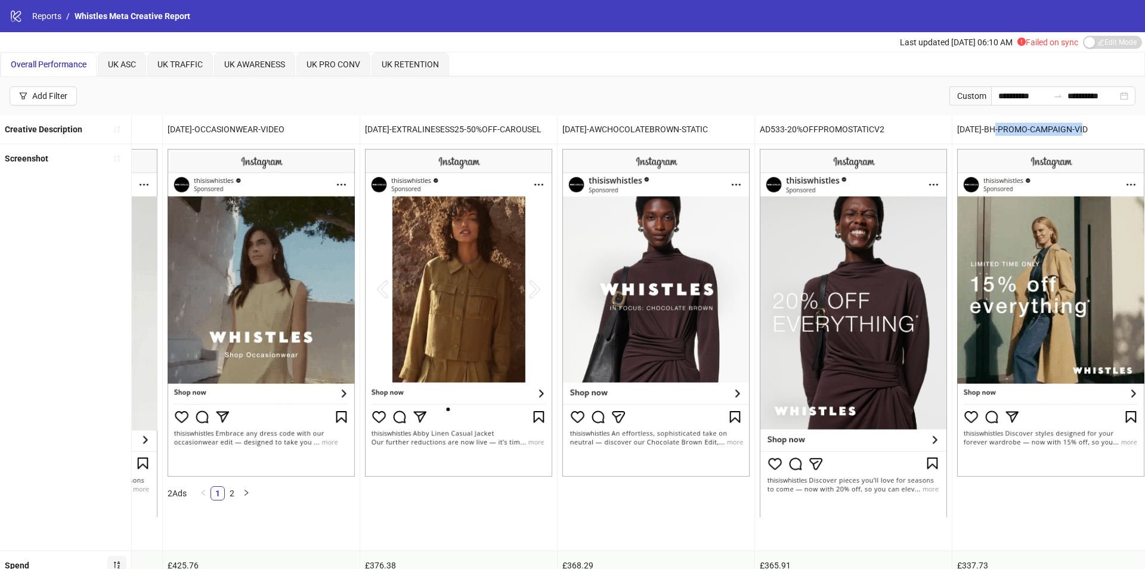
drag, startPoint x: 992, startPoint y: 129, endPoint x: 1109, endPoint y: 131, distance: 116.3
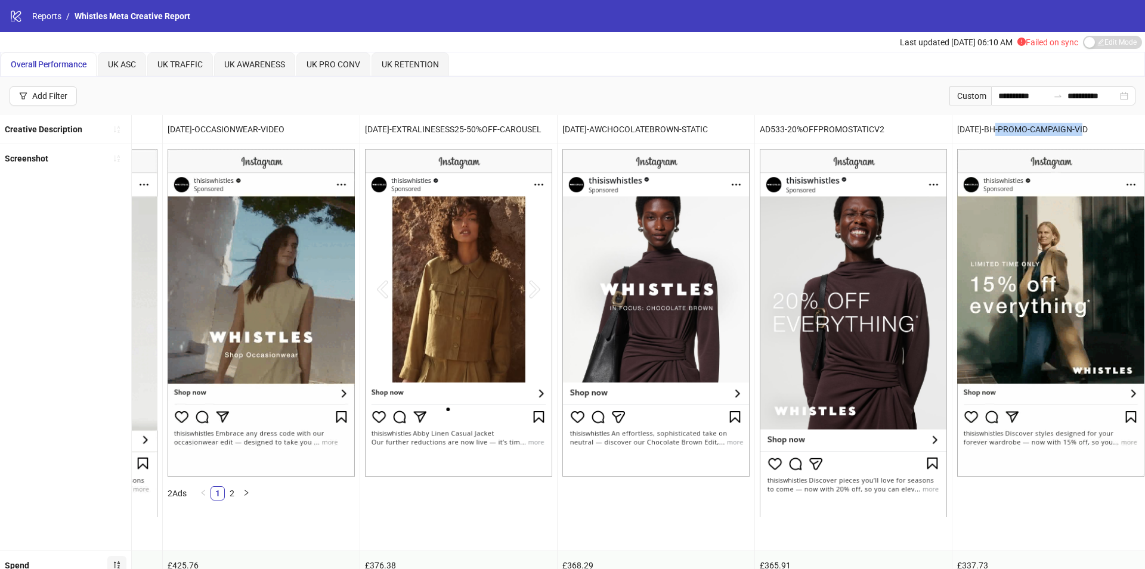
click at [1073, 131] on div "[DATE]-BH-PROMO-CAMPAIGN-VID" at bounding box center [1050, 129] width 197 height 29
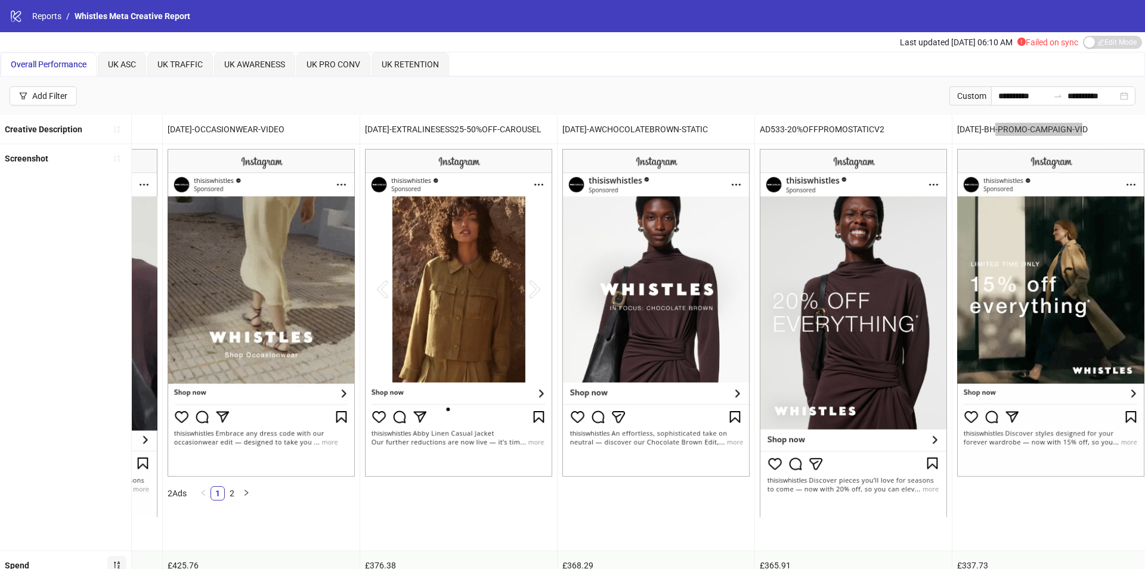
scroll to position [406, 0]
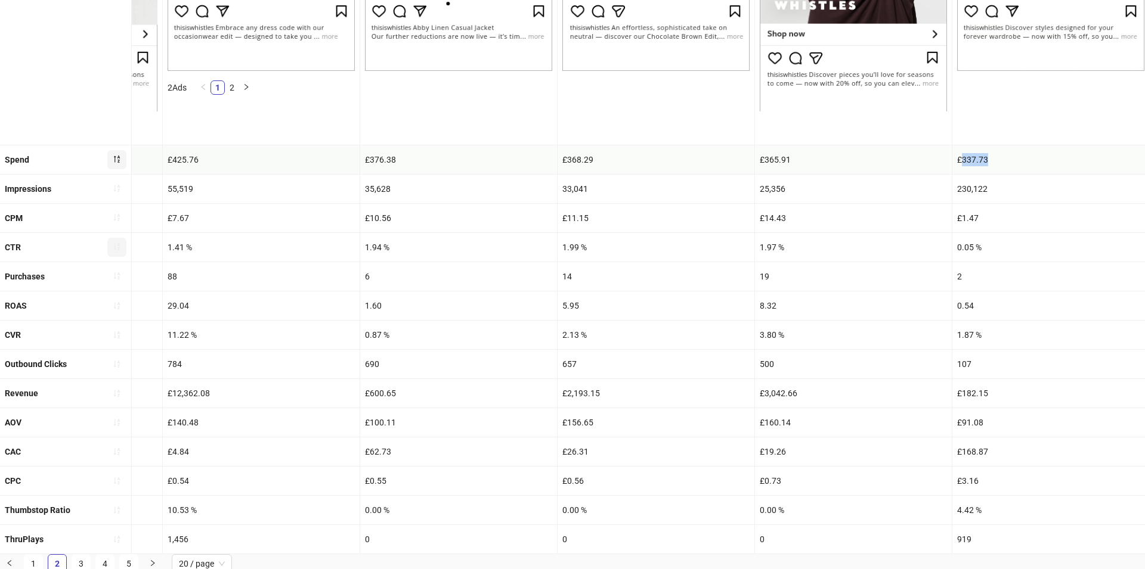
drag, startPoint x: 958, startPoint y: 157, endPoint x: 1001, endPoint y: 157, distance: 42.9
click at [1001, 157] on div "£337.73" at bounding box center [1050, 159] width 197 height 29
click at [967, 244] on div "0.05 %" at bounding box center [1050, 247] width 197 height 29
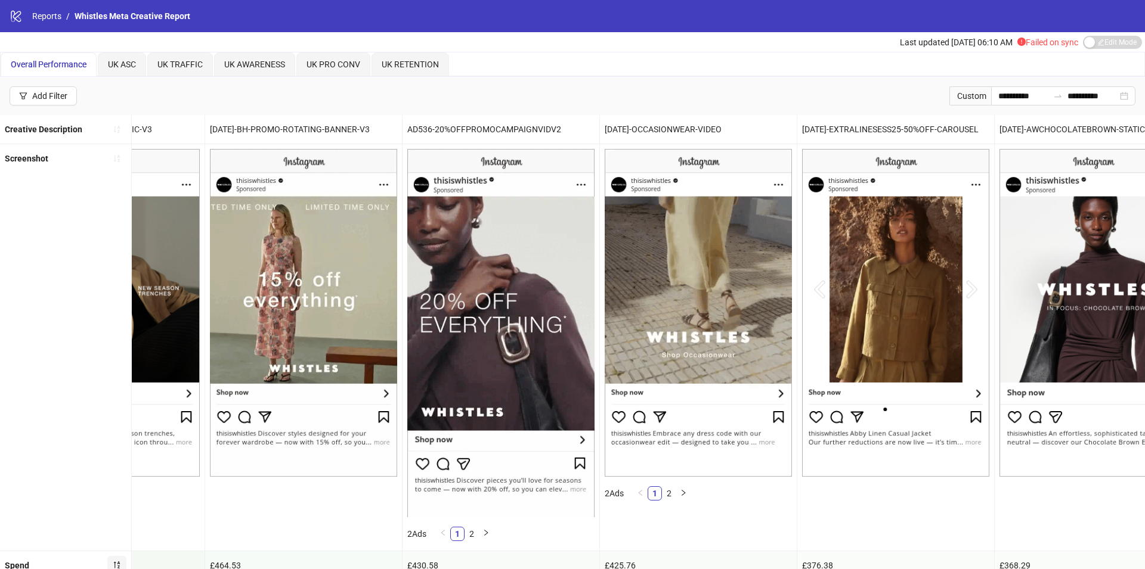
scroll to position [0, 2930]
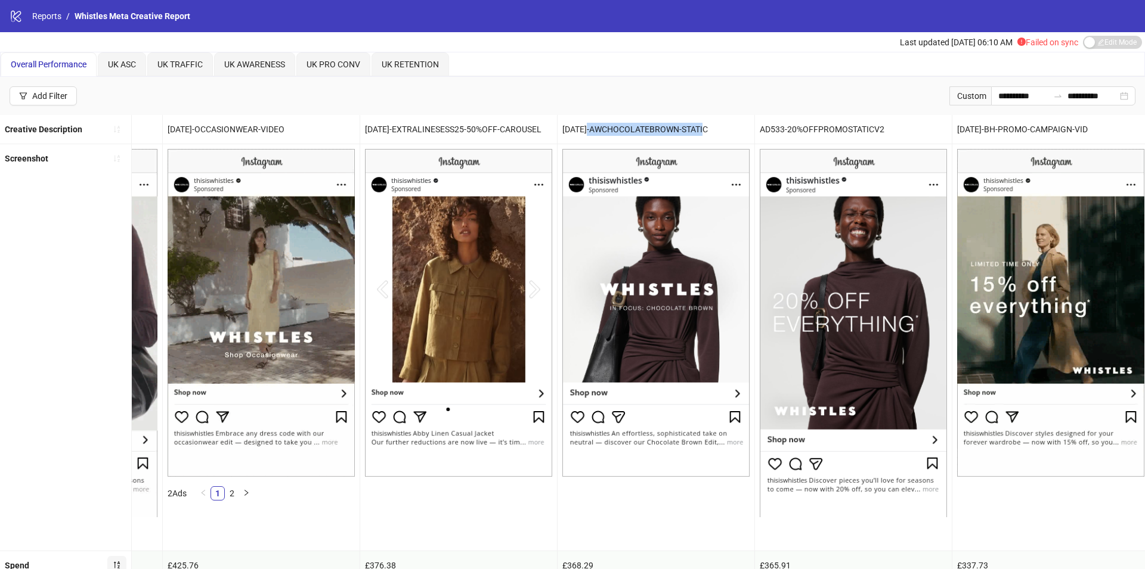
drag, startPoint x: 586, startPoint y: 128, endPoint x: 739, endPoint y: 125, distance: 153.3
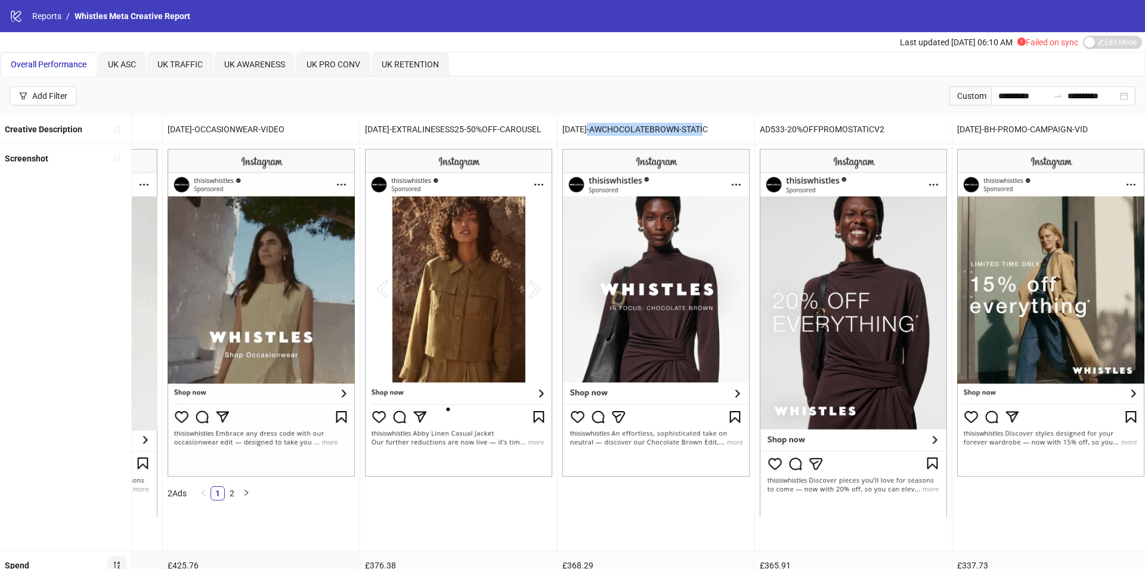
click at [739, 125] on div "[DATE]-AWCHOCOLATEBROWN-STATIC" at bounding box center [656, 129] width 197 height 29
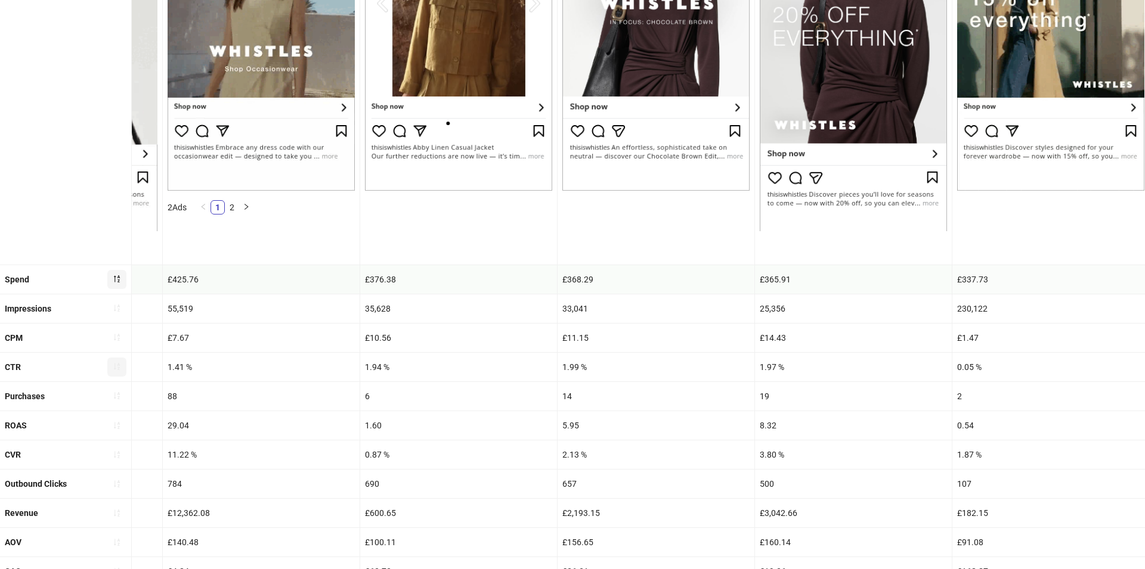
scroll to position [0, 0]
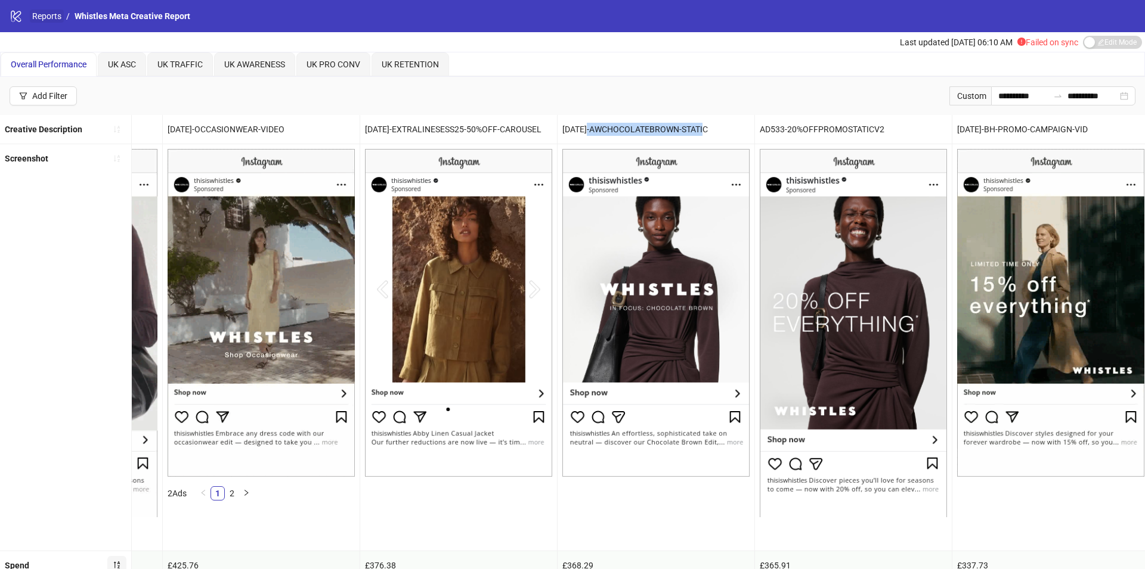
click at [51, 20] on link "Reports" at bounding box center [47, 16] width 34 height 13
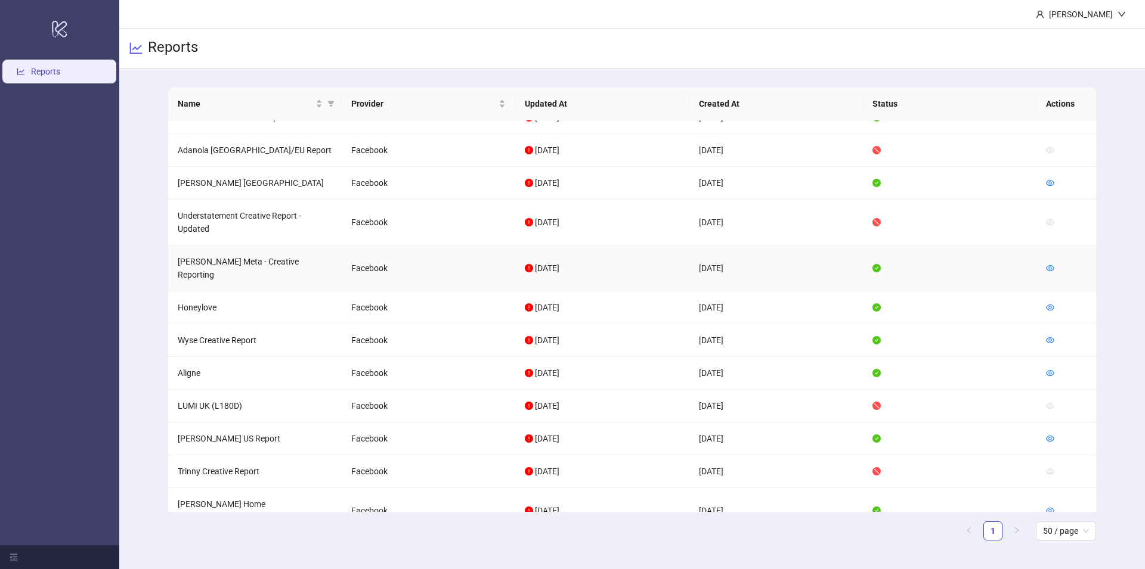
scroll to position [242, 0]
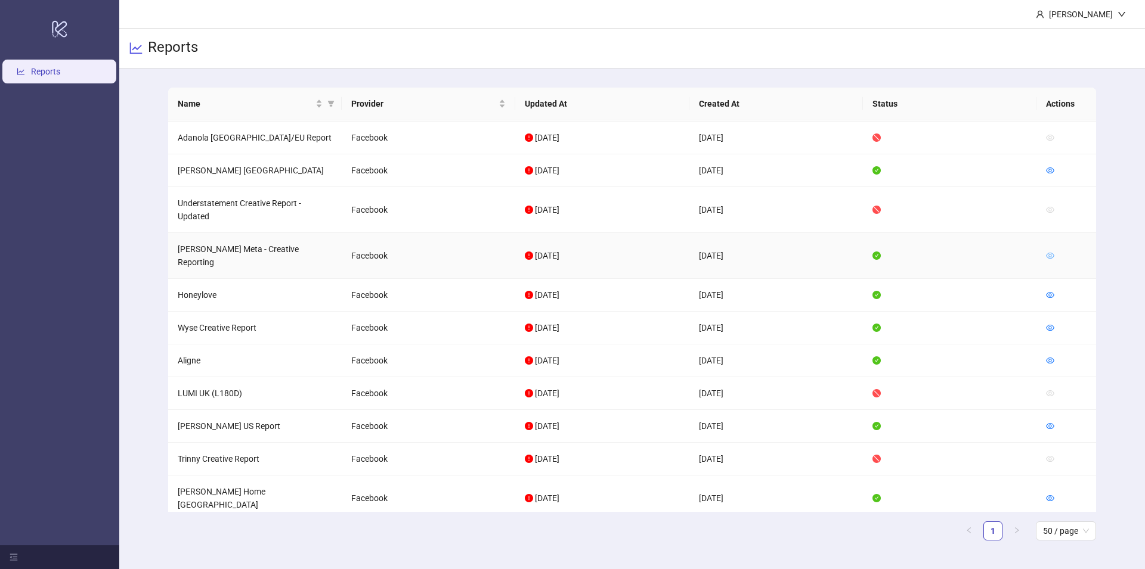
click at [1048, 253] on icon "eye" at bounding box center [1050, 256] width 8 height 6
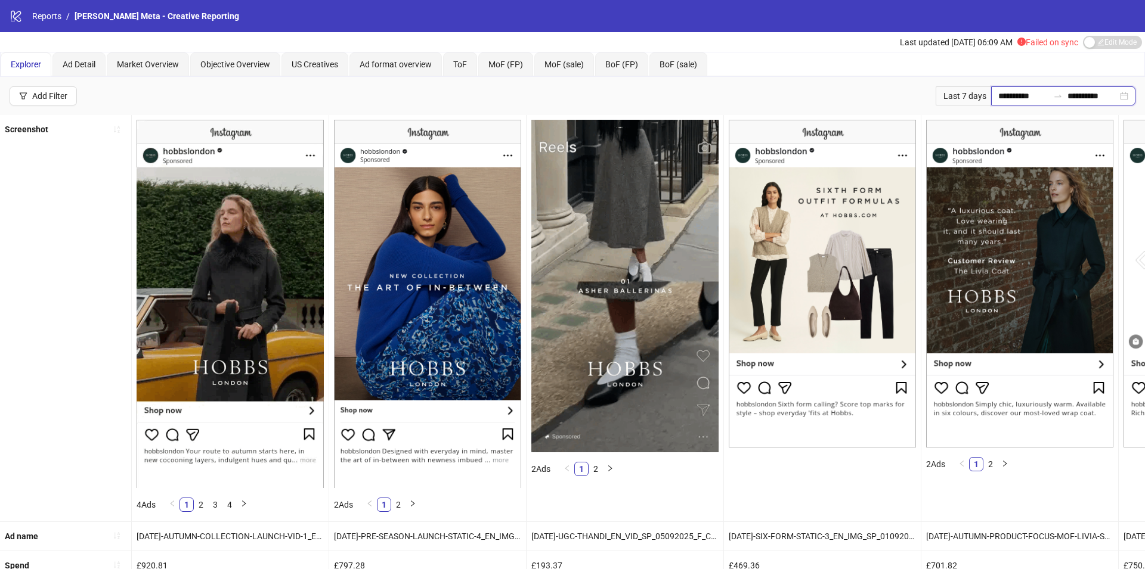
click at [1023, 89] on input "**********" at bounding box center [1023, 95] width 50 height 13
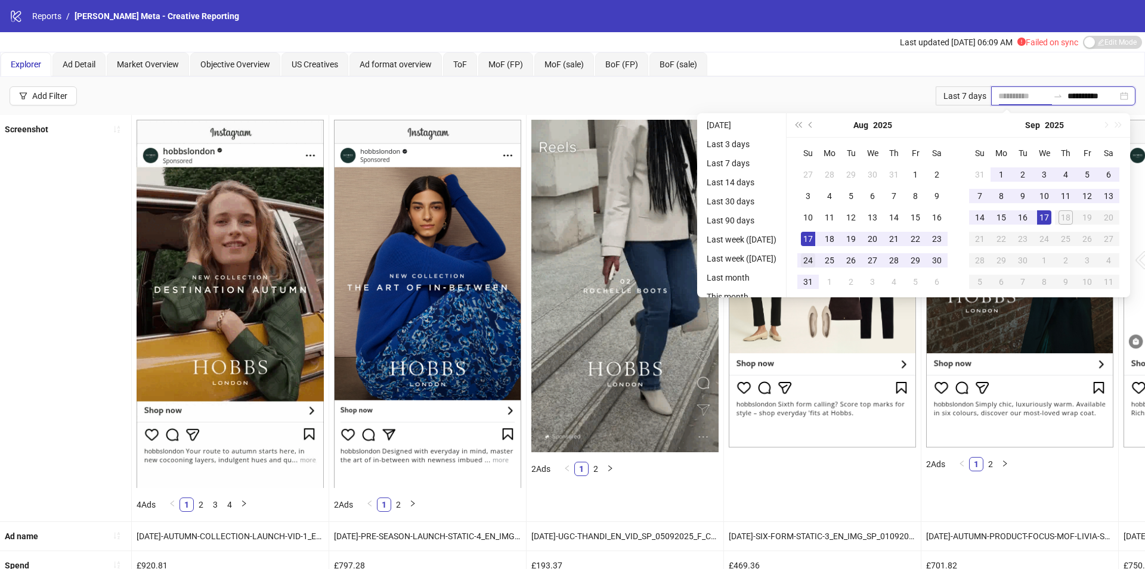
type input "**********"
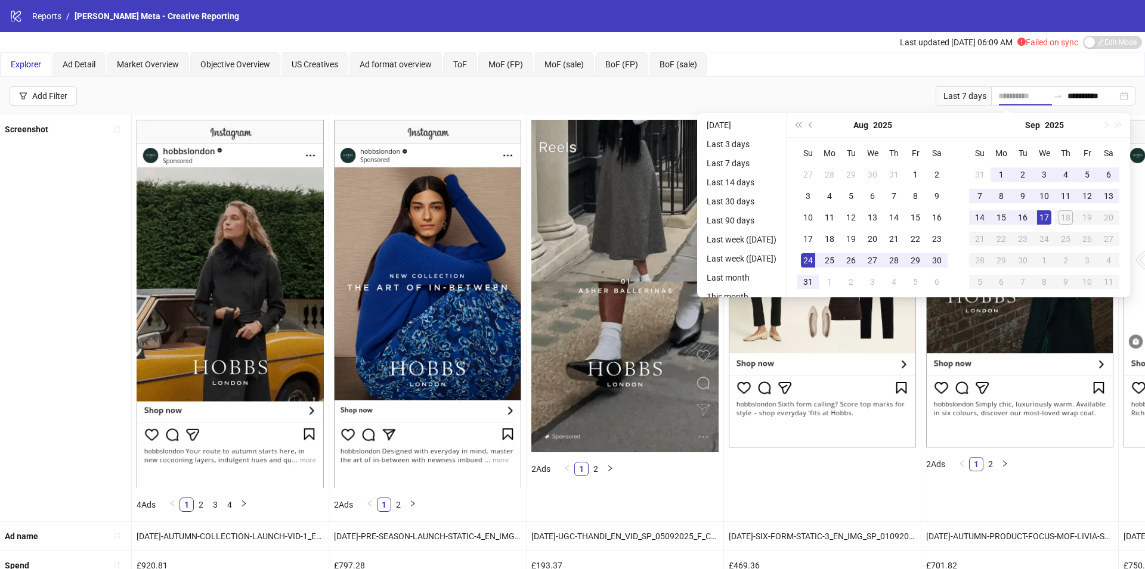
click at [810, 259] on div "24" at bounding box center [808, 260] width 14 height 14
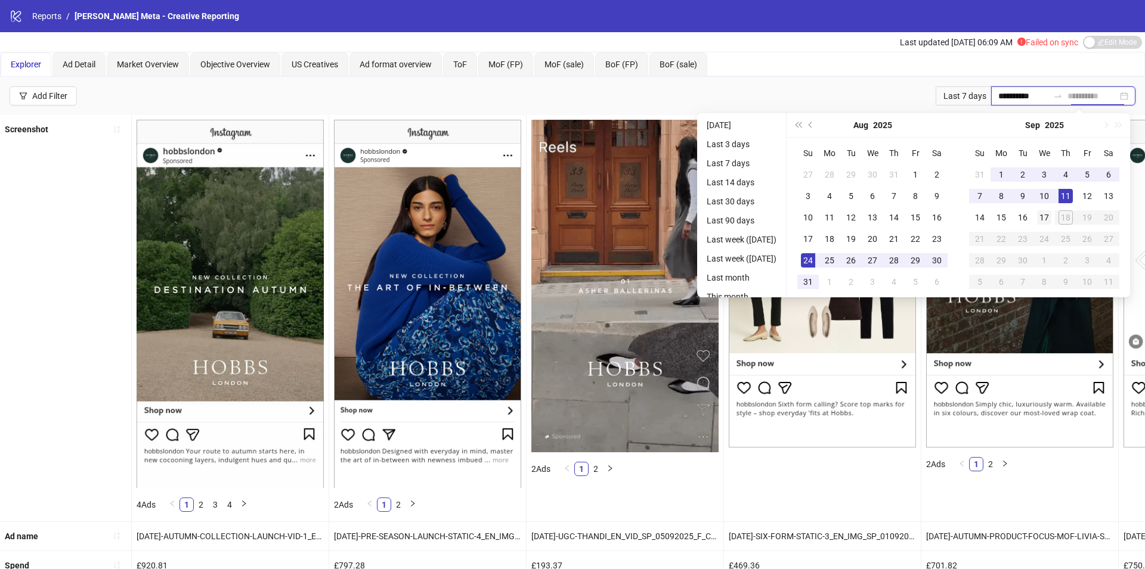
type input "**********"
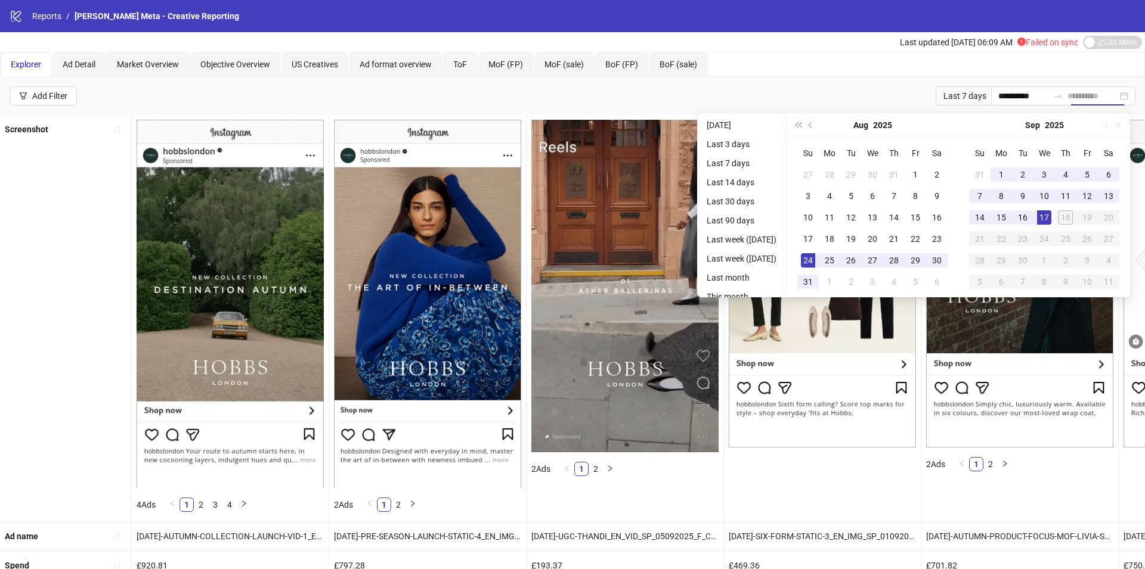
click at [1044, 217] on div "17" at bounding box center [1044, 217] width 14 height 14
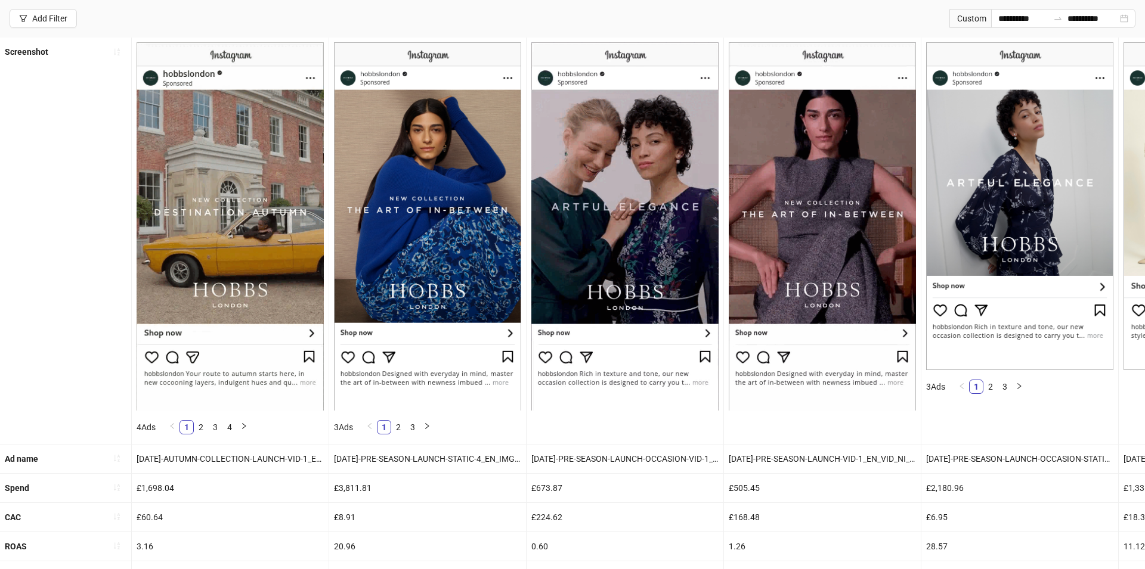
scroll to position [119, 0]
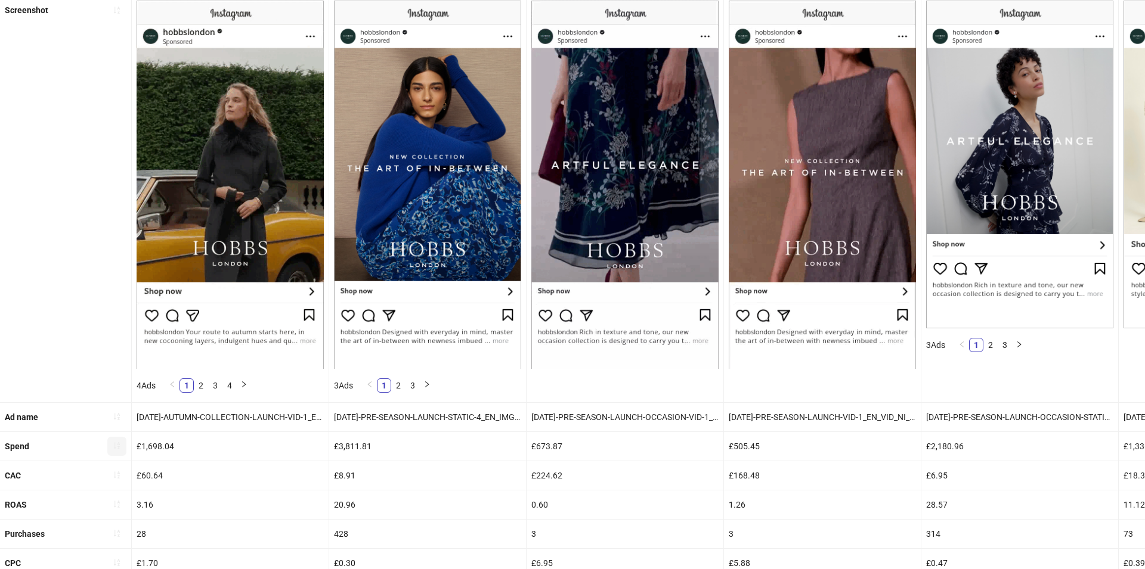
click at [117, 452] on button "button" at bounding box center [116, 446] width 19 height 19
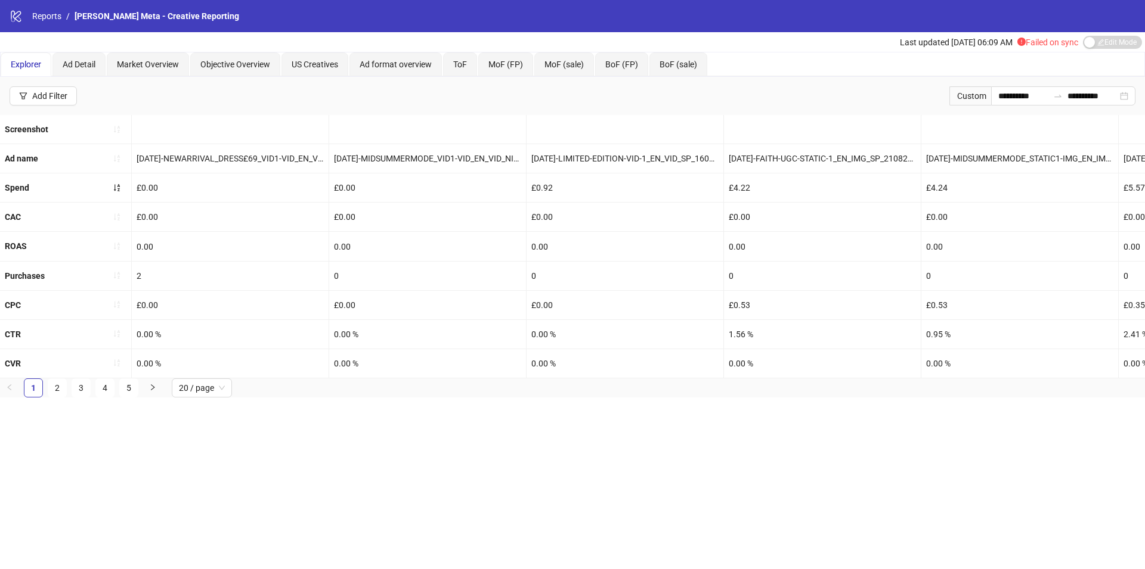
scroll to position [0, 0]
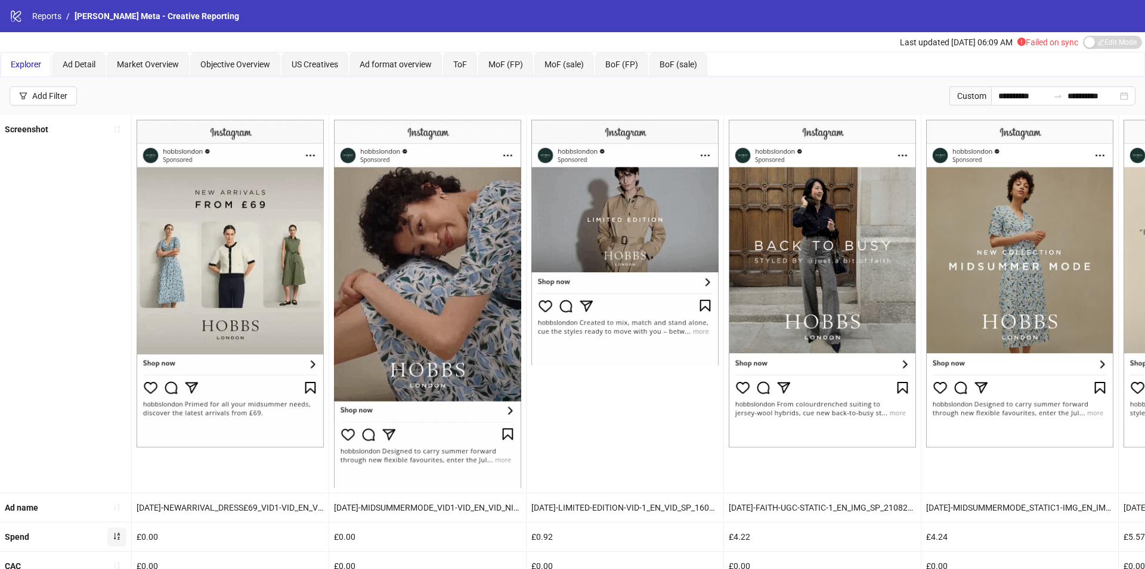
click at [114, 533] on icon "sort-ascending" at bounding box center [117, 536] width 8 height 8
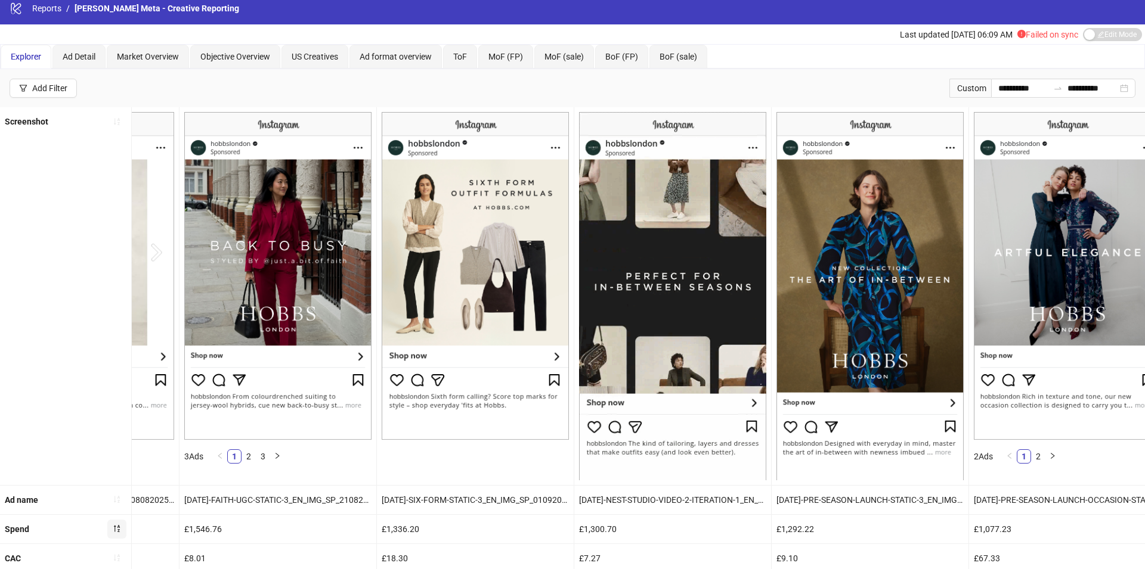
scroll to position [0, 1937]
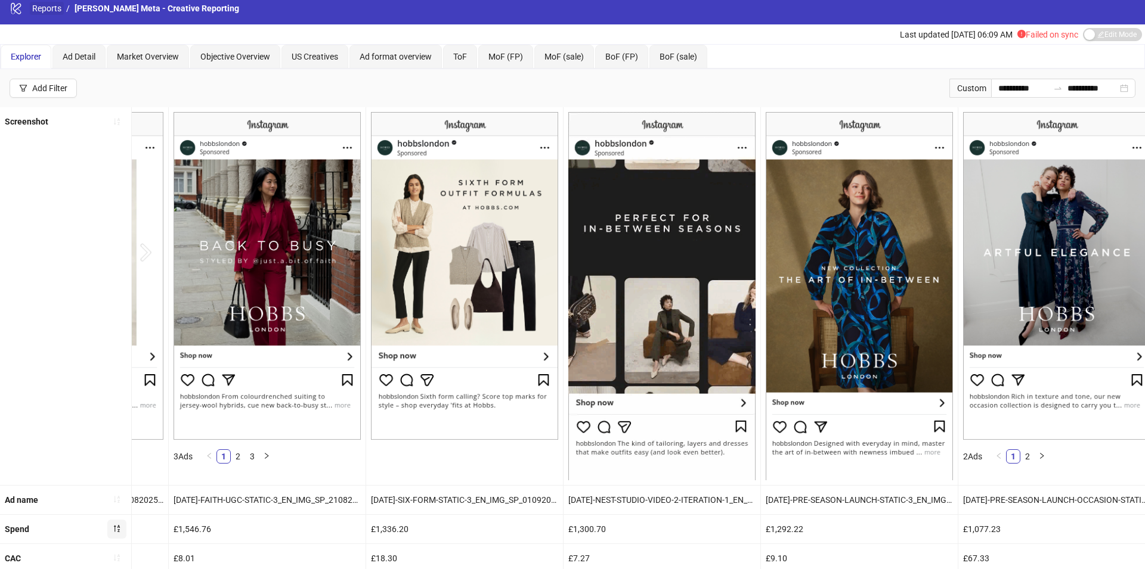
click at [35, 13] on link "Reports" at bounding box center [47, 8] width 34 height 13
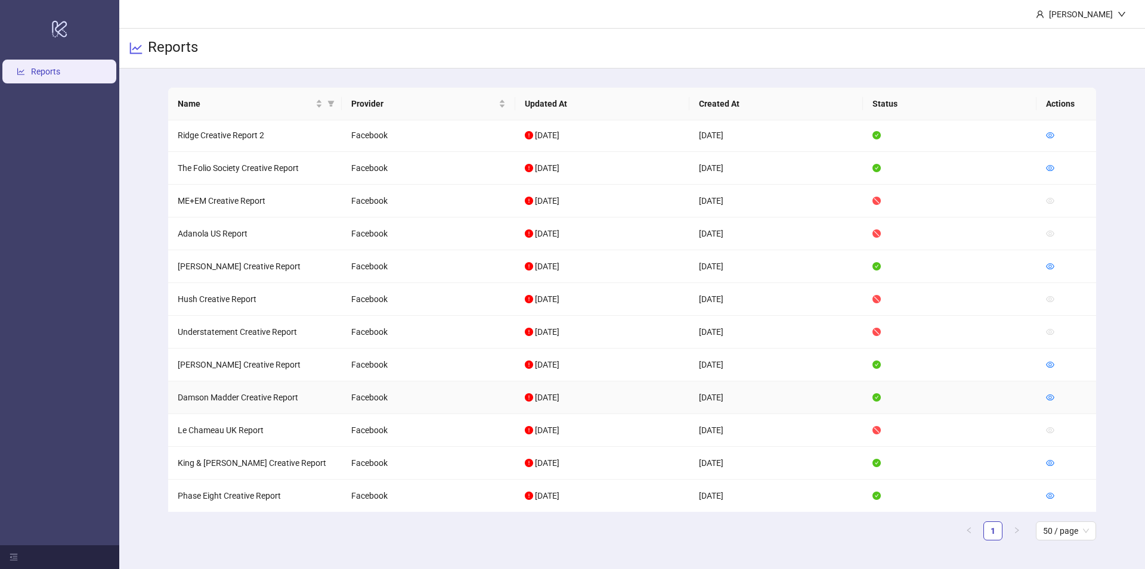
scroll to position [1082, 0]
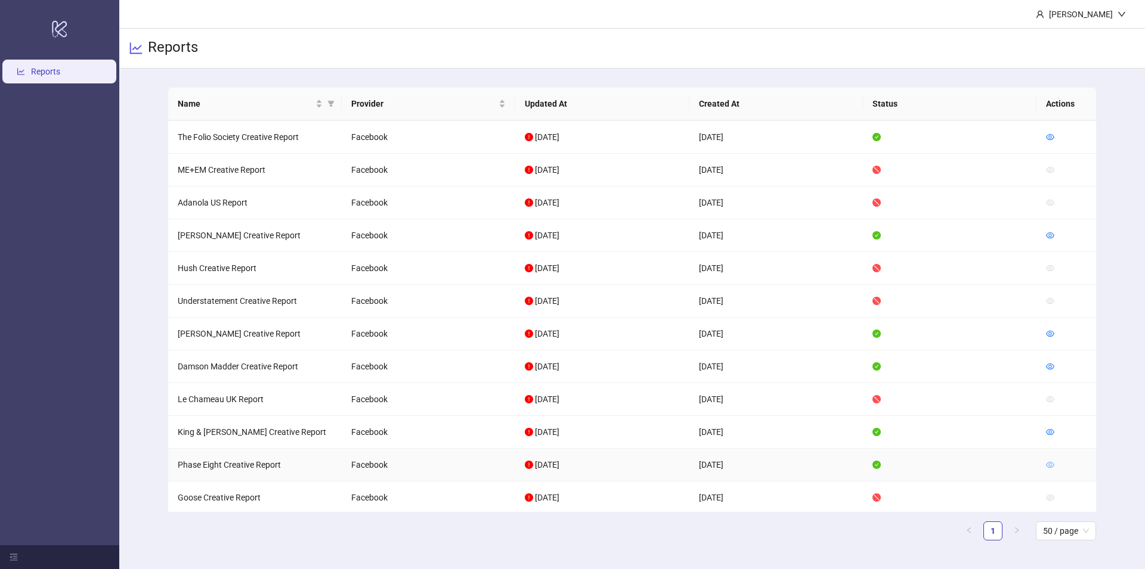
click at [1051, 461] on icon "eye" at bounding box center [1050, 465] width 8 height 8
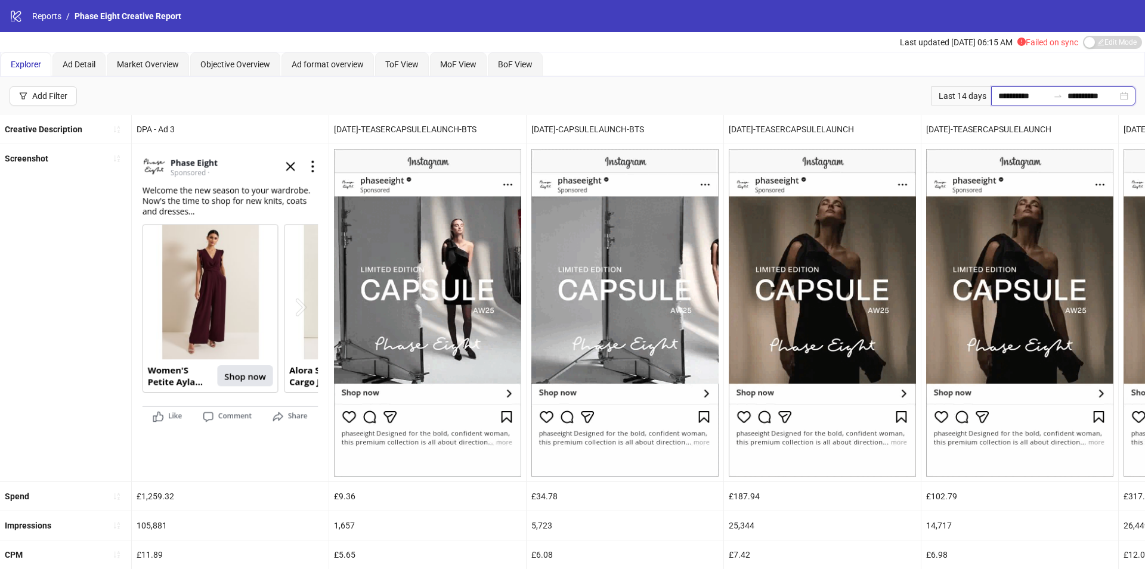
click at [1007, 100] on input "**********" at bounding box center [1023, 95] width 50 height 13
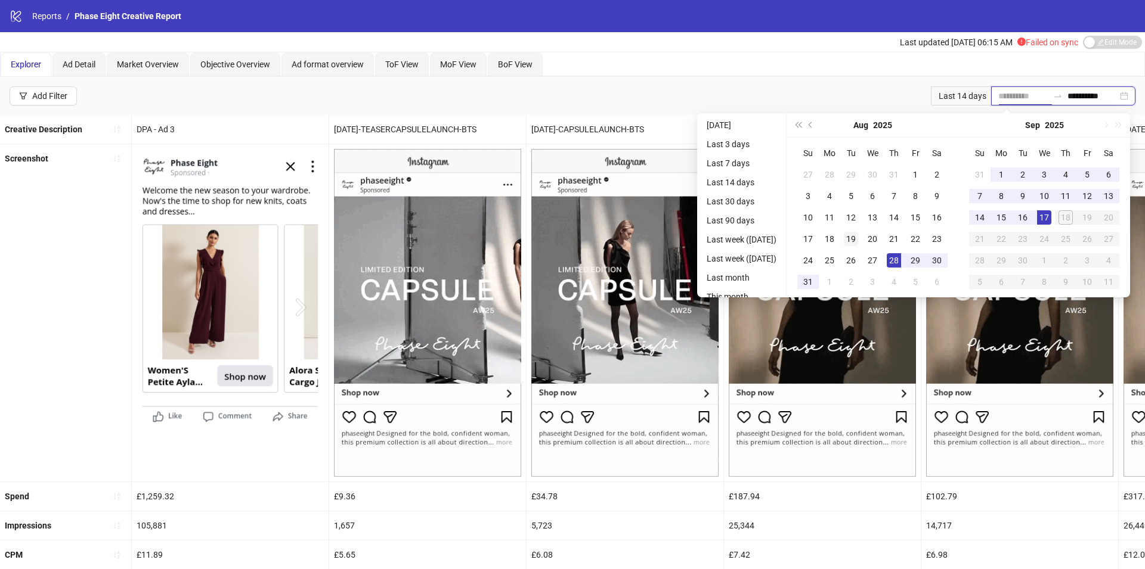
type input "**********"
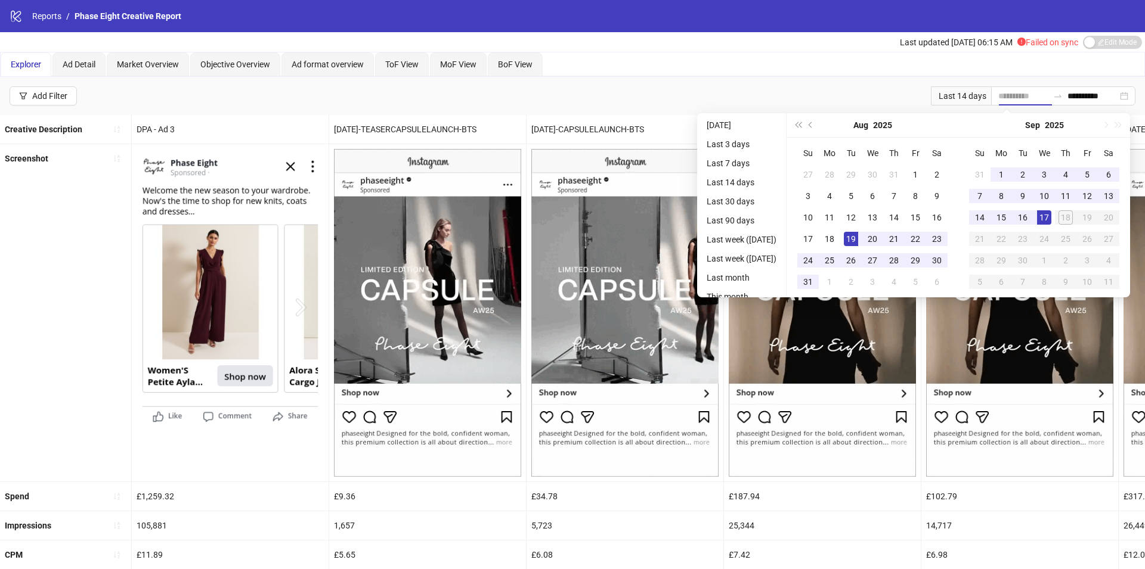
click at [855, 236] on div "19" at bounding box center [851, 239] width 14 height 14
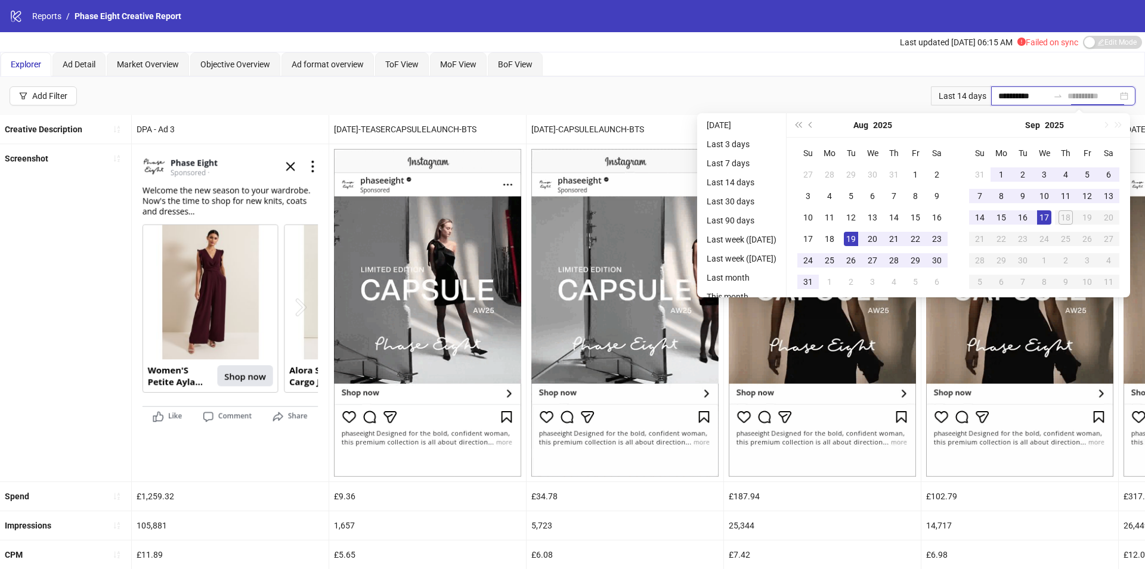
type input "**********"
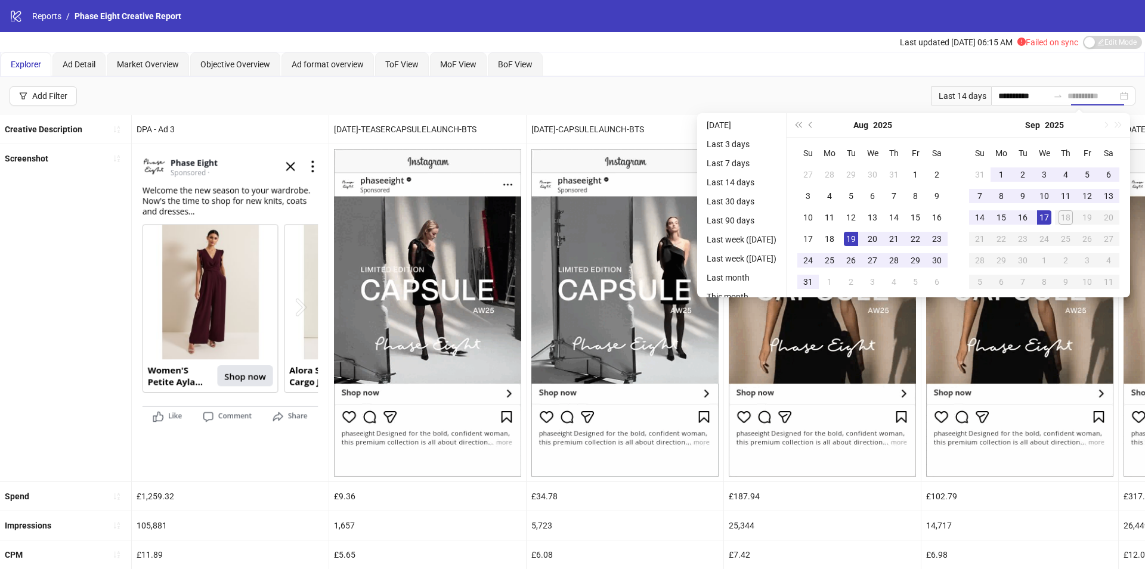
click at [1050, 215] on div "17" at bounding box center [1044, 217] width 14 height 14
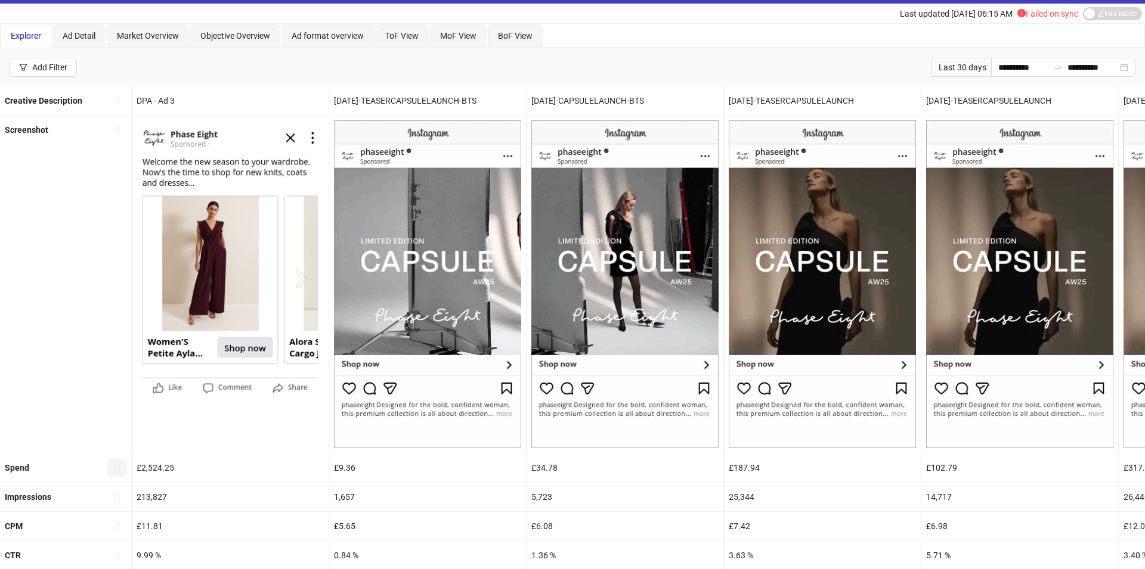
click at [120, 464] on icon "sort-ascending" at bounding box center [117, 468] width 8 height 8
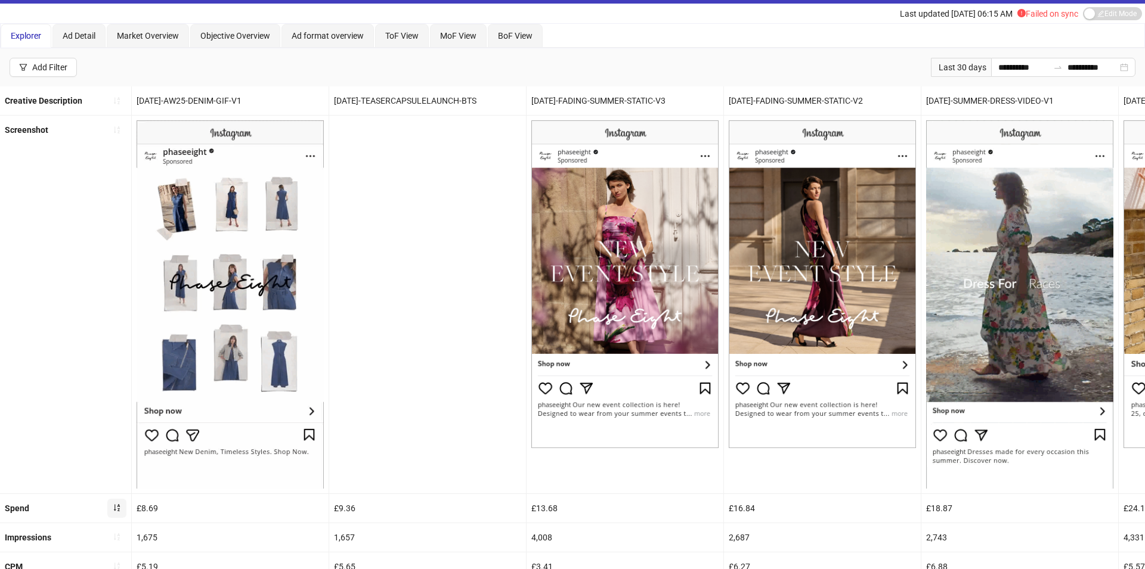
click at [116, 512] on button "button" at bounding box center [116, 508] width 19 height 19
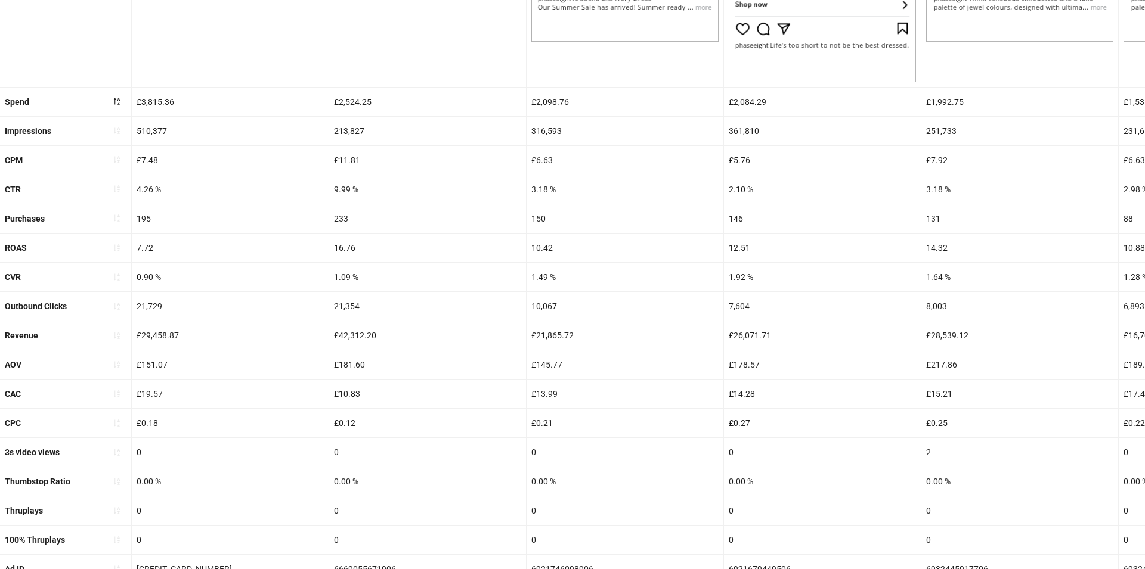
scroll to position [465, 0]
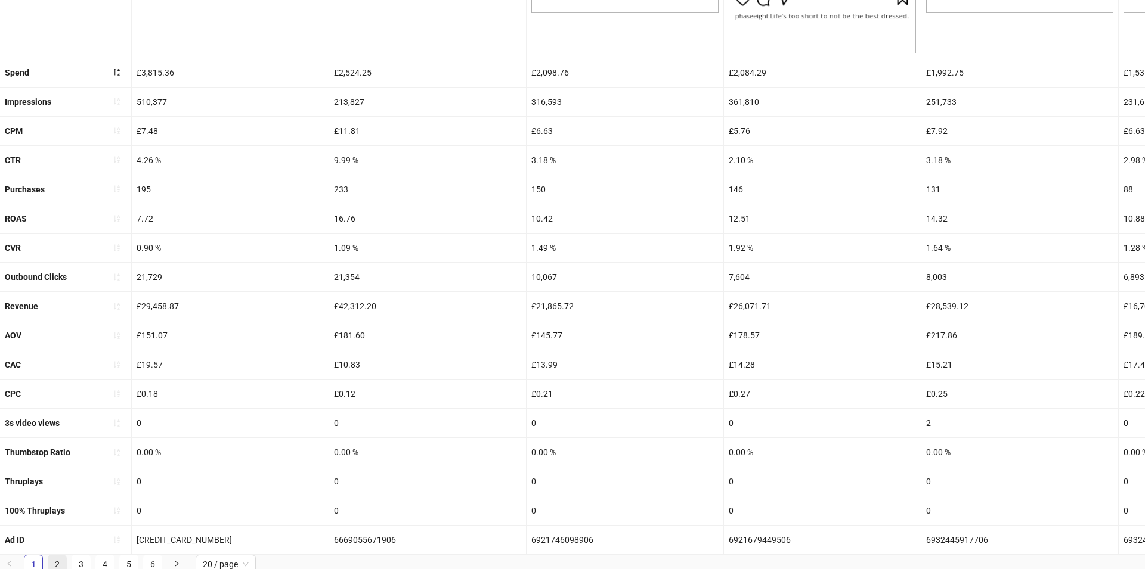
click at [51, 533] on link "2" at bounding box center [57, 565] width 18 height 18
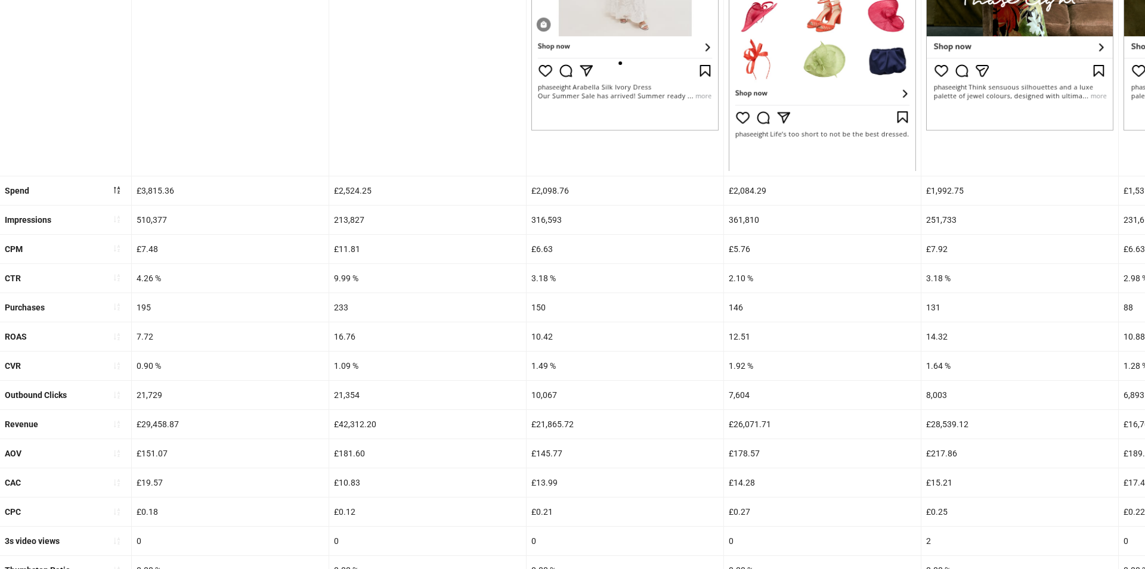
scroll to position [465, 0]
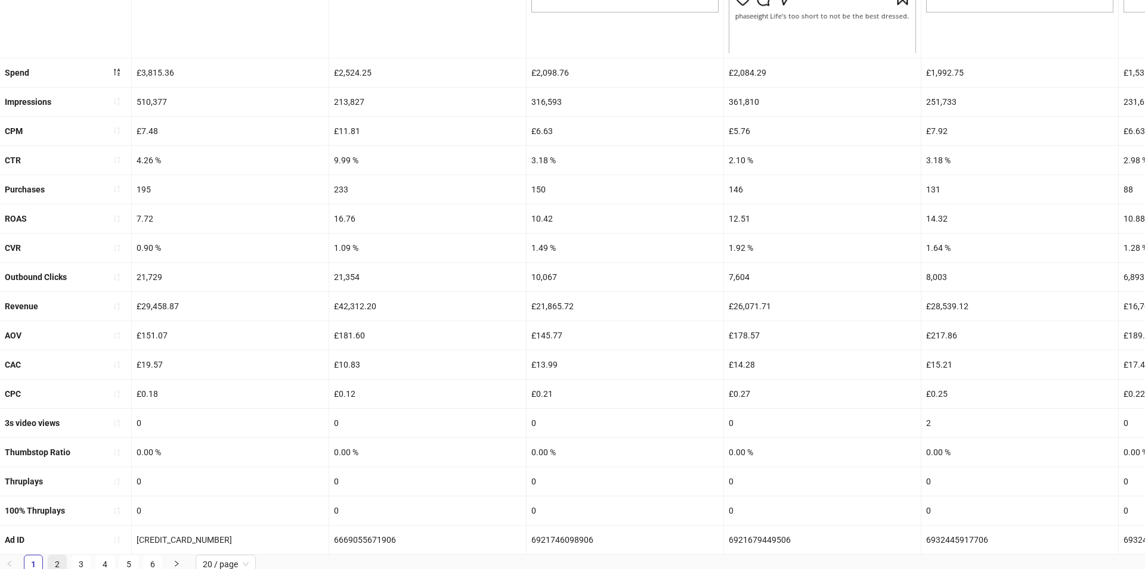
click at [55, 533] on link "2" at bounding box center [57, 565] width 18 height 18
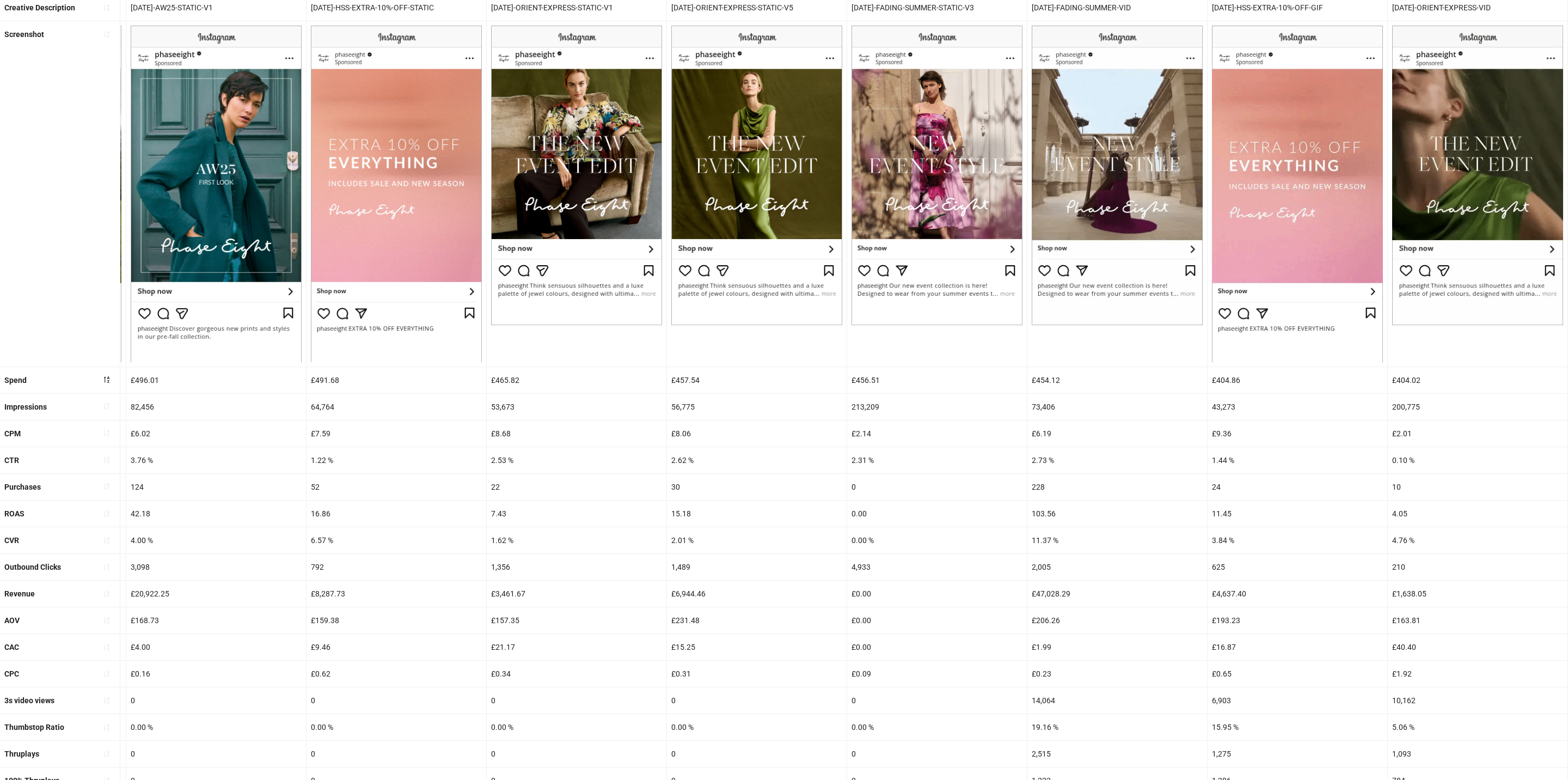
scroll to position [0, 0]
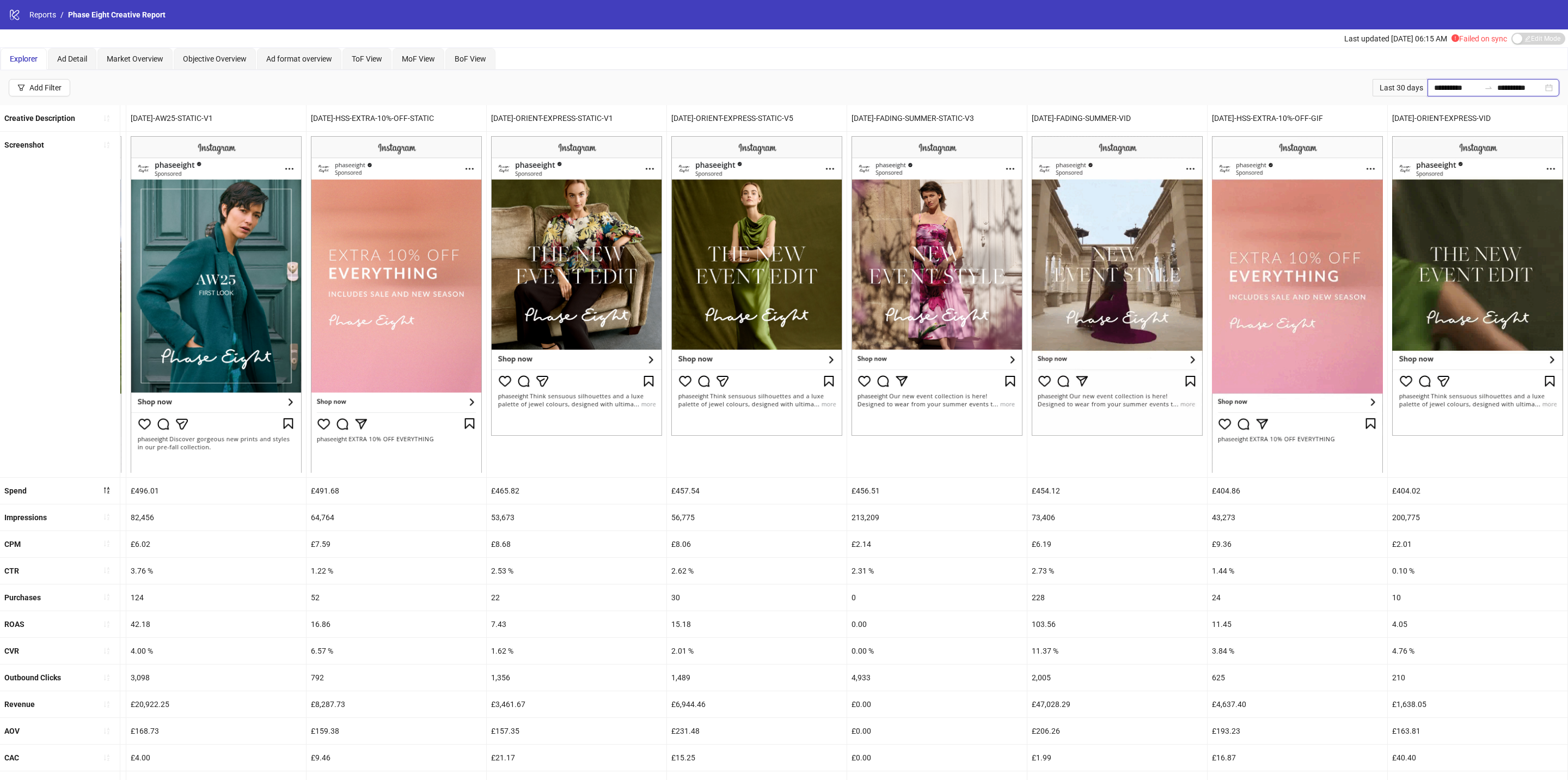
click at [980, 87] on input "**********" at bounding box center [1458, 87] width 46 height 12
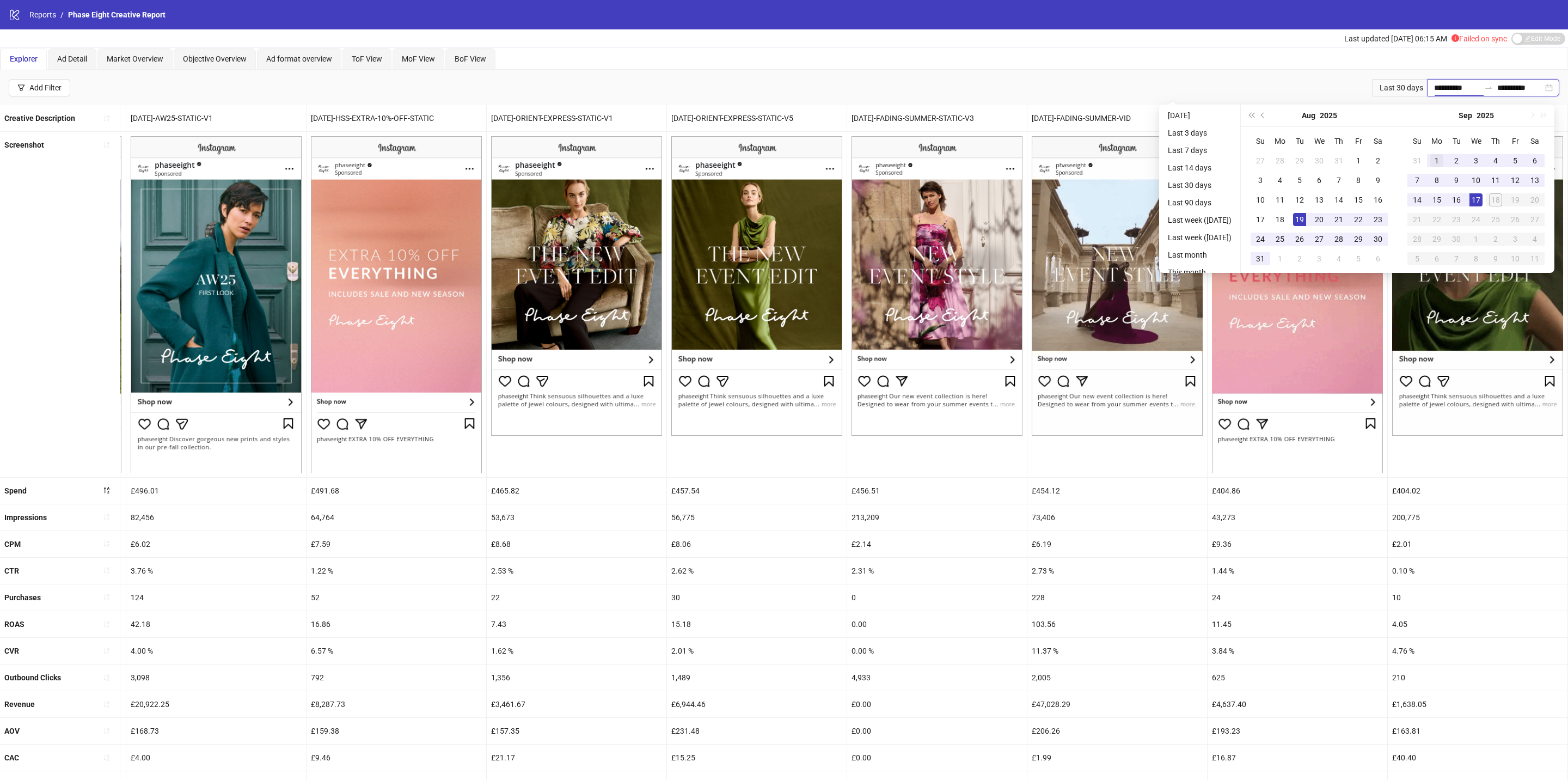
type input "**********"
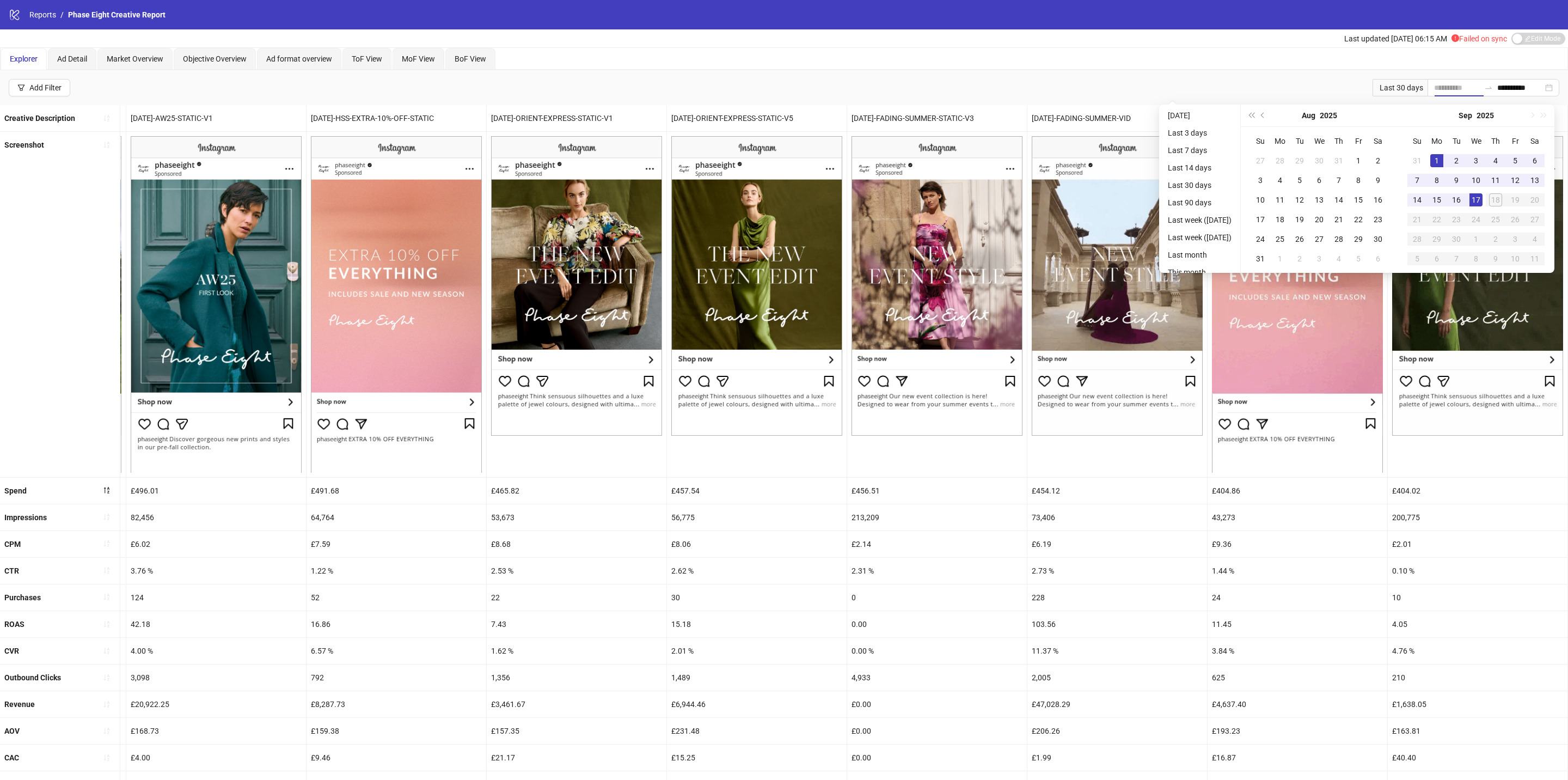
click at [980, 156] on div "1" at bounding box center [1436, 161] width 13 height 13
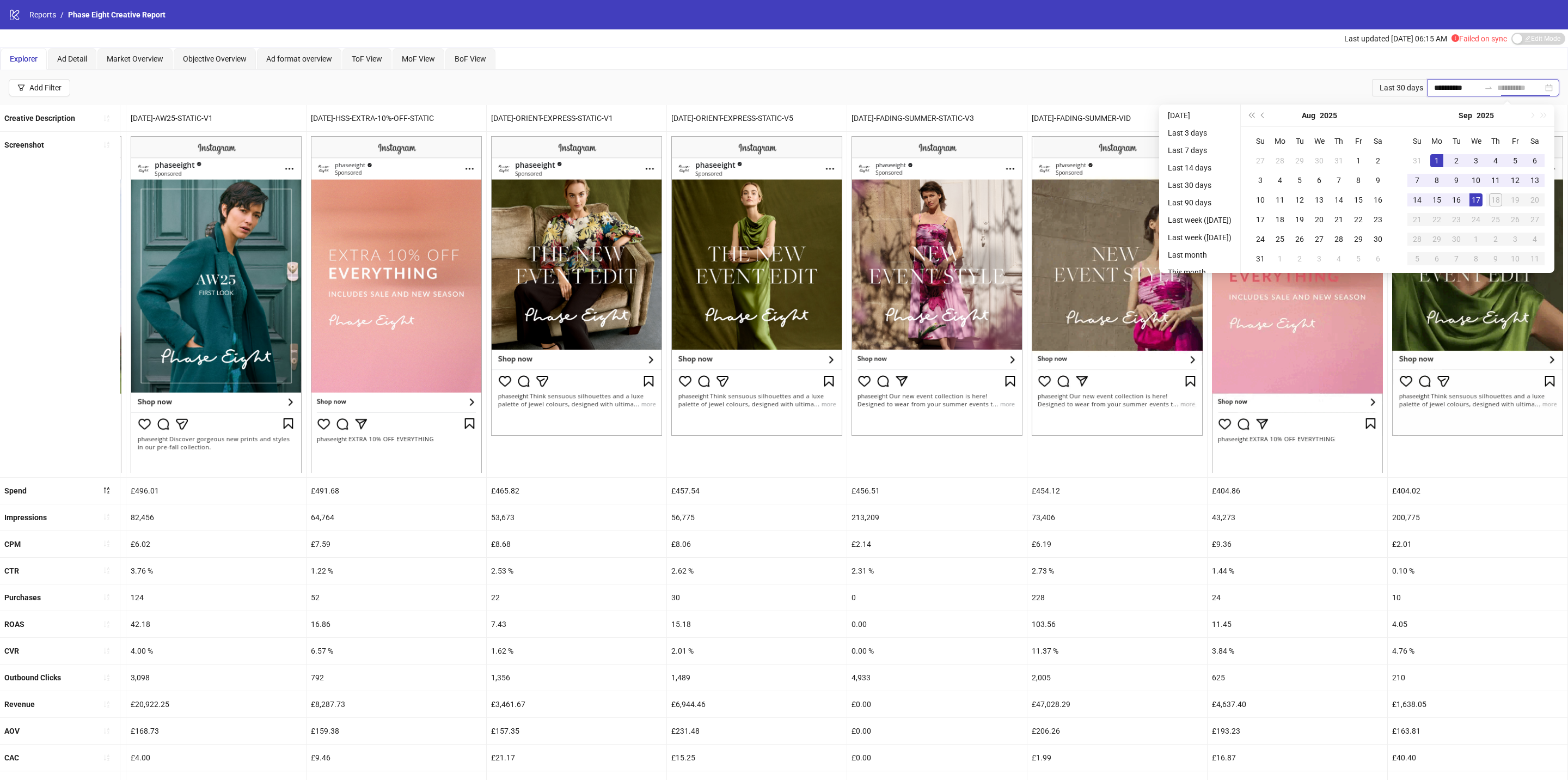
type input "**********"
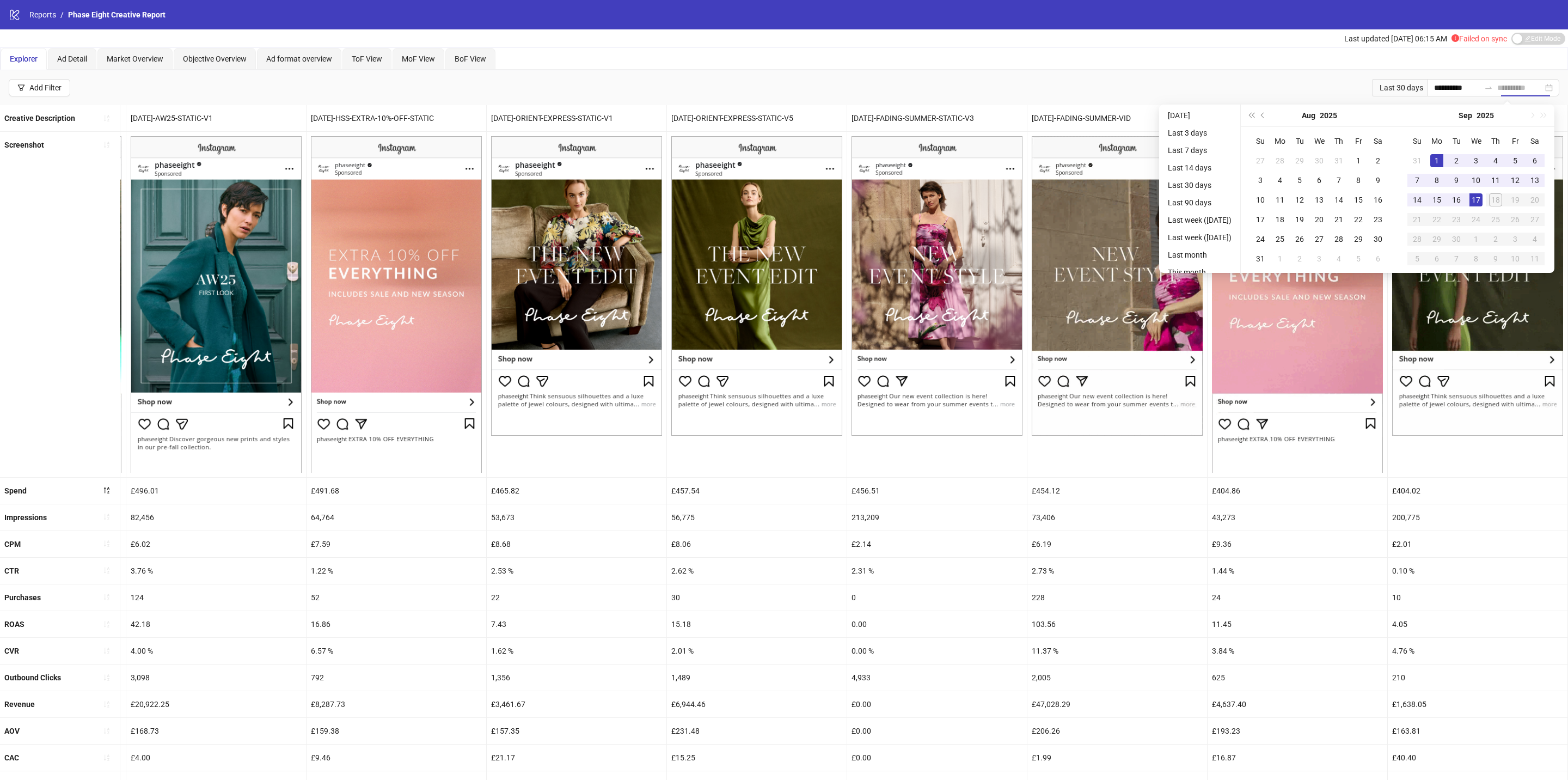
click at [980, 200] on div "17" at bounding box center [1476, 200] width 13 height 13
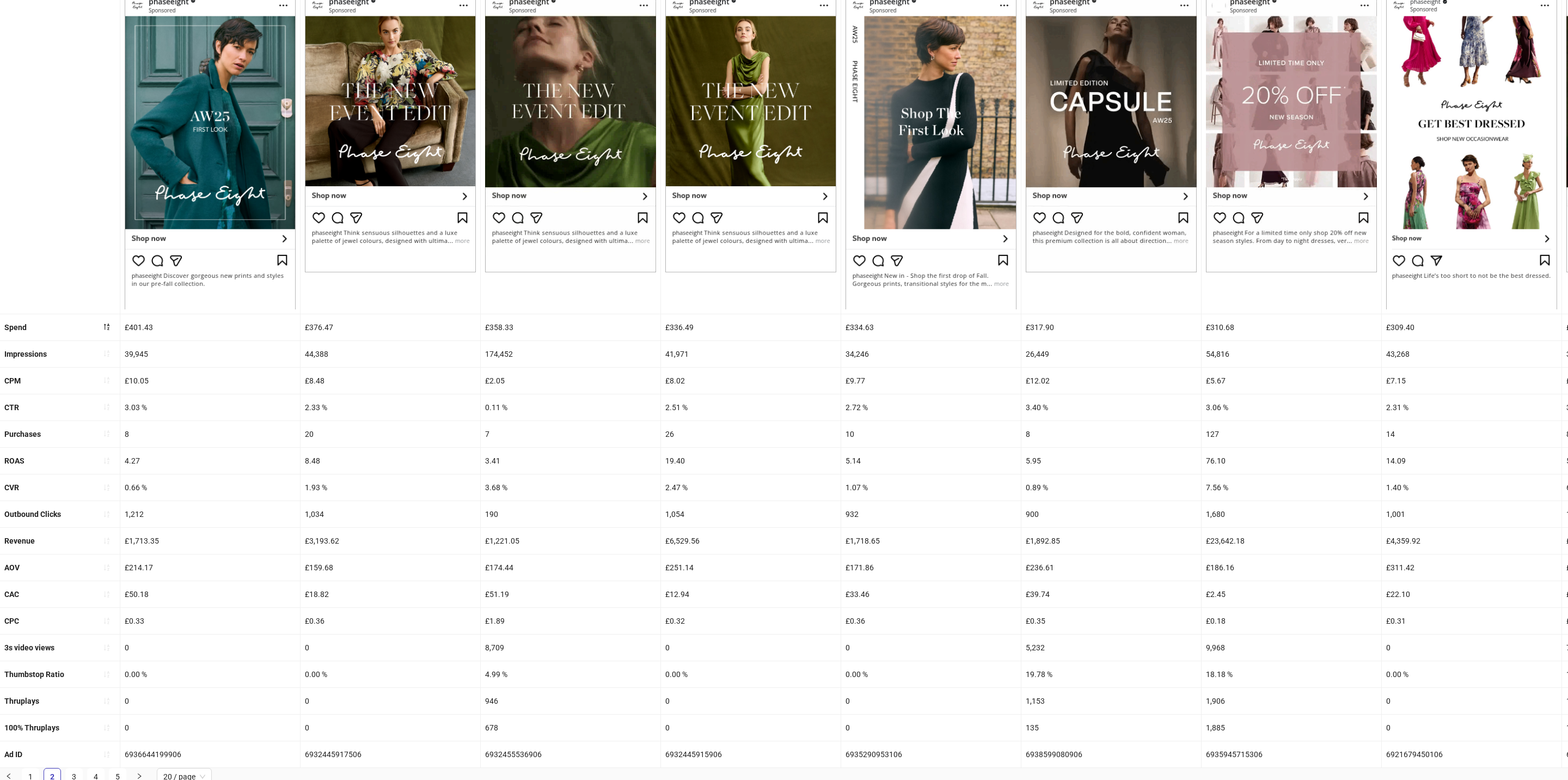
scroll to position [169, 0]
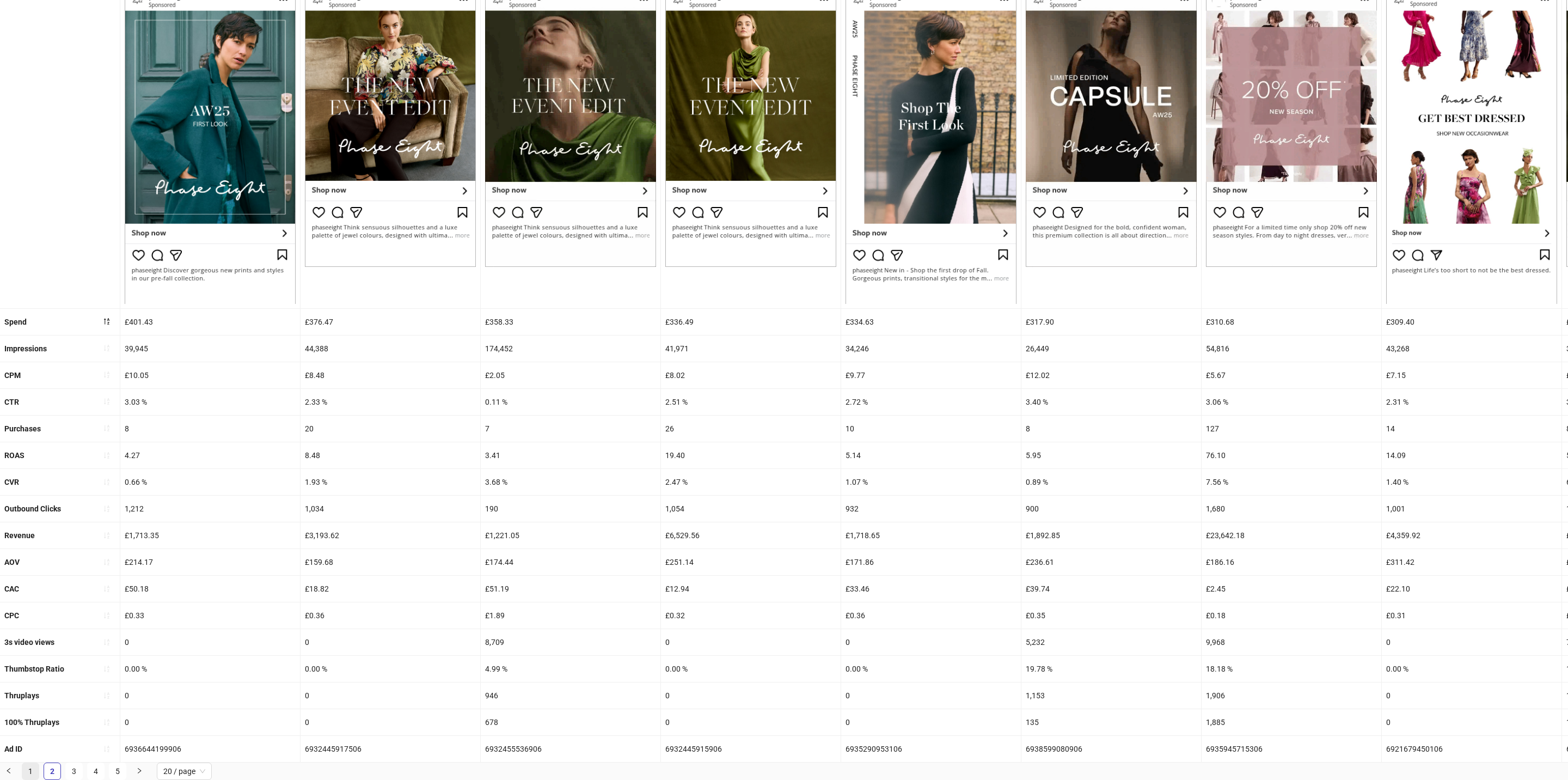
click at [26, 487] on link "1" at bounding box center [30, 771] width 16 height 16
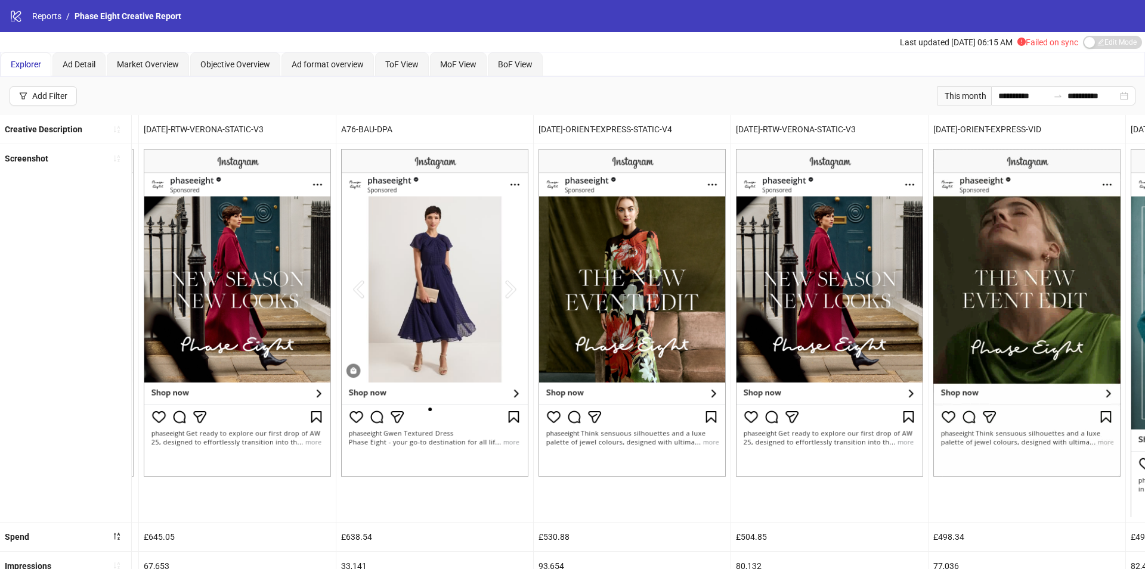
scroll to position [0, 2930]
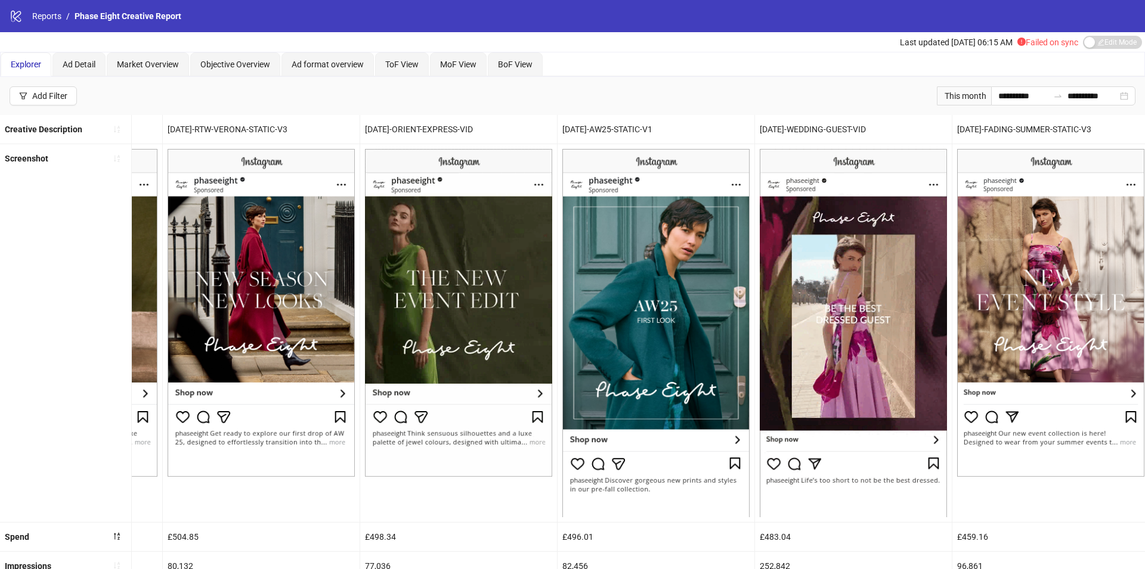
click at [70, 10] on ol "Reports / Phase Eight Creative Report" at bounding box center [106, 16] width 149 height 13
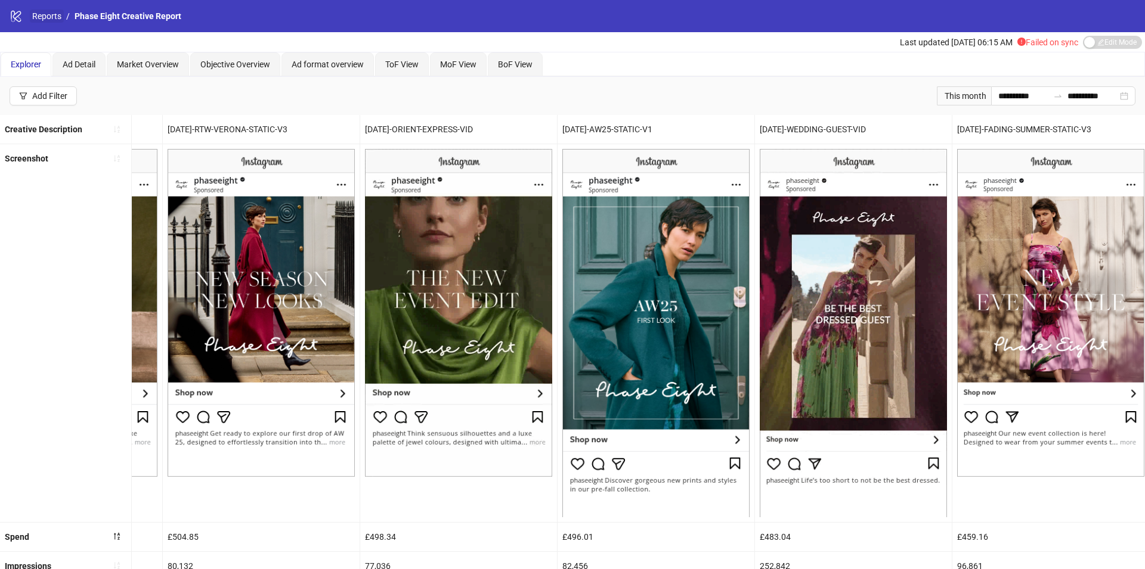
click at [39, 17] on link "Reports" at bounding box center [47, 16] width 34 height 13
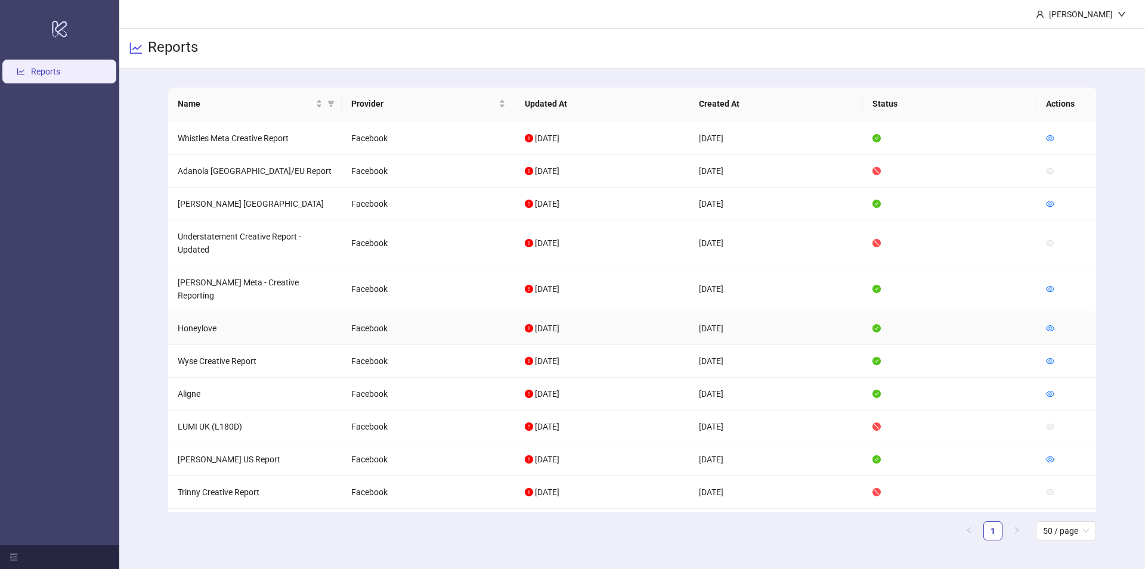
scroll to position [215, 0]
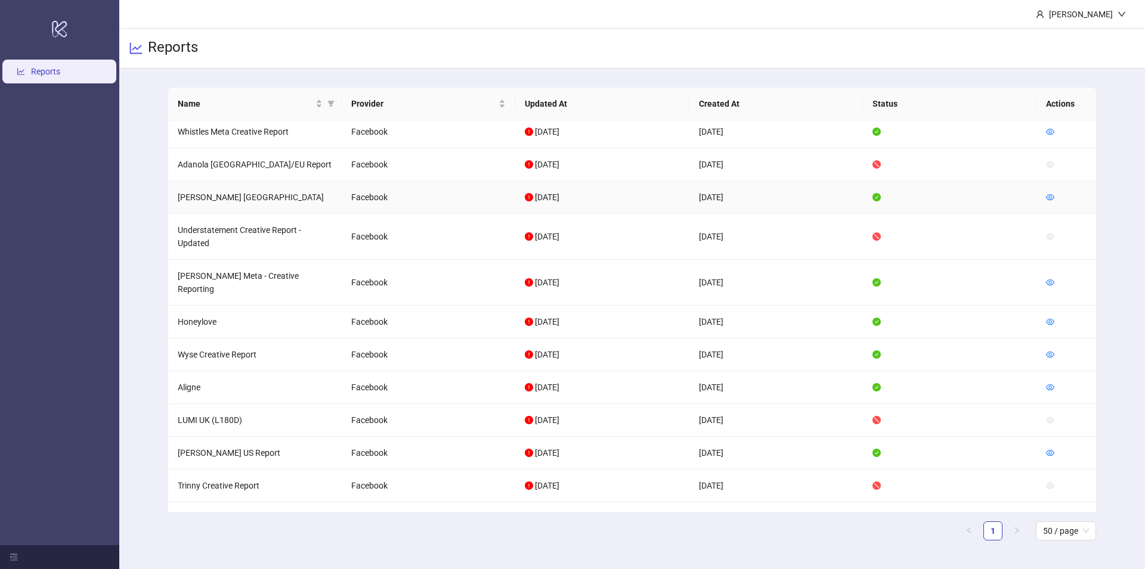
click at [1057, 190] on td at bounding box center [1066, 197] width 60 height 33
click at [1043, 192] on td at bounding box center [1066, 197] width 60 height 33
click at [1052, 194] on icon "eye" at bounding box center [1050, 197] width 8 height 8
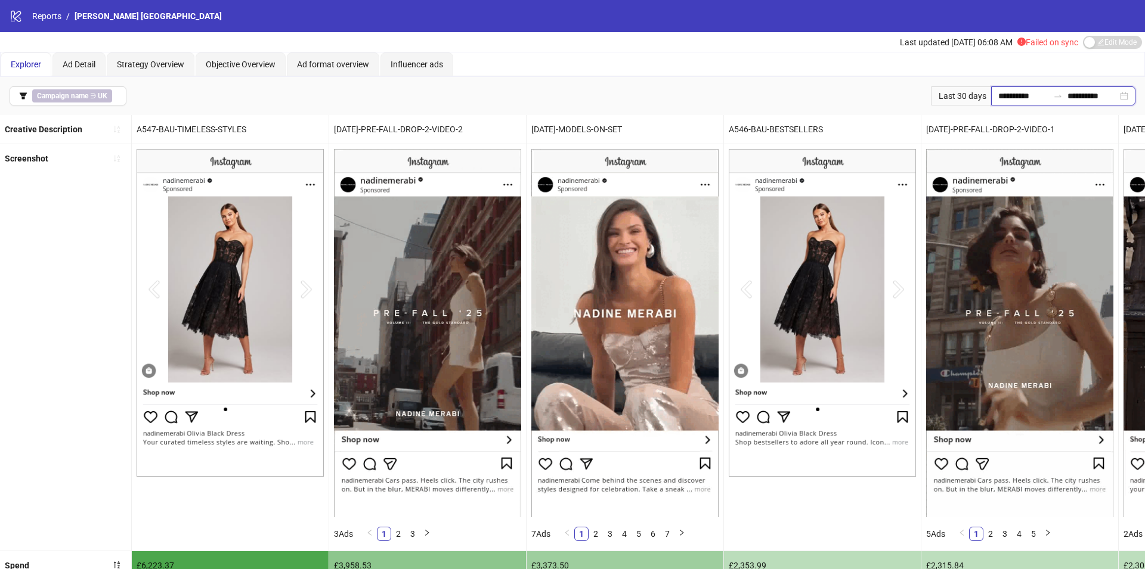
click at [1029, 89] on input "**********" at bounding box center [1023, 95] width 50 height 13
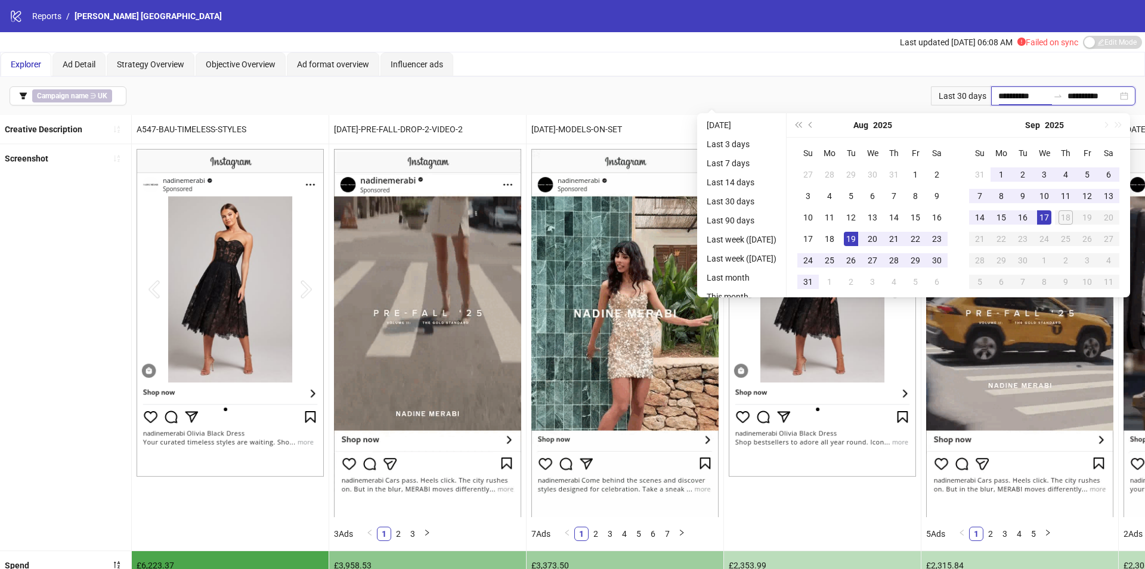
type input "**********"
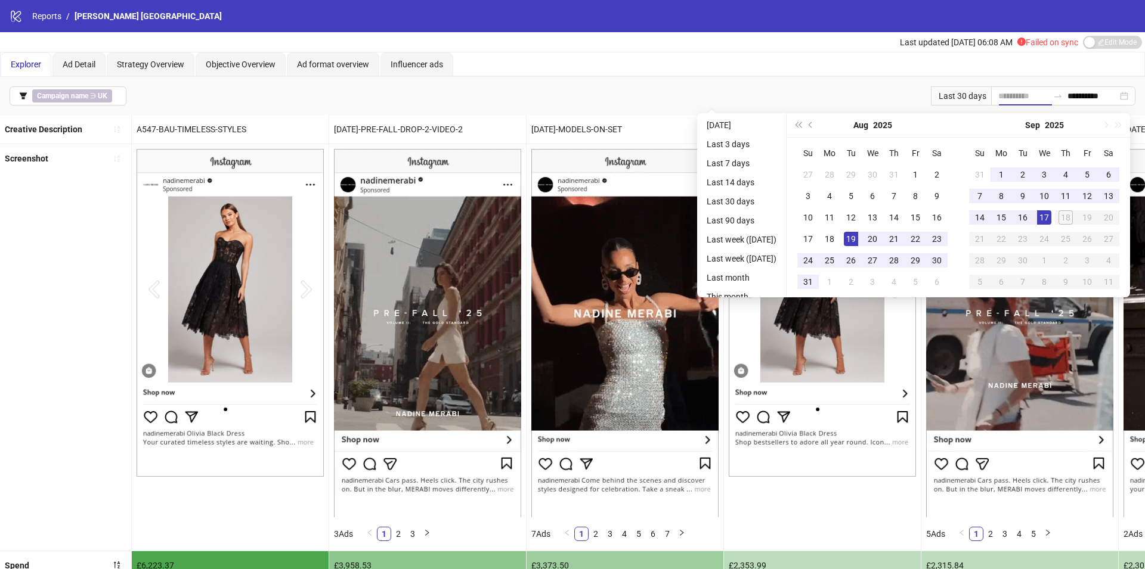
click at [854, 236] on div "19" at bounding box center [851, 239] width 14 height 14
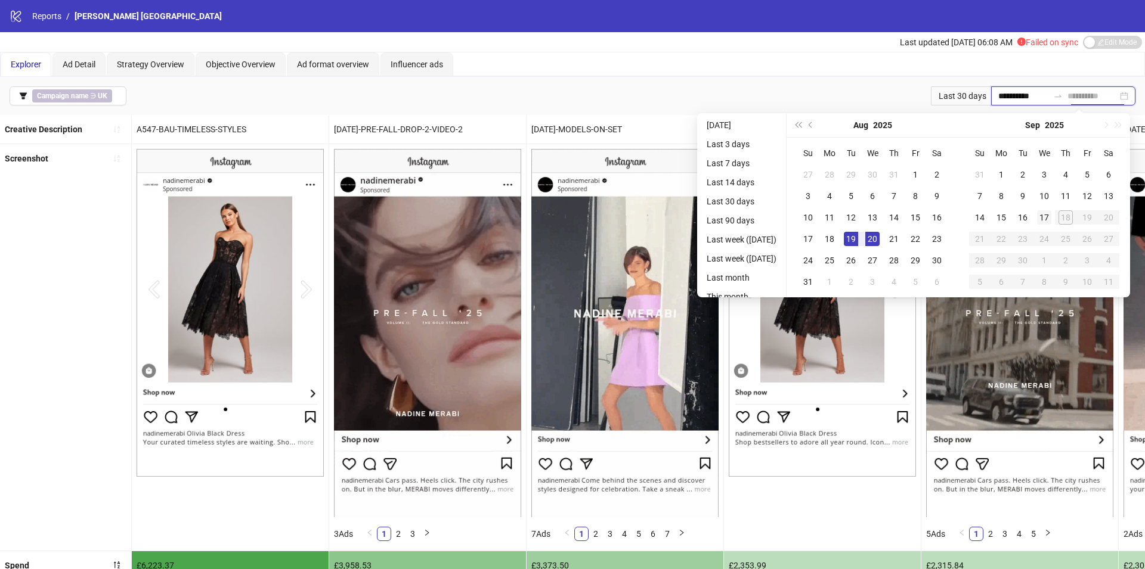
type input "**********"
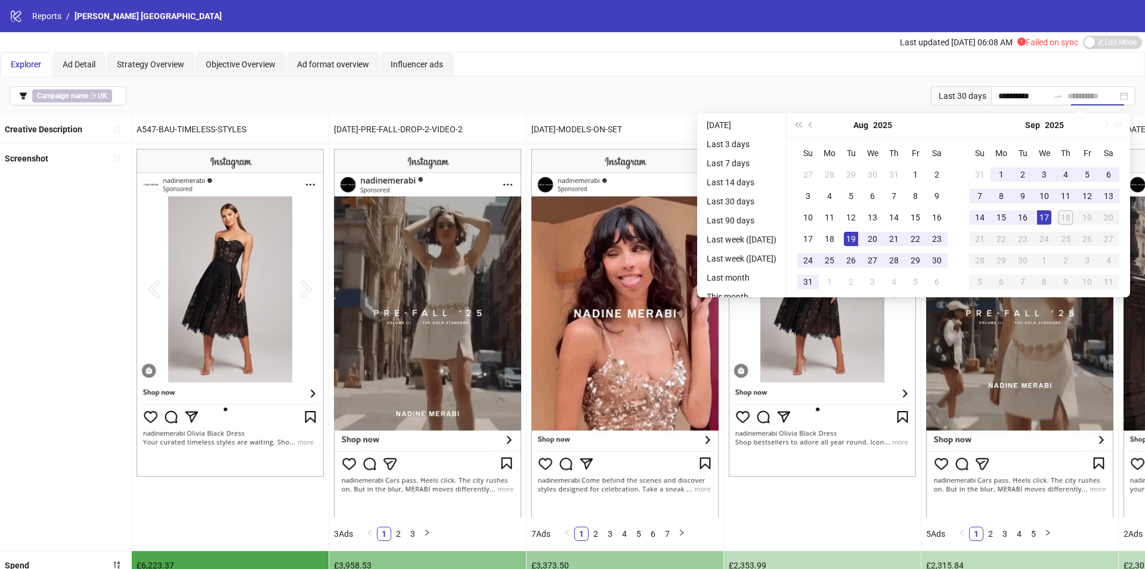
click at [1044, 212] on div "17" at bounding box center [1044, 217] width 14 height 14
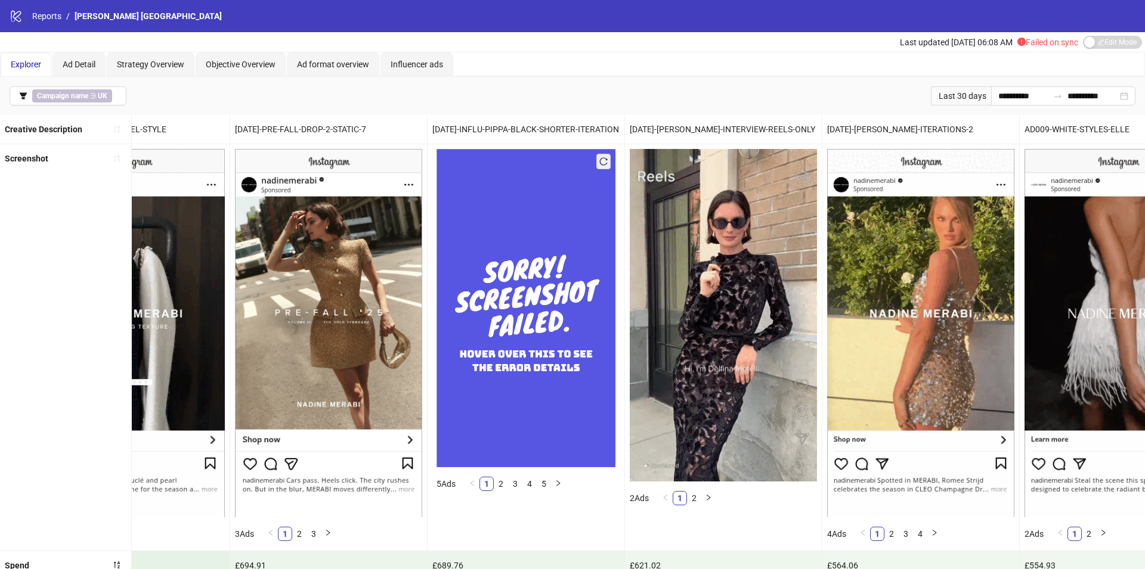
scroll to position [0, 1668]
